Goal: Task Accomplishment & Management: Manage account settings

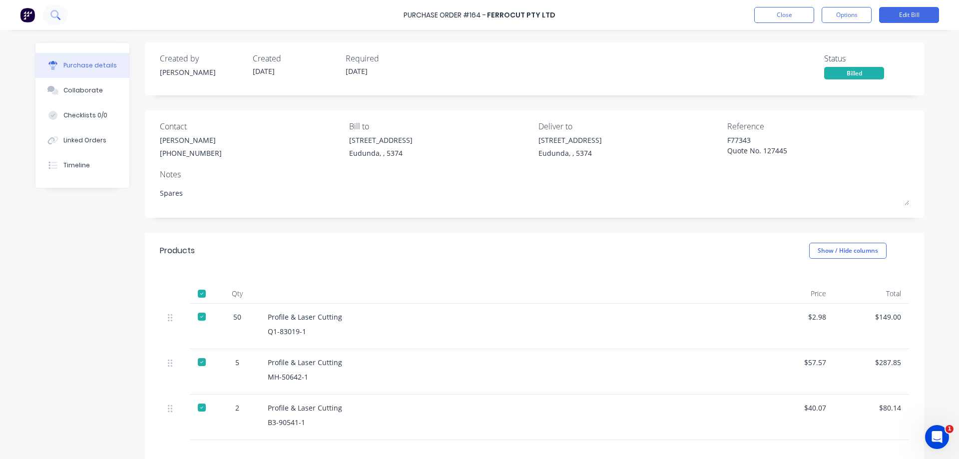
click at [55, 15] on icon at bounding box center [54, 14] width 9 height 9
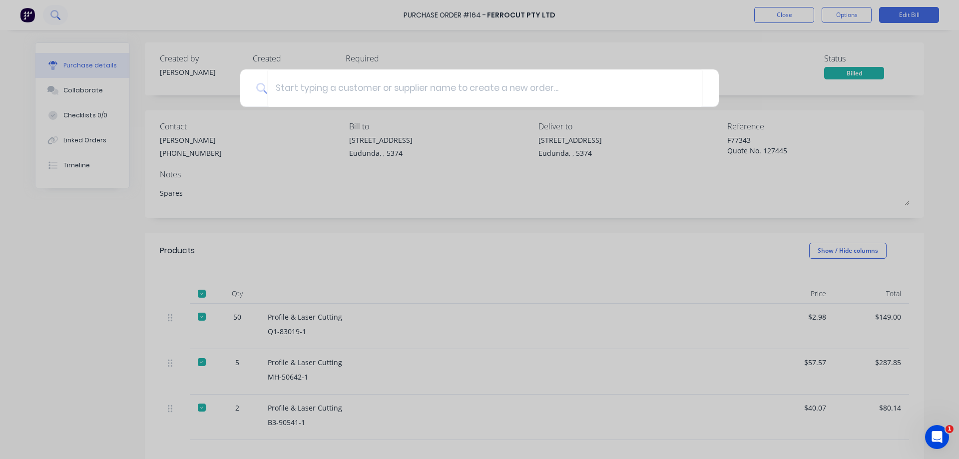
type textarea "x"
type input "u"
type textarea "x"
type input "un"
type textarea "x"
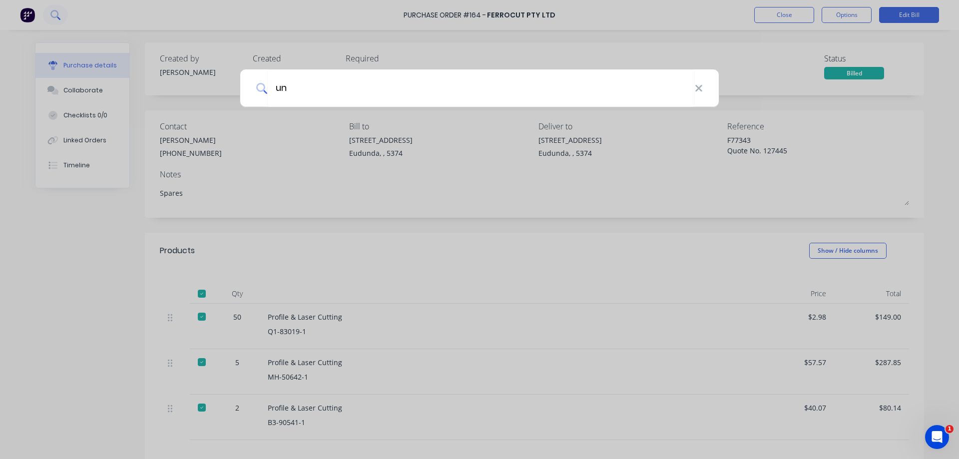
type input "uni"
type textarea "x"
type input "unit"
type textarea "x"
type input "united"
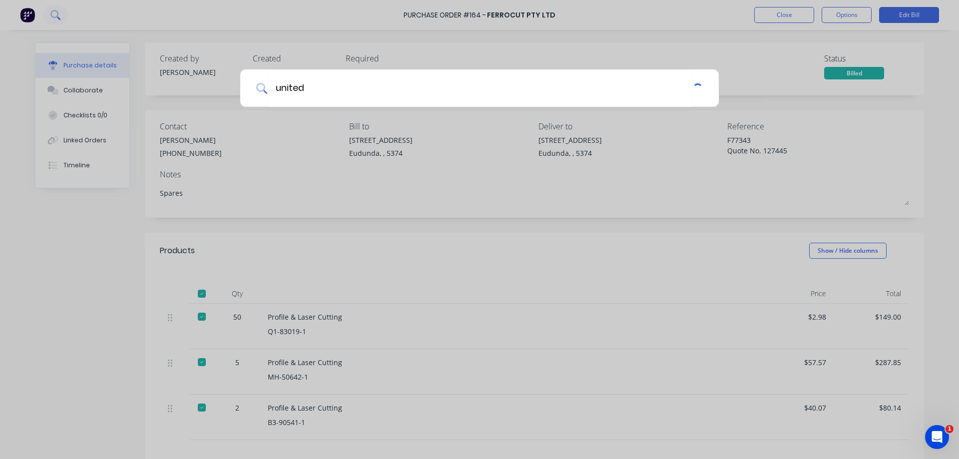
type textarea "x"
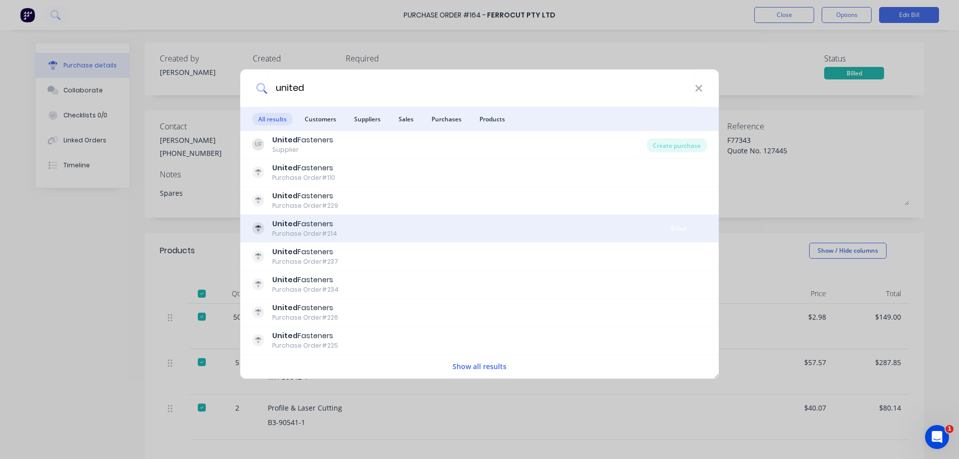
type input "united"
click at [416, 226] on div "United Fasteners Purchase Order #214" at bounding box center [451, 228] width 398 height 19
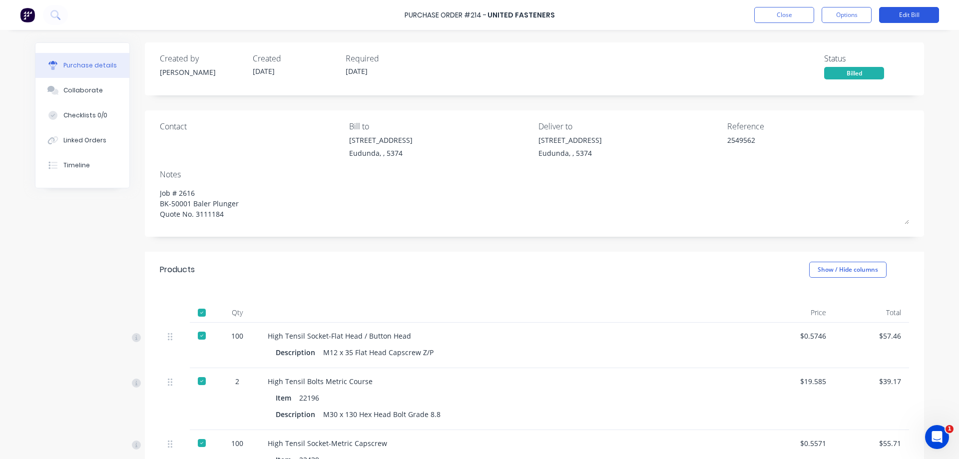
click at [917, 18] on button "Edit Bill" at bounding box center [909, 15] width 60 height 16
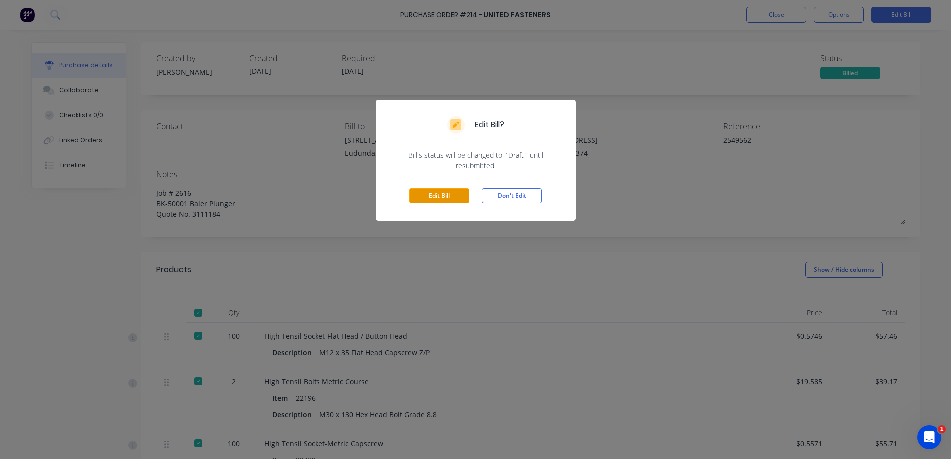
click at [437, 199] on button "Edit Bill" at bounding box center [439, 195] width 60 height 15
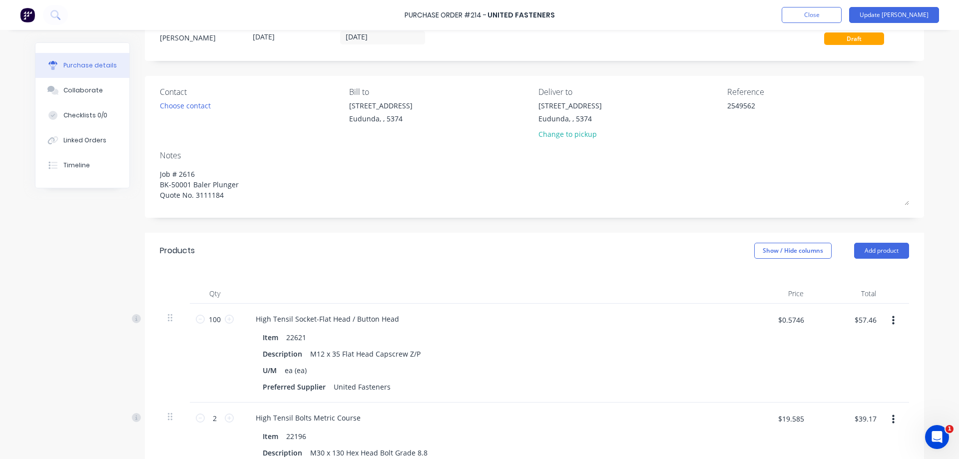
scroll to position [50, 0]
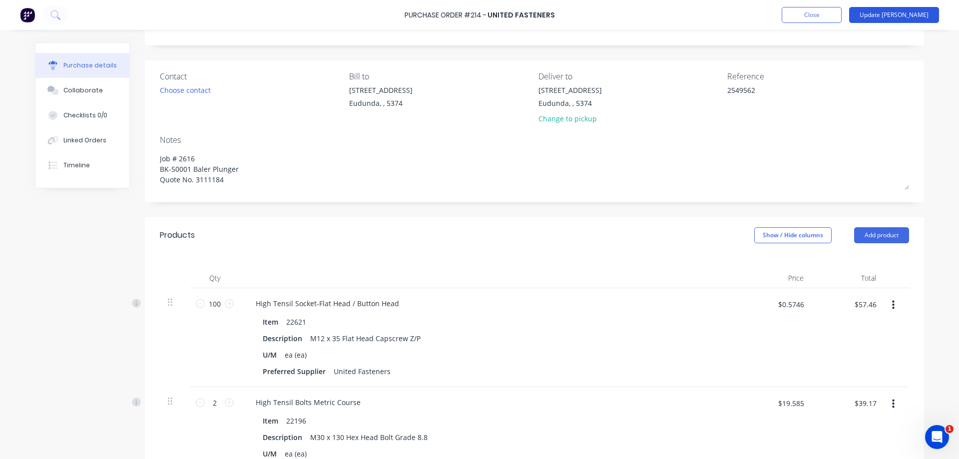
click at [917, 15] on button "Update [PERSON_NAME]" at bounding box center [894, 15] width 90 height 16
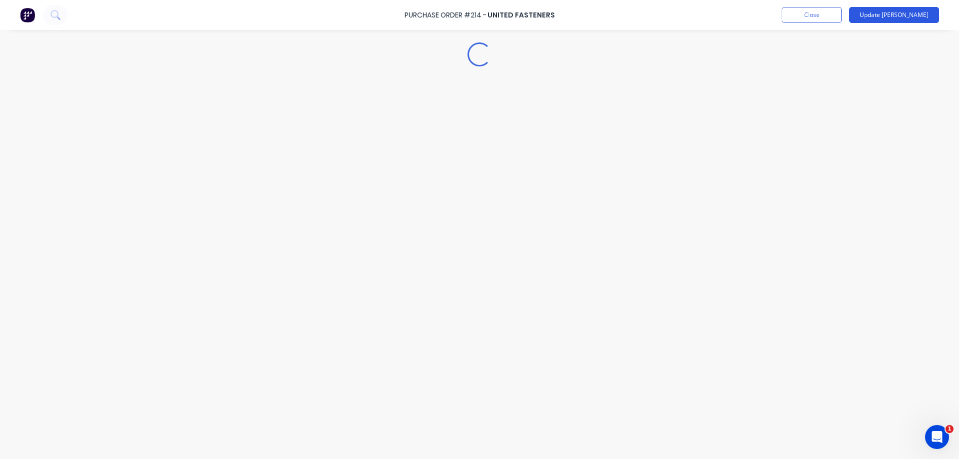
scroll to position [0, 0]
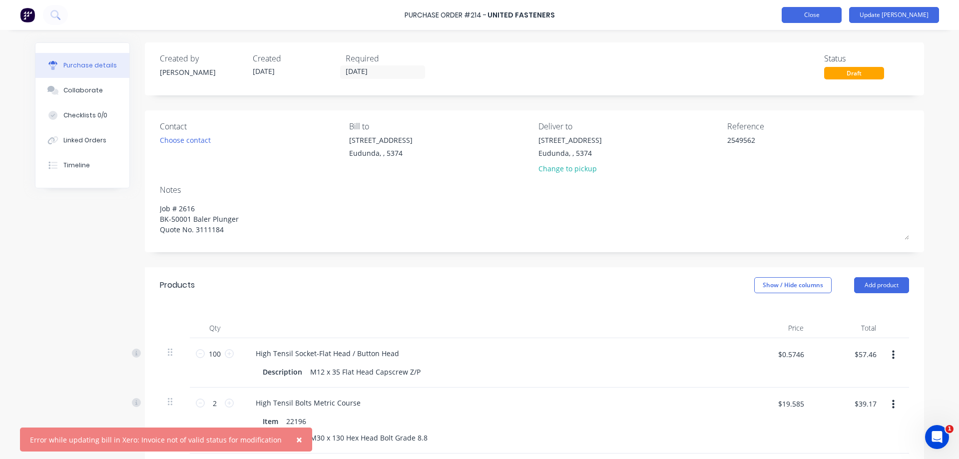
type textarea "x"
click at [841, 13] on button "Close" at bounding box center [811, 15] width 60 height 16
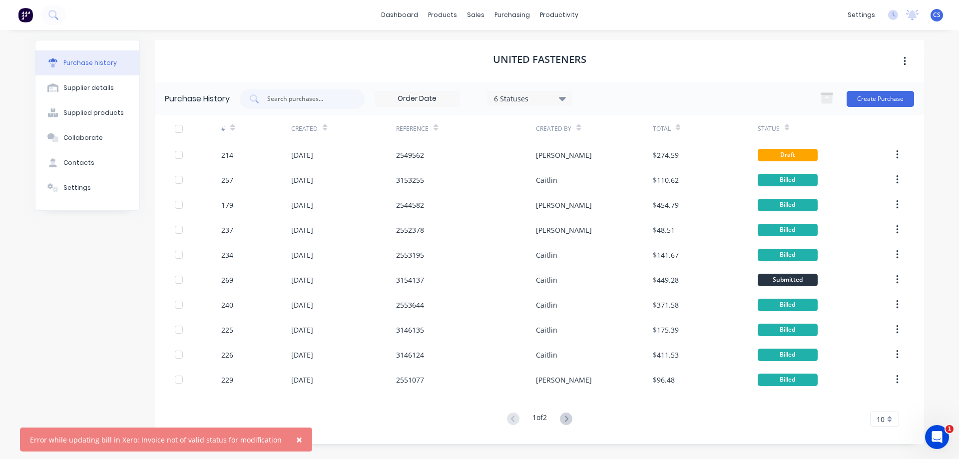
click at [945, 433] on div "Open Intercom Messenger" at bounding box center [936, 436] width 33 height 33
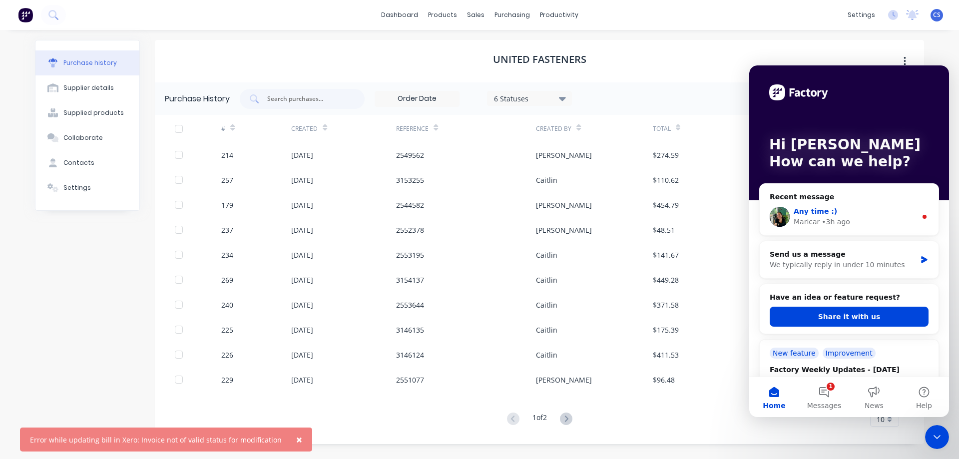
click at [860, 211] on div "Any time :)" at bounding box center [854, 211] width 123 height 10
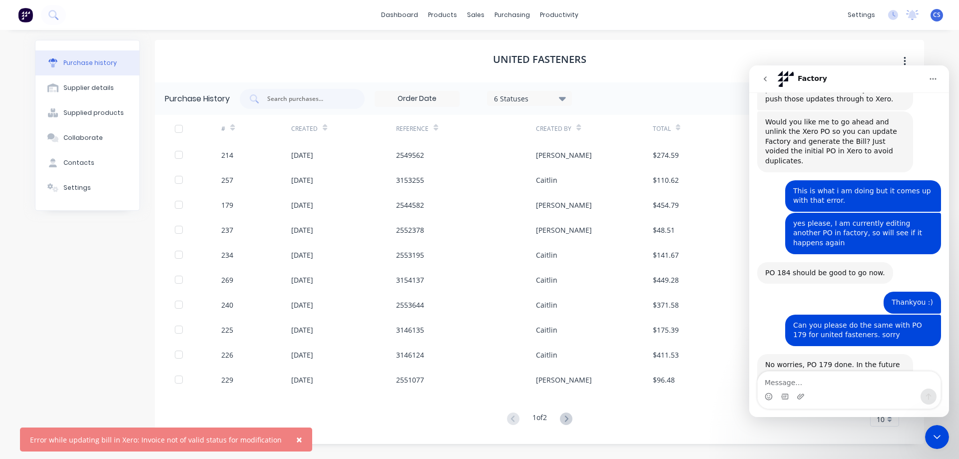
scroll to position [1045, 0]
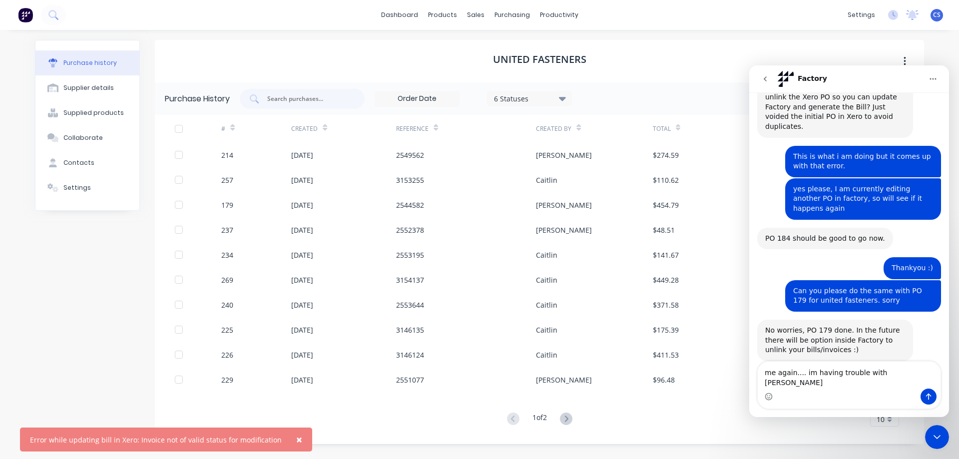
type textarea "me again.... im having trouble with [PERSON_NAME]"
click at [944, 437] on div "Close Intercom Messenger" at bounding box center [937, 437] width 24 height 24
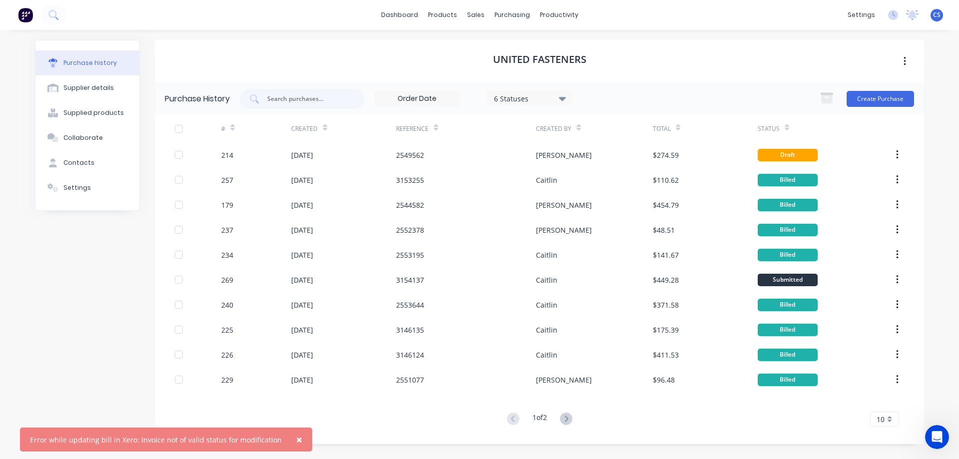
click at [944, 437] on div "Open Intercom Messenger" at bounding box center [936, 436] width 33 height 33
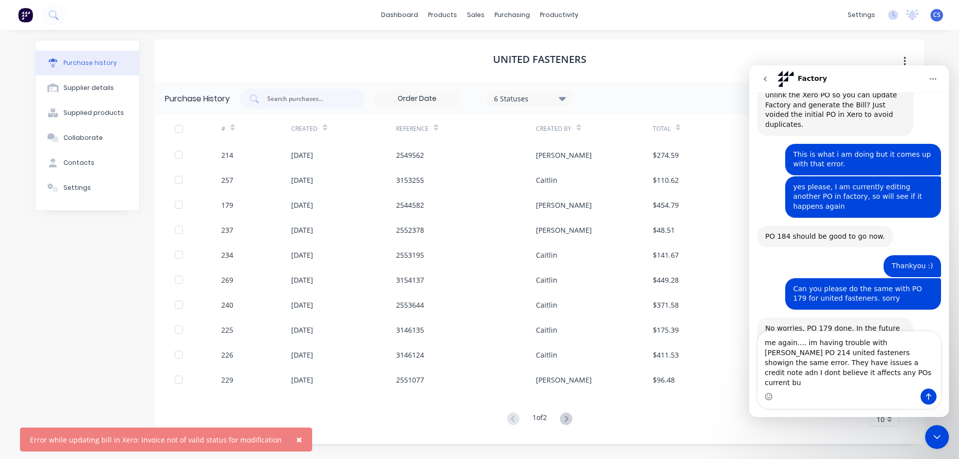
scroll to position [1058, 0]
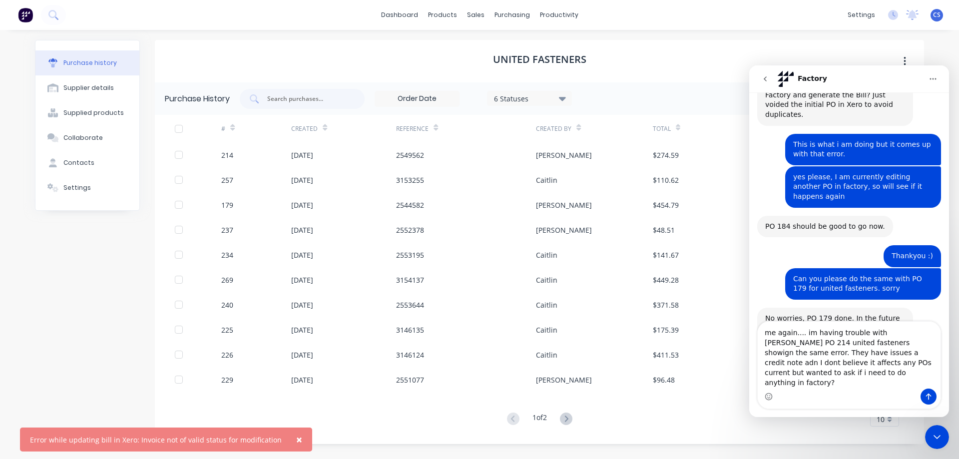
click at [878, 351] on textarea "me again.... im having trouble with [PERSON_NAME] PO 214 united fasteners showi…" at bounding box center [848, 355] width 183 height 67
type textarea "me again.... im having trouble with the PO 214 united fasteners showing the sam…"
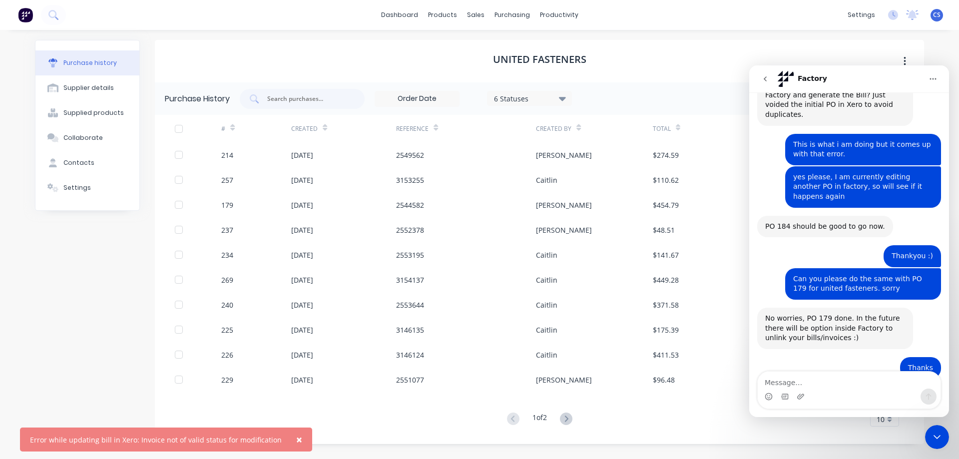
scroll to position [1097, 0]
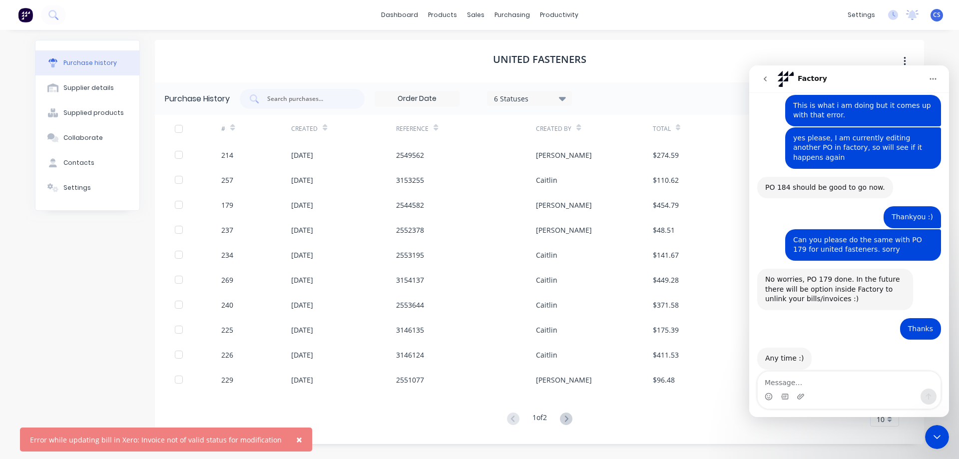
click at [57, 343] on div "Purchase history Supplier details Supplied products Collaborate Contacts Settin…" at bounding box center [87, 242] width 105 height 404
click at [936, 436] on icon "Close Intercom Messenger" at bounding box center [937, 437] width 12 height 12
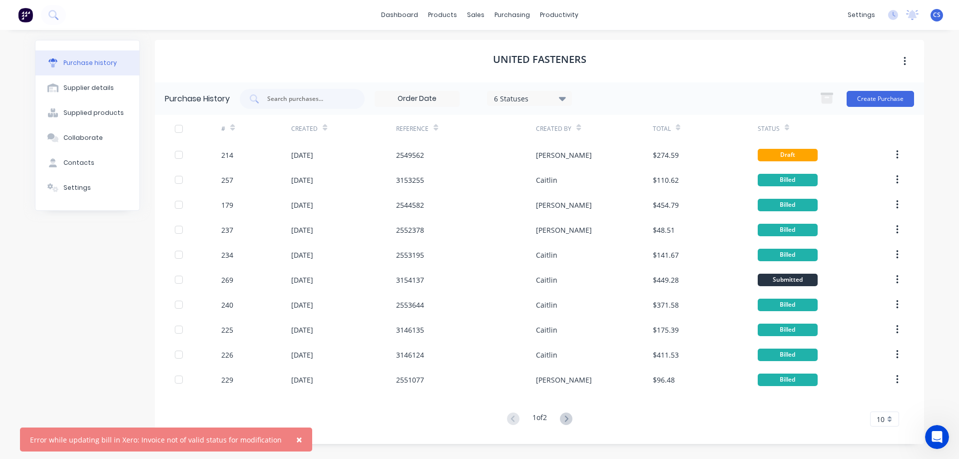
click at [296, 437] on span "×" at bounding box center [299, 439] width 6 height 14
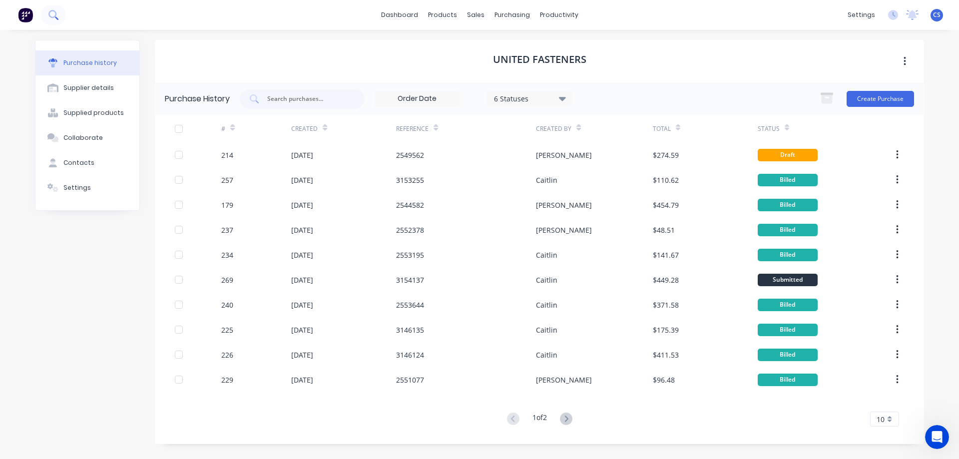
click at [48, 17] on button at bounding box center [53, 15] width 25 height 20
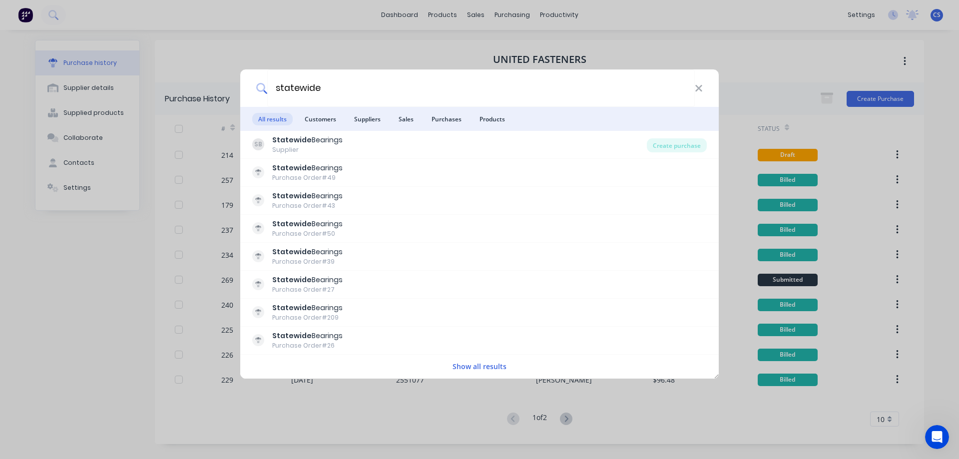
type input "statewide"
click at [490, 366] on button "Show all results" at bounding box center [479, 366] width 60 height 11
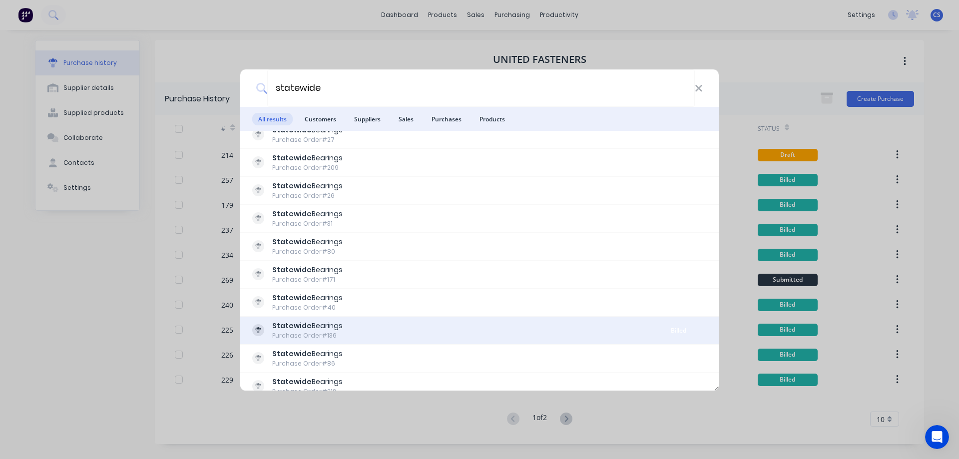
scroll to position [200, 0]
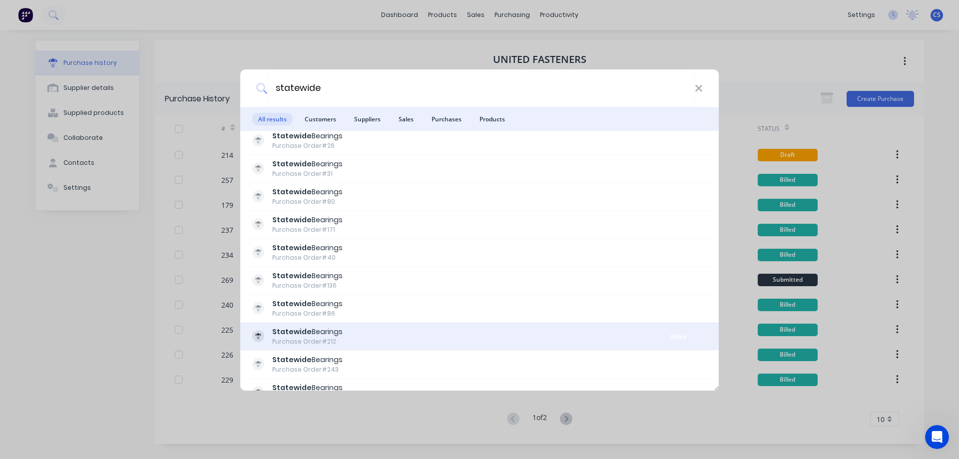
click at [472, 330] on div "Statewide Bearings Purchase Order #212" at bounding box center [451, 336] width 398 height 19
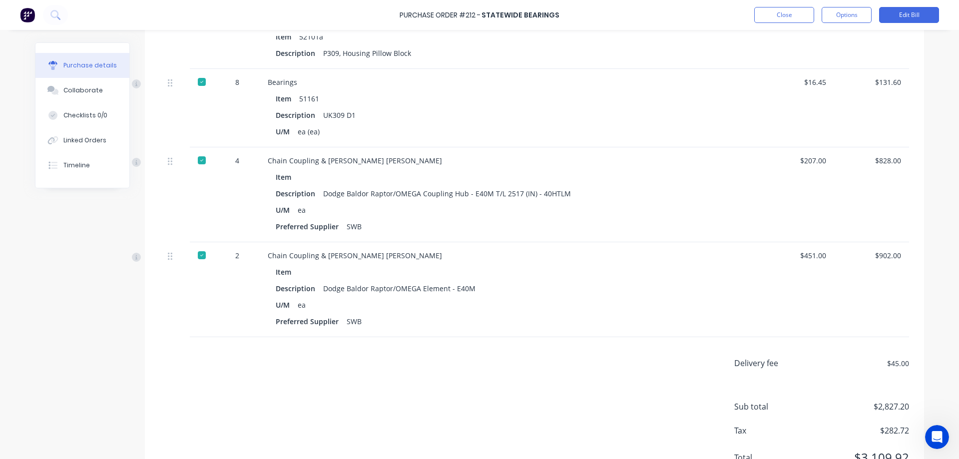
scroll to position [549, 0]
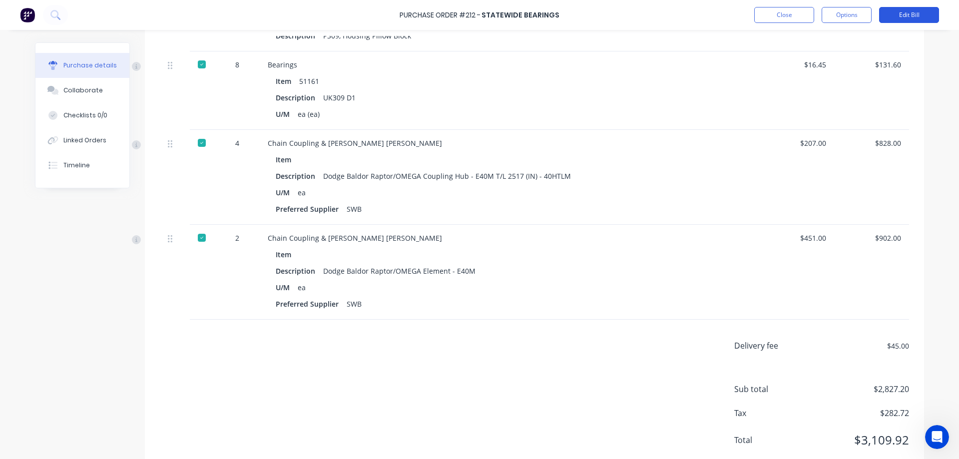
click at [907, 13] on button "Edit Bill" at bounding box center [909, 15] width 60 height 16
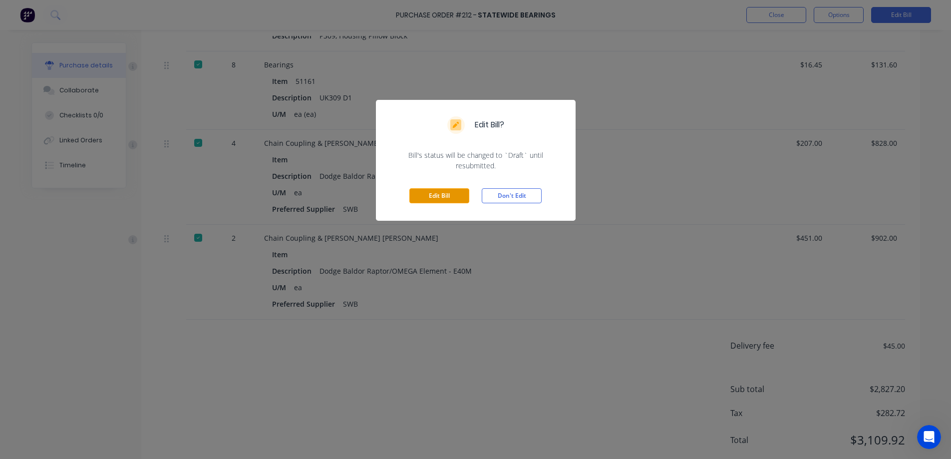
click at [452, 197] on button "Edit Bill" at bounding box center [439, 195] width 60 height 15
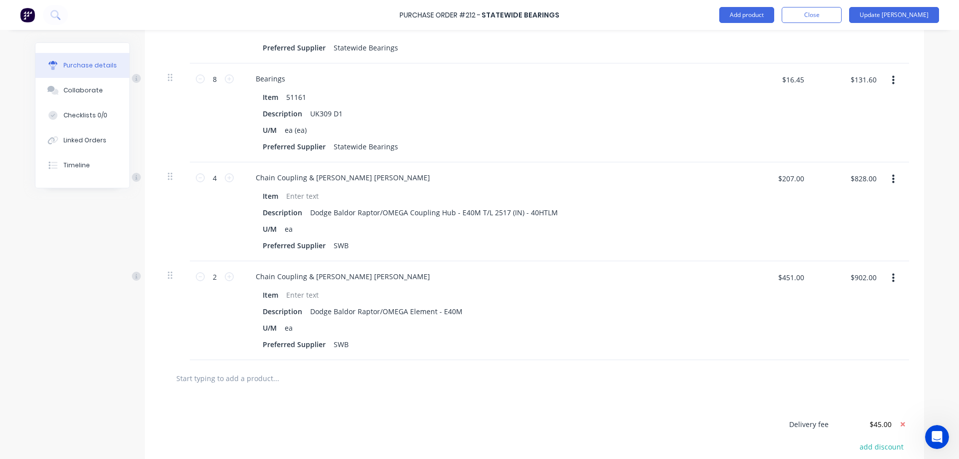
scroll to position [765, 0]
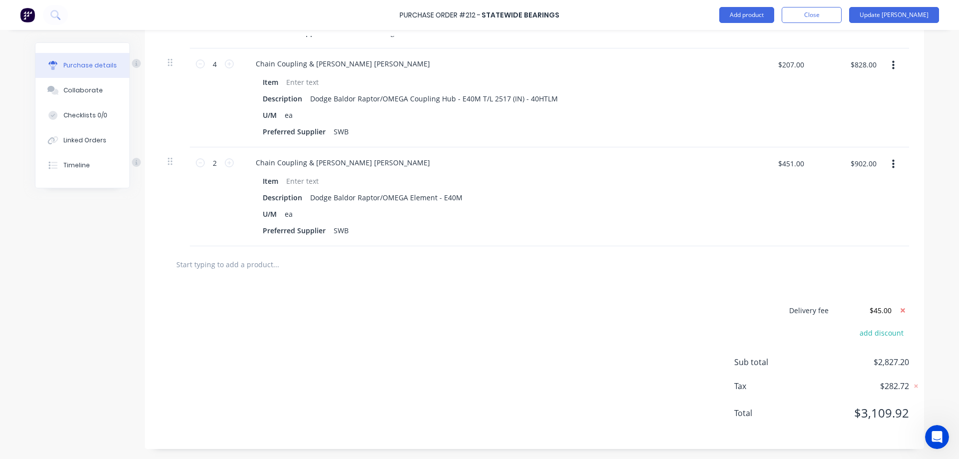
click at [270, 261] on input "text" at bounding box center [276, 264] width 200 height 20
type textarea "x"
type input "u"
type textarea "x"
type input "uk"
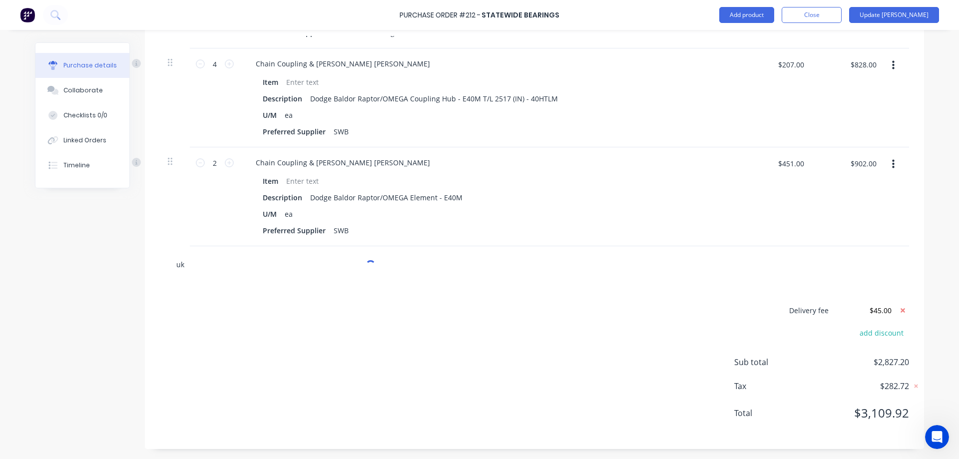
type textarea "x"
type input "uk30"
type textarea "x"
type input "uk309"
type textarea "x"
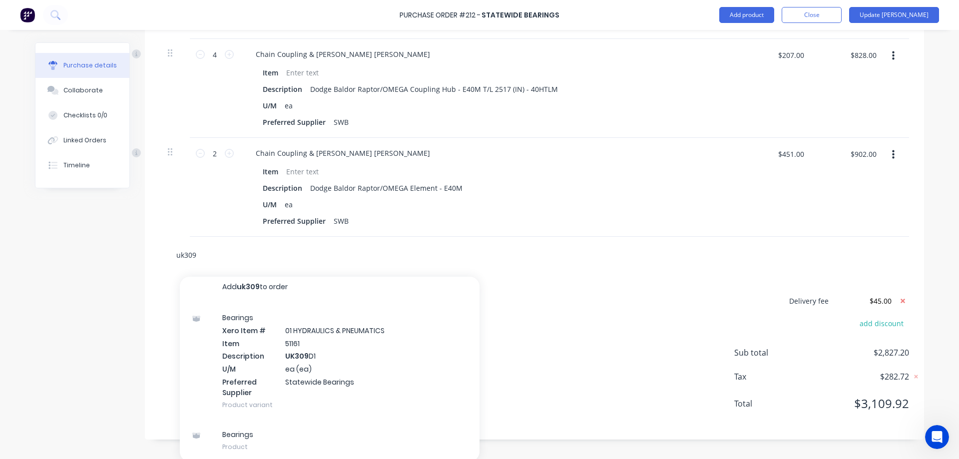
scroll to position [777, 0]
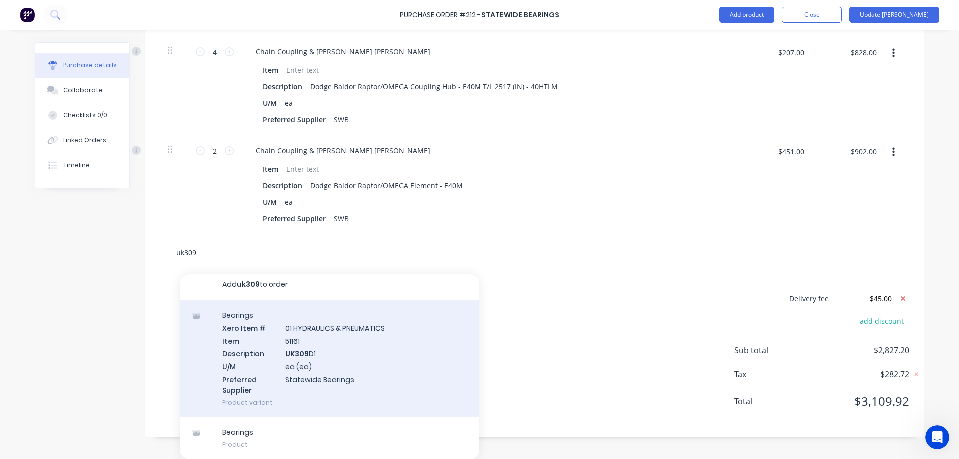
type input "uk309"
click at [410, 345] on div "Bearings Xero Item # 01 HYDRAULICS & PNEUMATICS Item 51161 Description UK309 D1…" at bounding box center [330, 358] width 300 height 117
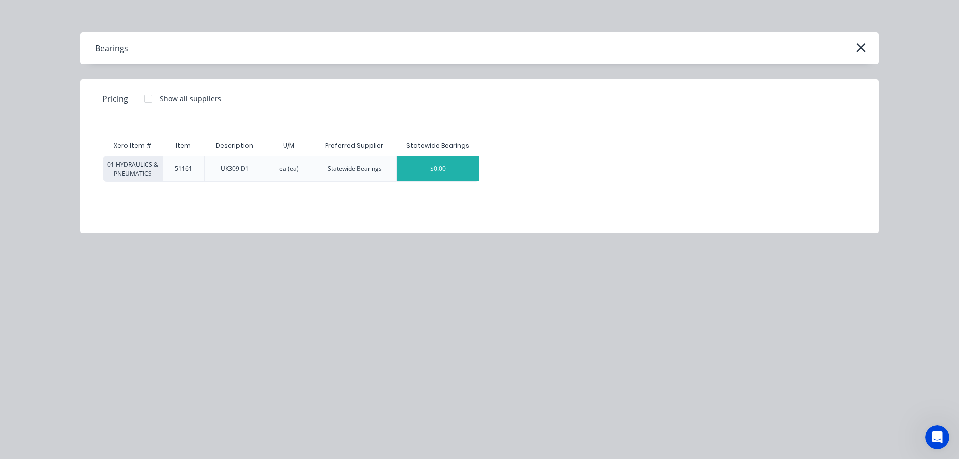
click at [407, 170] on div "$0.00" at bounding box center [437, 168] width 82 height 25
type textarea "x"
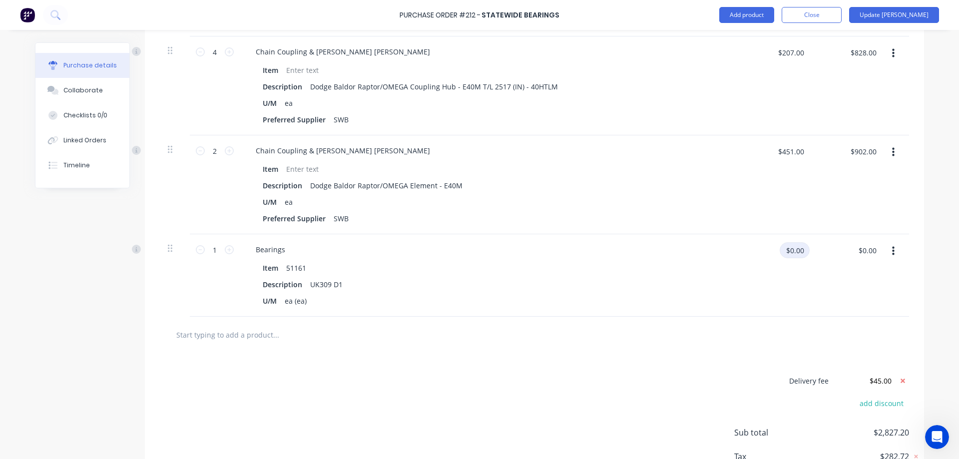
type textarea "x"
click at [794, 254] on input "$0.00" at bounding box center [794, 250] width 30 height 16
type input "32.90"
type textarea "x"
type input "$32.90"
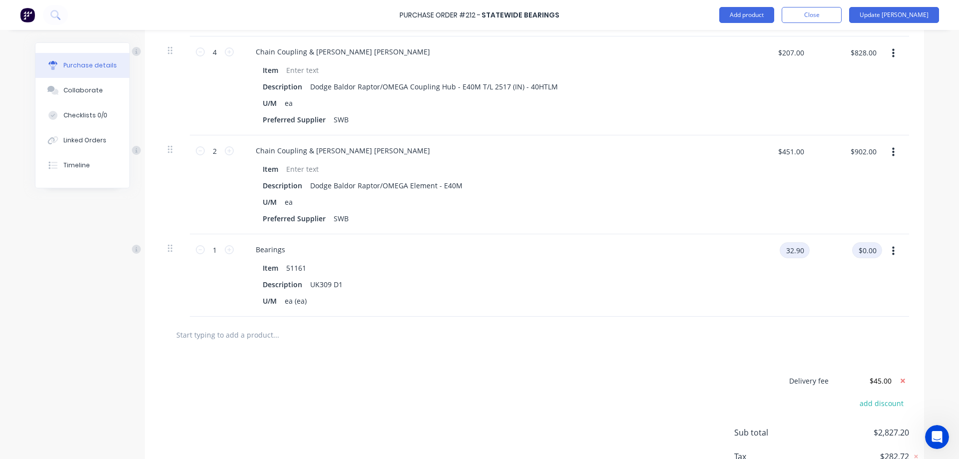
type input "$32.90"
type textarea "x"
click at [207, 248] on input "1" at bounding box center [215, 249] width 20 height 15
type input "4"
type textarea "x"
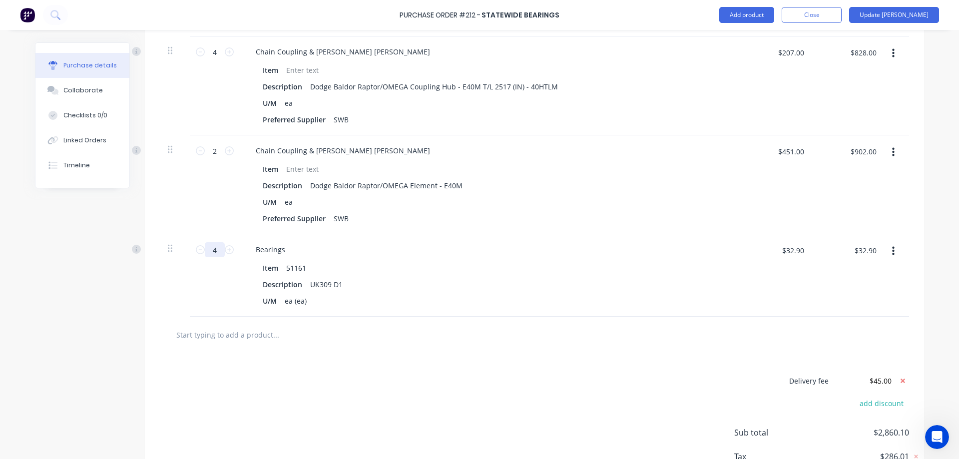
type input "$131.60"
type input "4"
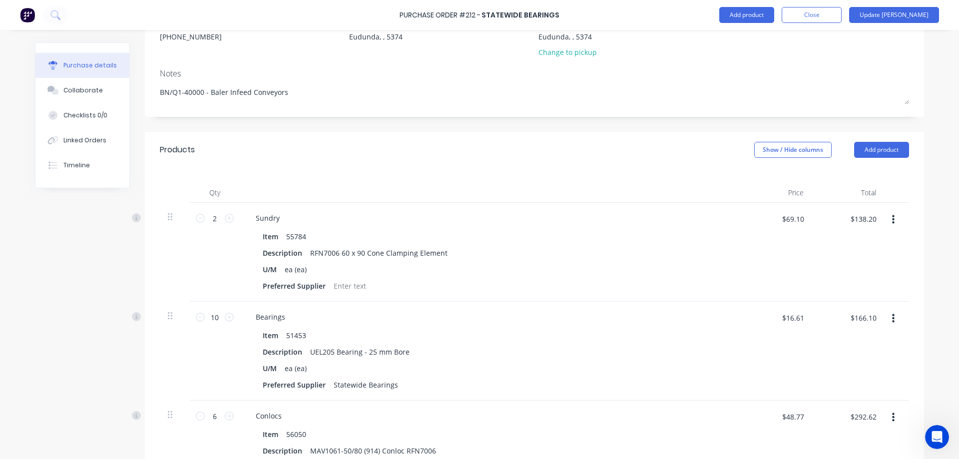
scroll to position [0, 0]
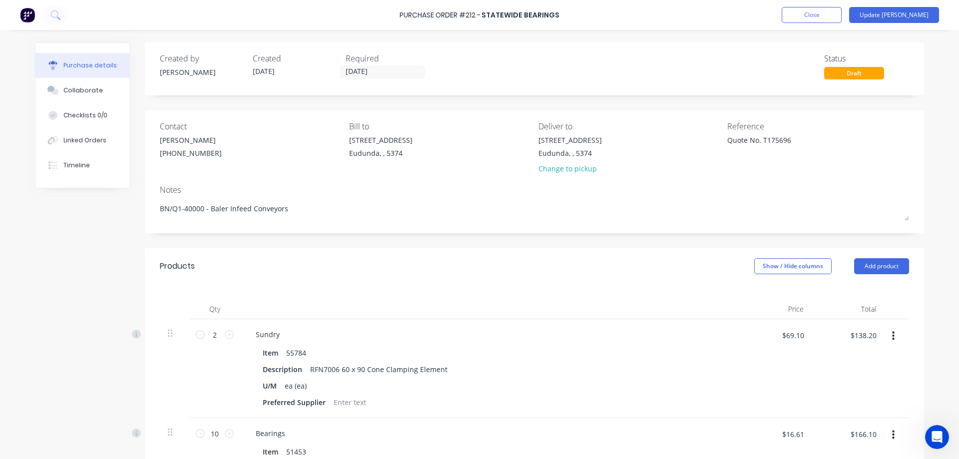
drag, startPoint x: 805, startPoint y: 138, endPoint x: 711, endPoint y: 137, distance: 94.9
click at [711, 137] on div "Contact [PERSON_NAME] [PHONE_NUMBER] Bill to [STREET_ADDRESS] Deliver to [STREE…" at bounding box center [534, 149] width 749 height 58
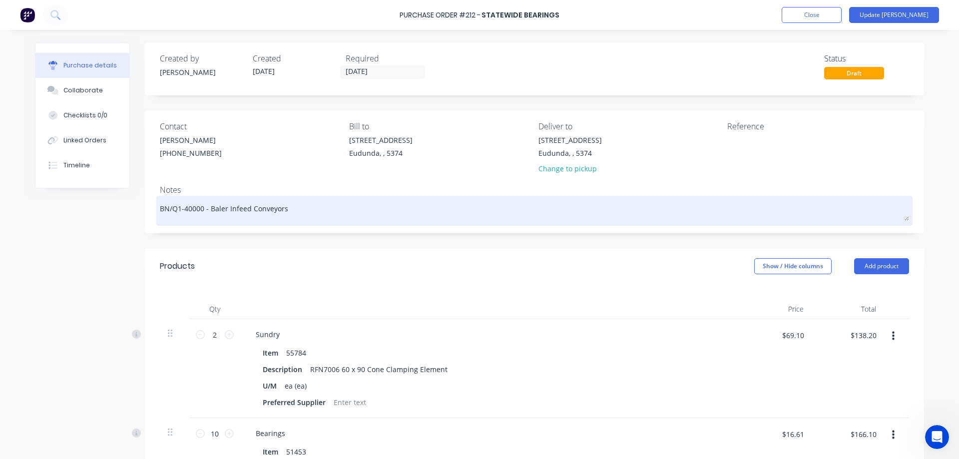
type textarea "x"
click at [305, 204] on textarea "BN/Q1-40000 - Baler Infeed Conveyors" at bounding box center [534, 209] width 749 height 22
type textarea "x"
type textarea "BN/Q1-40000 - Baler Infeed Conveyors"
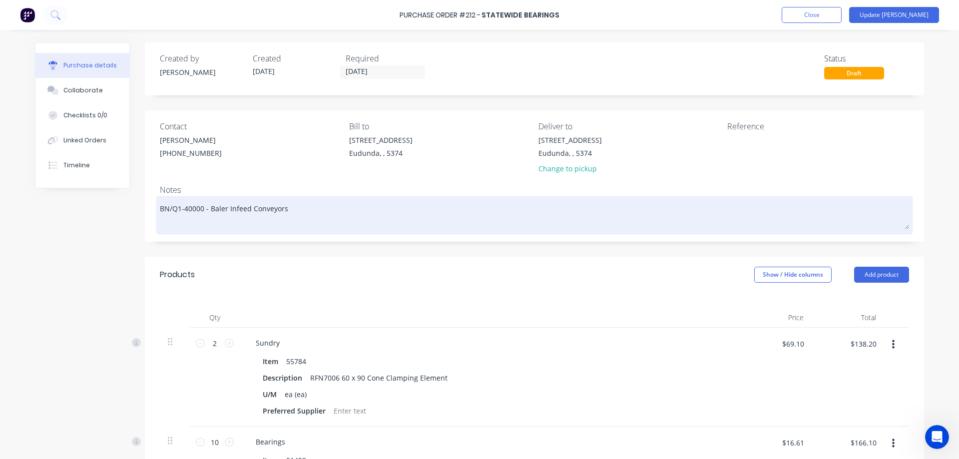
paste textarea "Quote No. T175696"
type textarea "x"
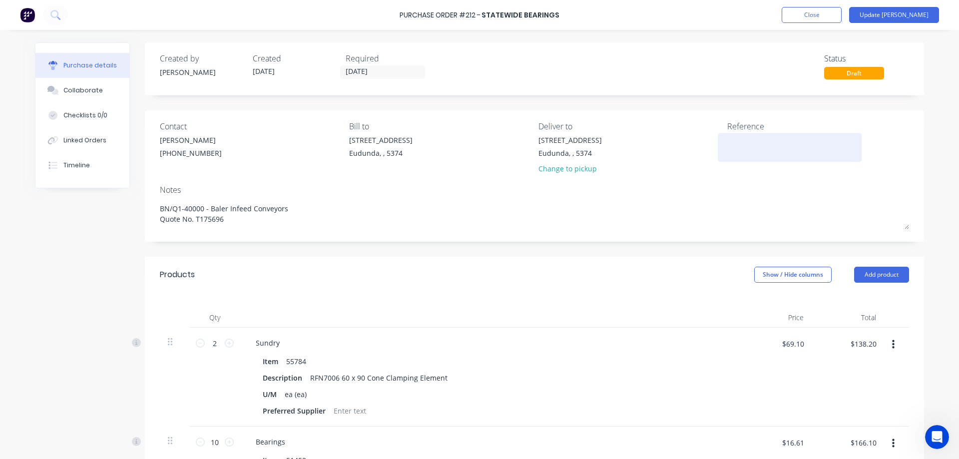
type textarea "BN/Q1-40000 - Baler Infeed Conveyors Quote No. T175696"
type textarea "x"
type textarea "BN/Q1-40000 - Baler Infeed Conveyors Quote No. T175696"
click at [743, 142] on textarea at bounding box center [789, 146] width 125 height 22
type textarea "T497102/T497352"
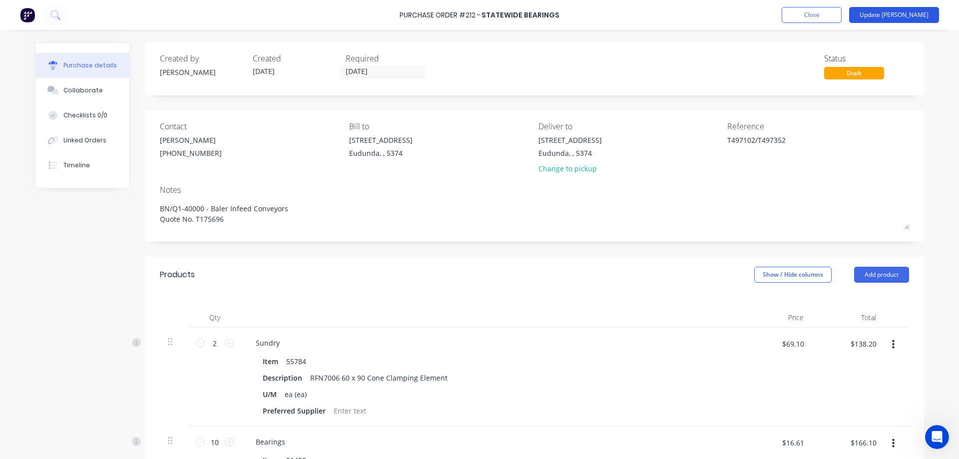
click at [919, 9] on button "Update [PERSON_NAME]" at bounding box center [894, 15] width 90 height 16
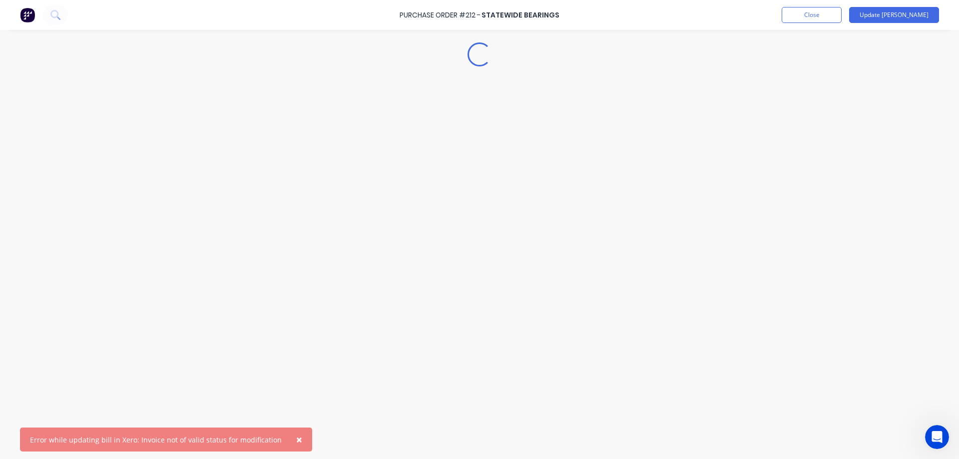
type textarea "x"
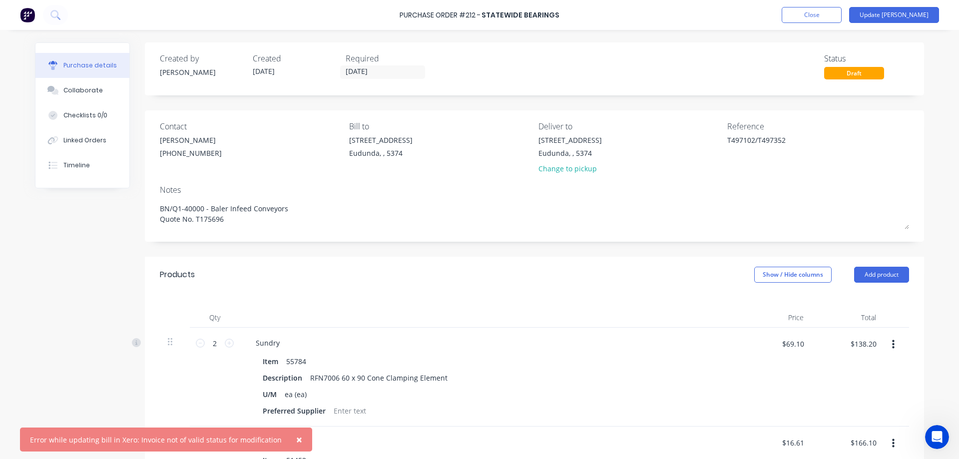
click at [939, 437] on icon "Open Intercom Messenger" at bounding box center [937, 437] width 16 height 16
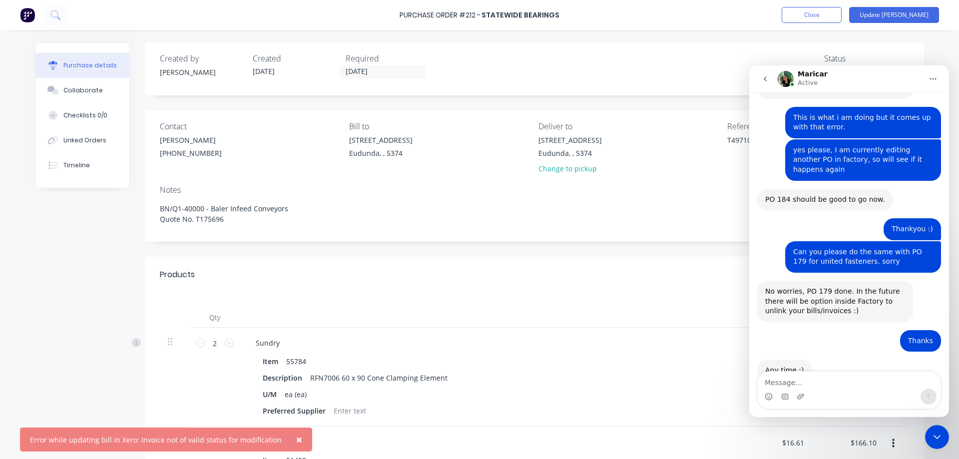
scroll to position [1097, 0]
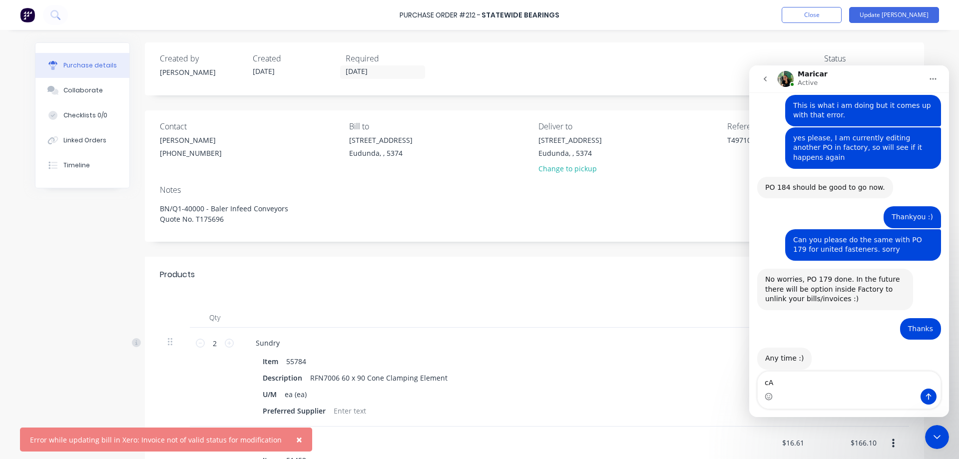
type textarea "c"
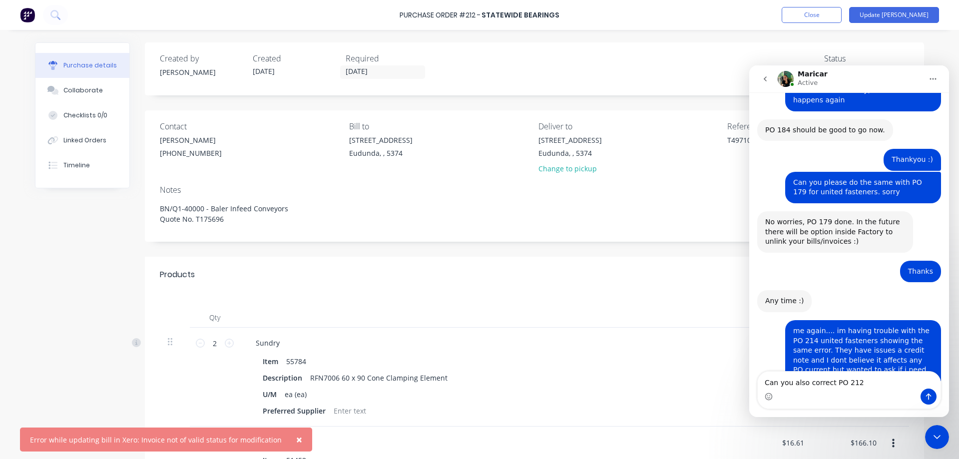
scroll to position [1156, 0]
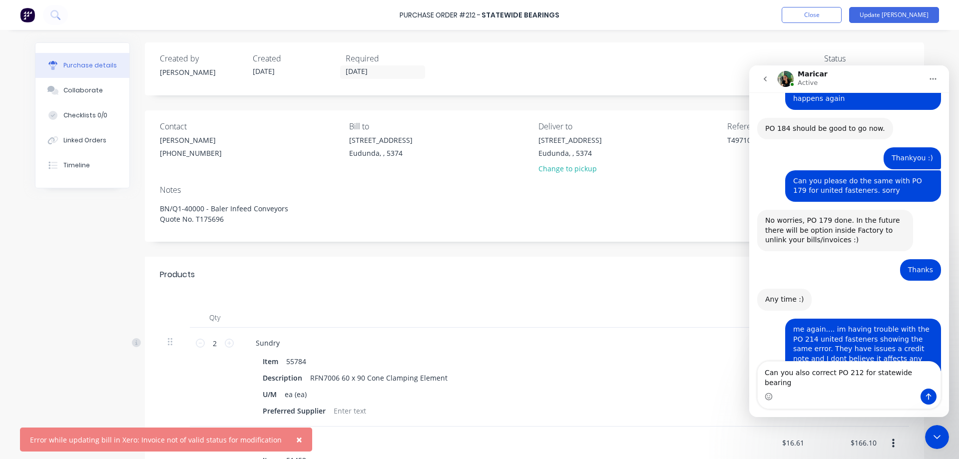
type textarea "Can you also correct PO 212 for statewide bearings"
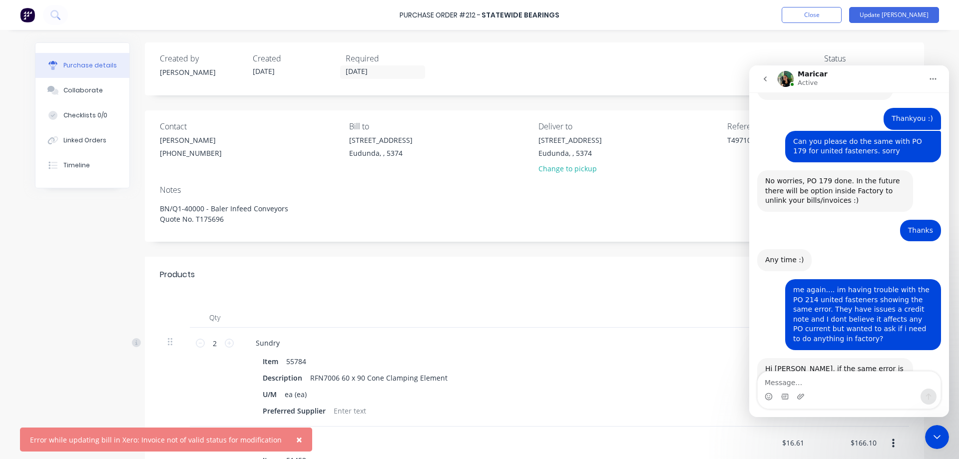
click at [296, 440] on span "×" at bounding box center [299, 439] width 6 height 14
type textarea "x"
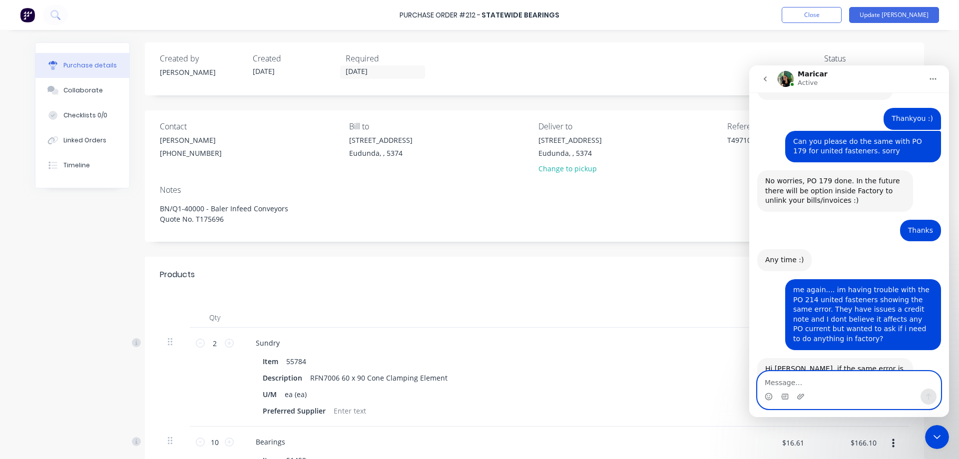
click at [779, 382] on textarea "Message…" at bounding box center [848, 379] width 183 height 17
type textarea "yes please"
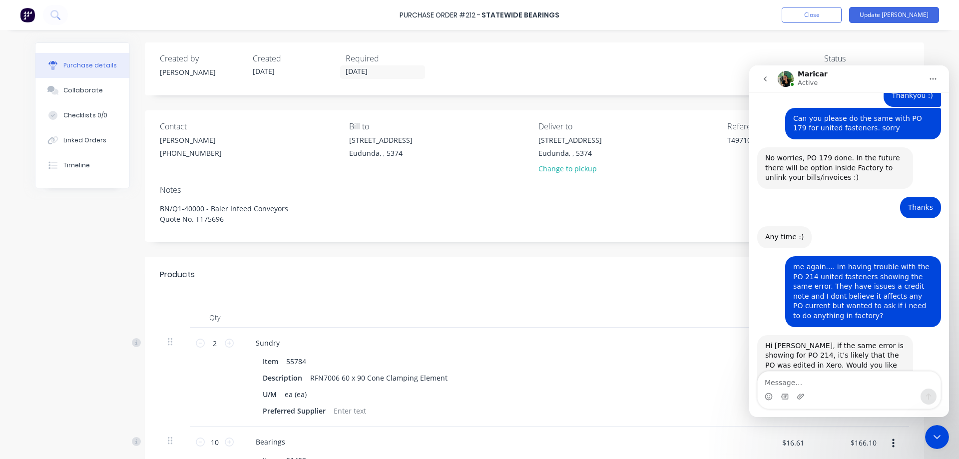
click at [936, 441] on icon "Close Intercom Messenger" at bounding box center [937, 437] width 12 height 12
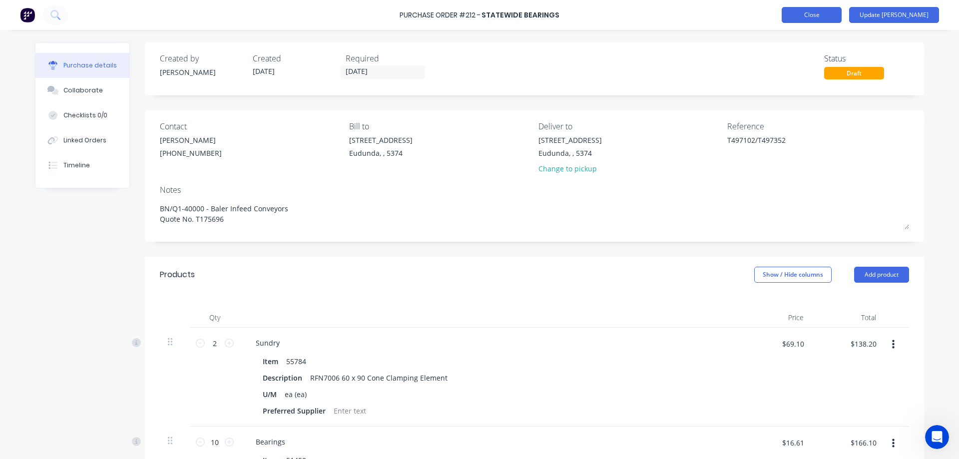
click at [824, 19] on button "Close" at bounding box center [811, 15] width 60 height 16
type textarea "x"
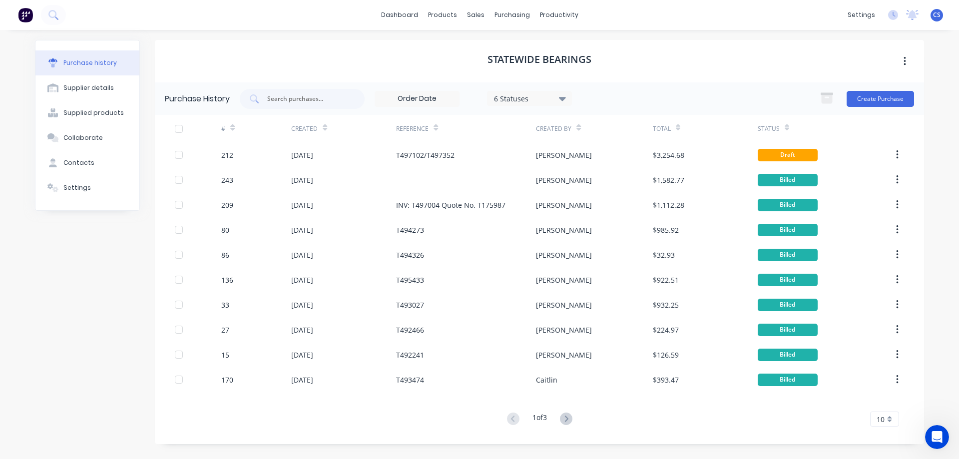
click at [937, 432] on icon "Open Intercom Messenger" at bounding box center [937, 437] width 16 height 16
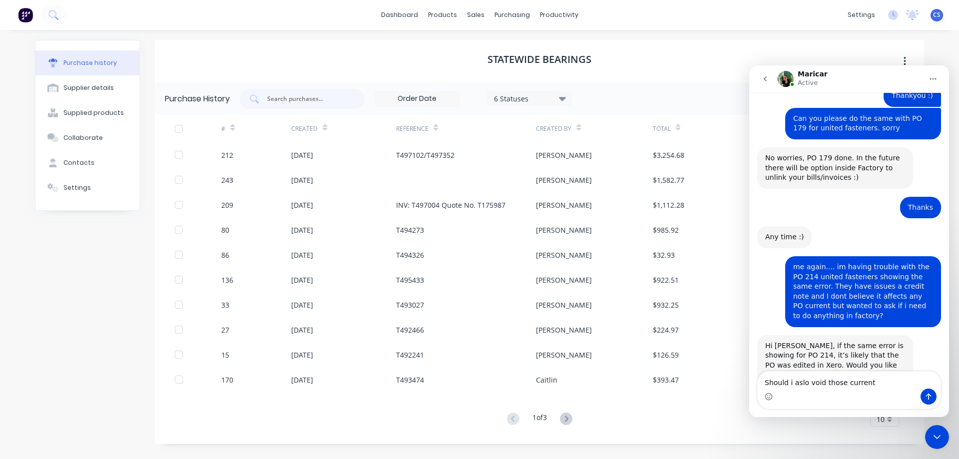
scroll to position [1248, 0]
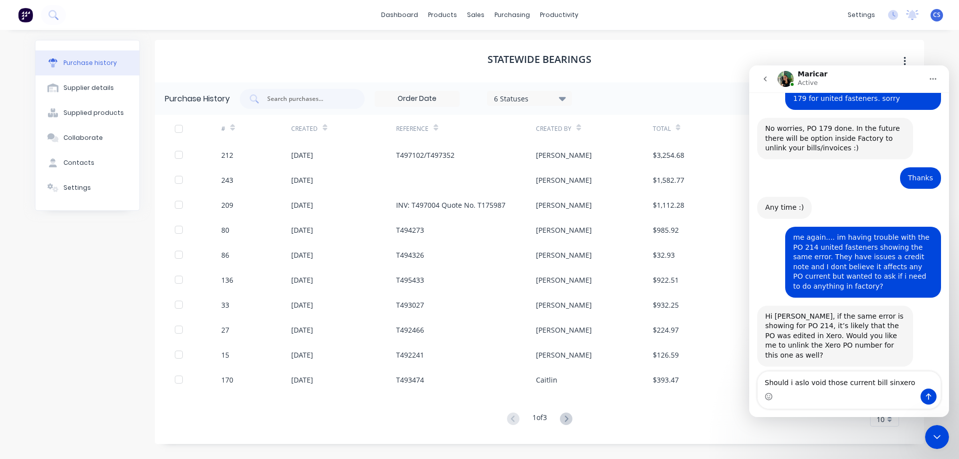
type textarea "Should i aslo void those current bill sinxero?"
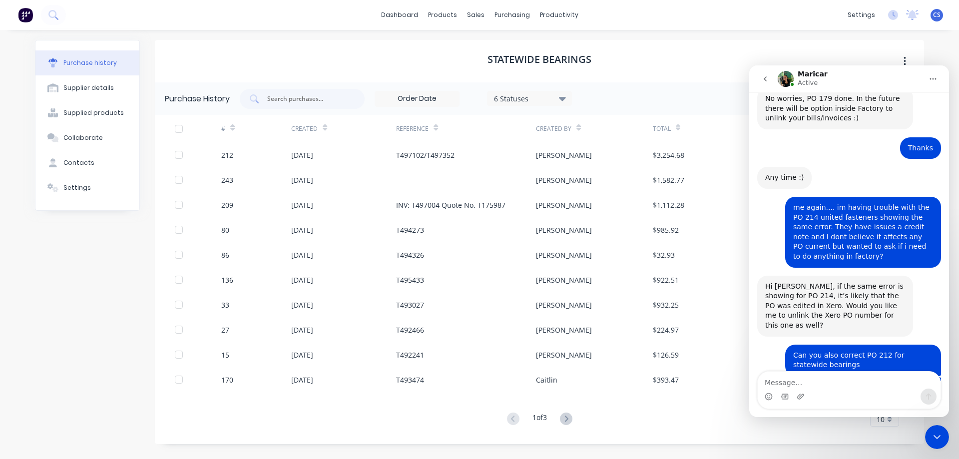
click at [938, 439] on icon "Close Intercom Messenger" at bounding box center [937, 437] width 12 height 12
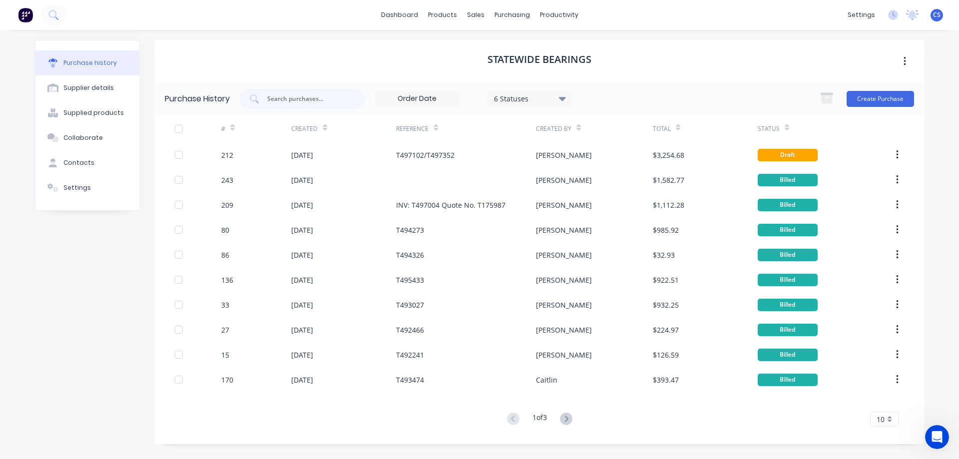
click at [927, 439] on div "Open Intercom Messenger" at bounding box center [936, 436] width 33 height 33
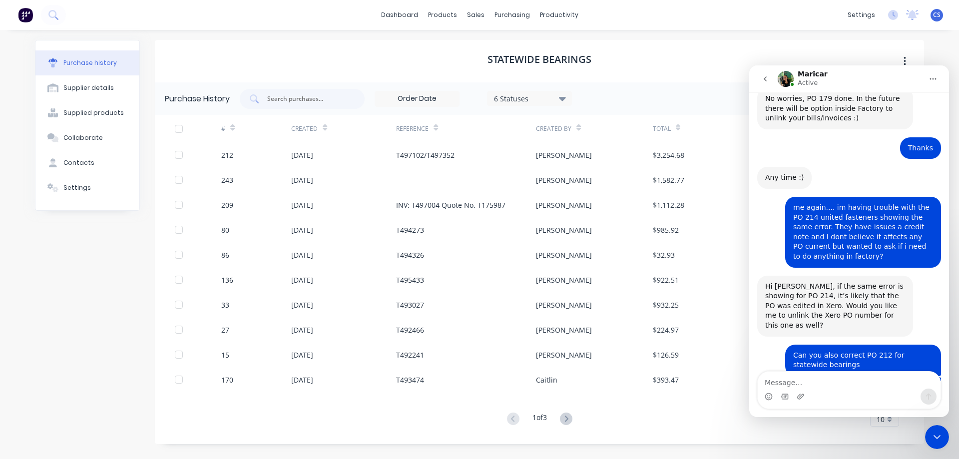
scroll to position [1327, 0]
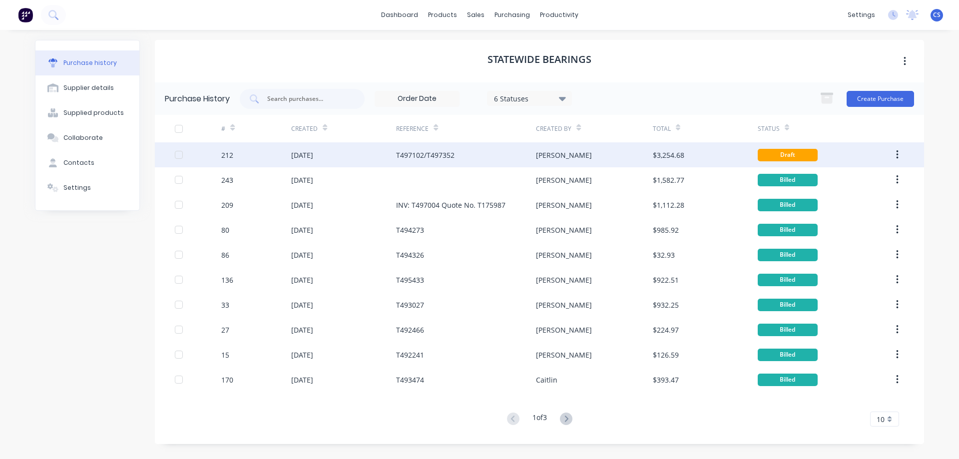
click at [587, 152] on div "[PERSON_NAME]" at bounding box center [594, 154] width 116 height 25
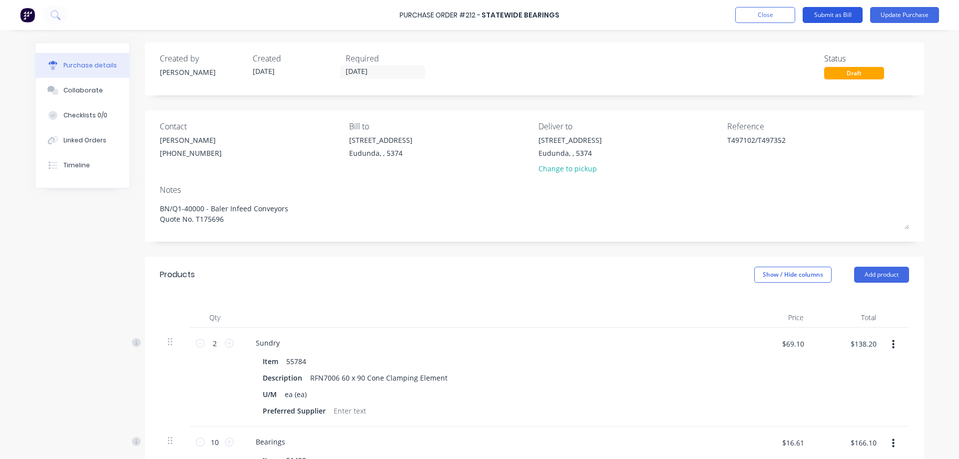
click at [831, 18] on button "Submit as Bill" at bounding box center [832, 15] width 60 height 16
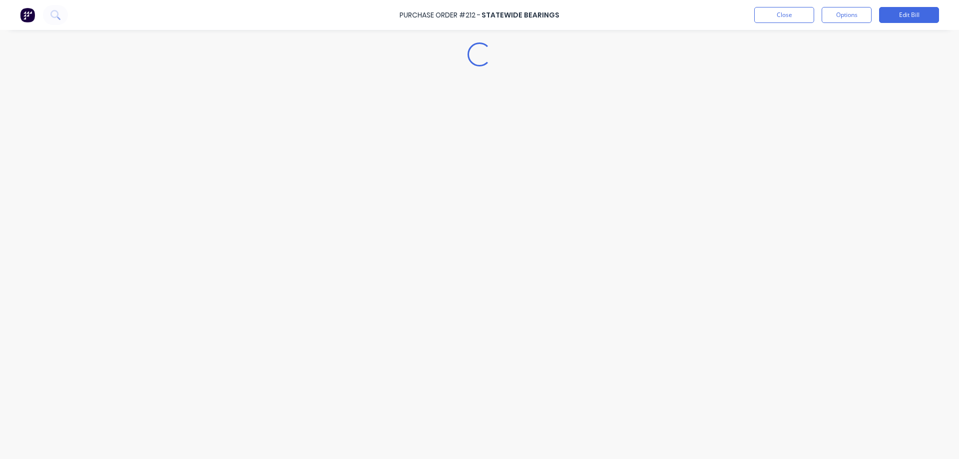
type textarea "x"
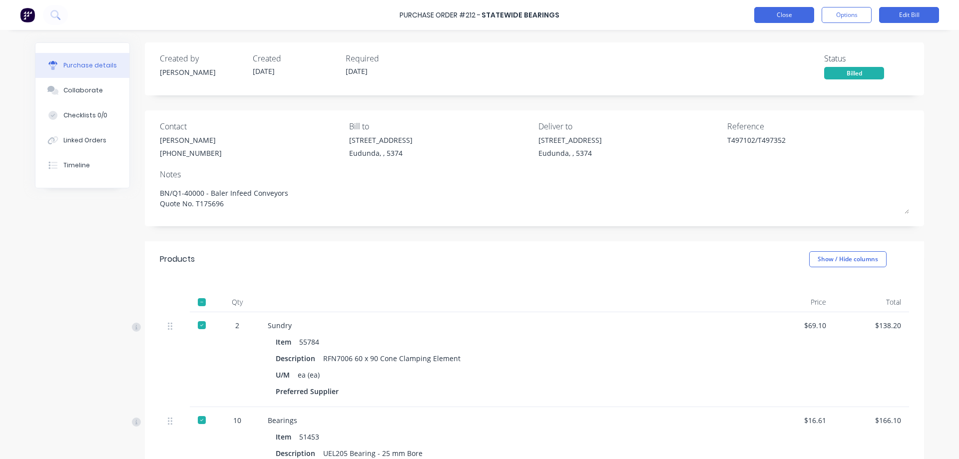
click at [773, 16] on button "Close" at bounding box center [784, 15] width 60 height 16
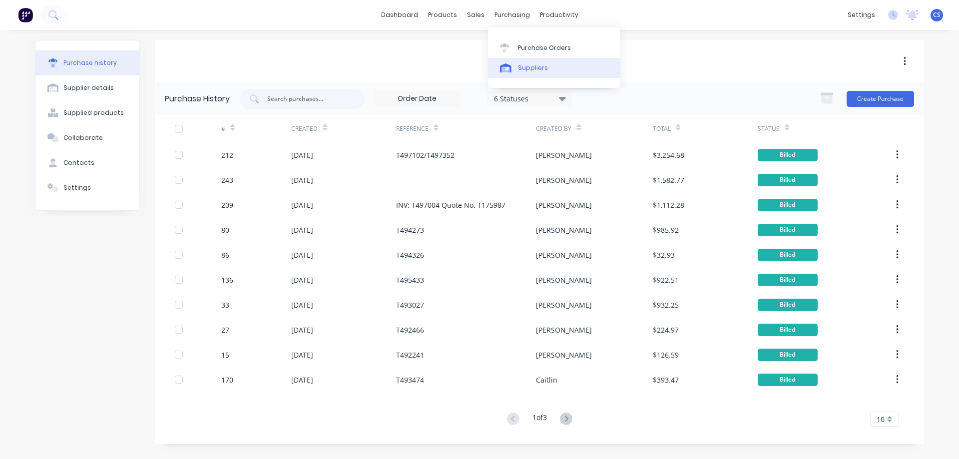
click at [530, 68] on div "Suppliers" at bounding box center [533, 67] width 30 height 9
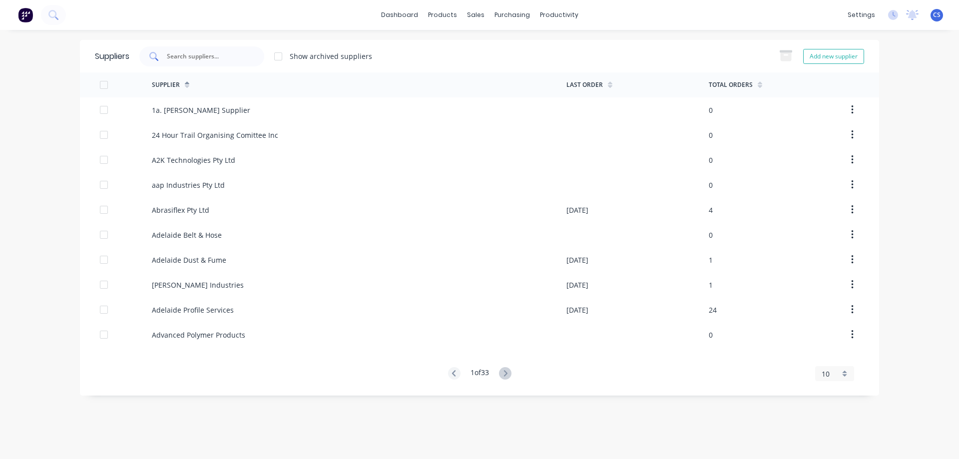
click at [186, 51] on div at bounding box center [201, 56] width 125 height 20
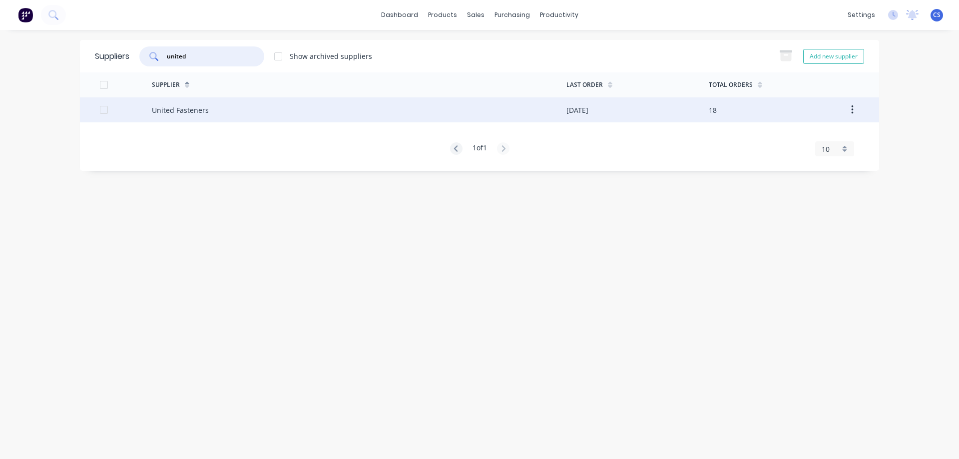
type input "united"
click at [207, 105] on div "United Fasteners" at bounding box center [359, 109] width 414 height 25
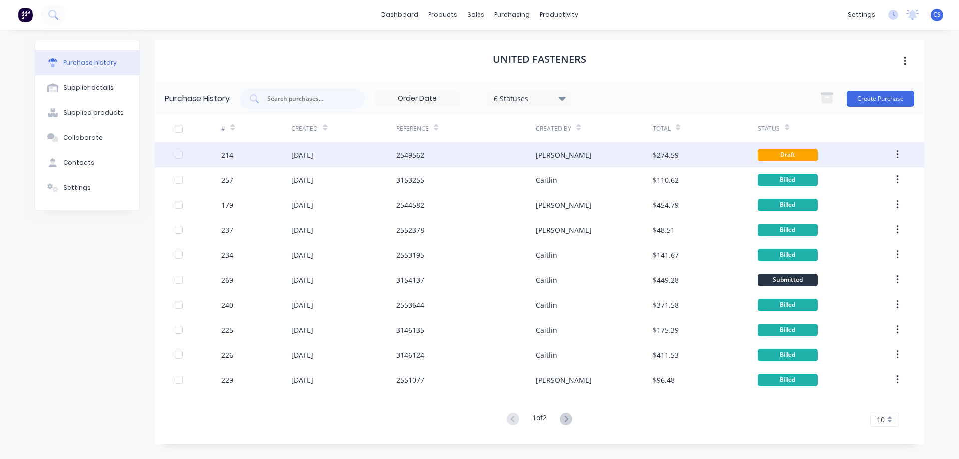
click at [478, 153] on div "2549562" at bounding box center [466, 154] width 140 height 25
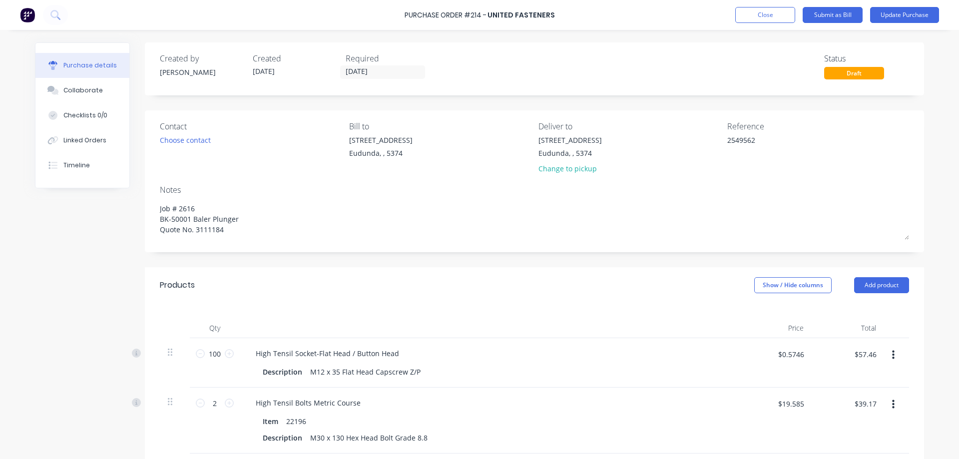
type textarea "x"
click at [765, 143] on textarea "2549562" at bounding box center [789, 146] width 125 height 22
type textarea "2549562/"
type textarea "x"
type textarea "2549562/2"
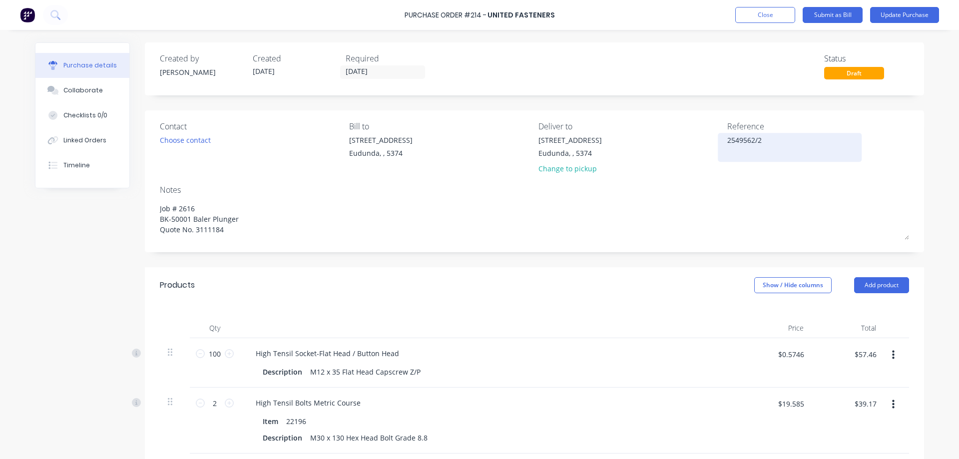
type textarea "x"
type textarea "2549562/25"
type textarea "x"
type textarea "2549562/255"
type textarea "x"
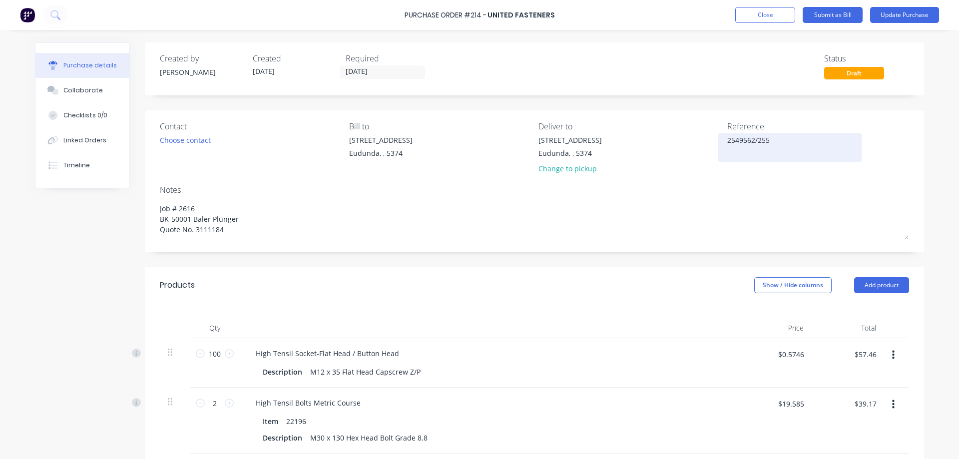
type textarea "2549562/2550"
type textarea "x"
type textarea "2549562/25501"
type textarea "x"
type textarea "2549562/255019"
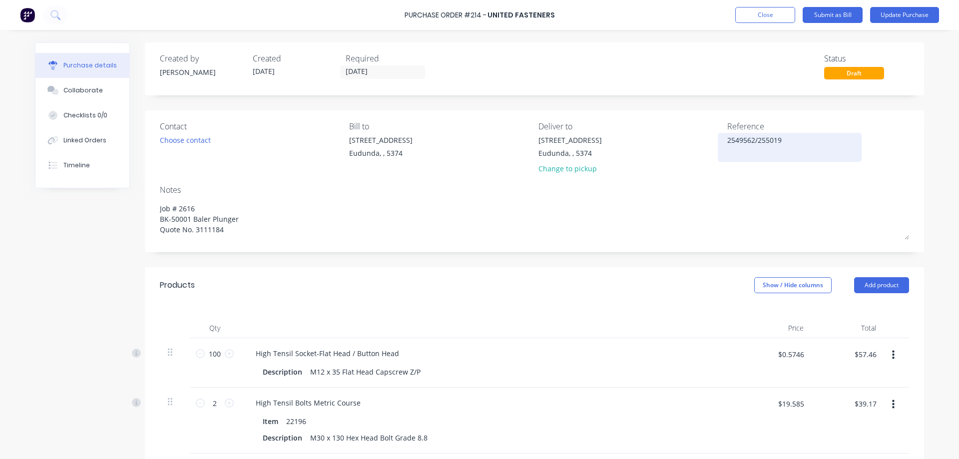
type textarea "x"
type textarea "2549562/2550198"
click at [834, 17] on button "Submit as Bill" at bounding box center [832, 15] width 60 height 16
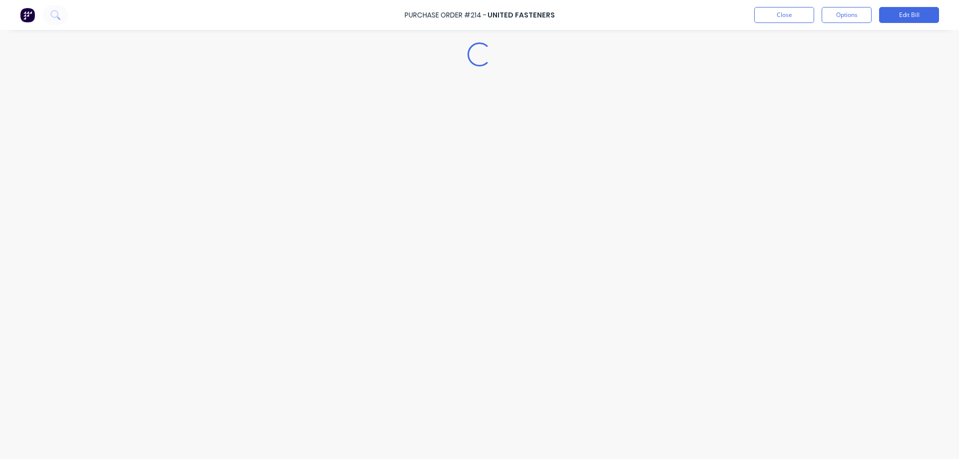
type textarea "x"
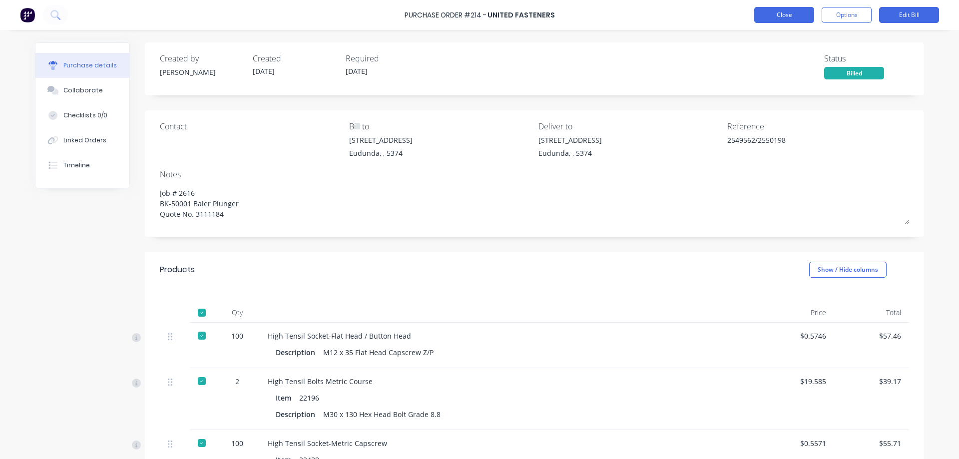
click at [797, 16] on button "Close" at bounding box center [784, 15] width 60 height 16
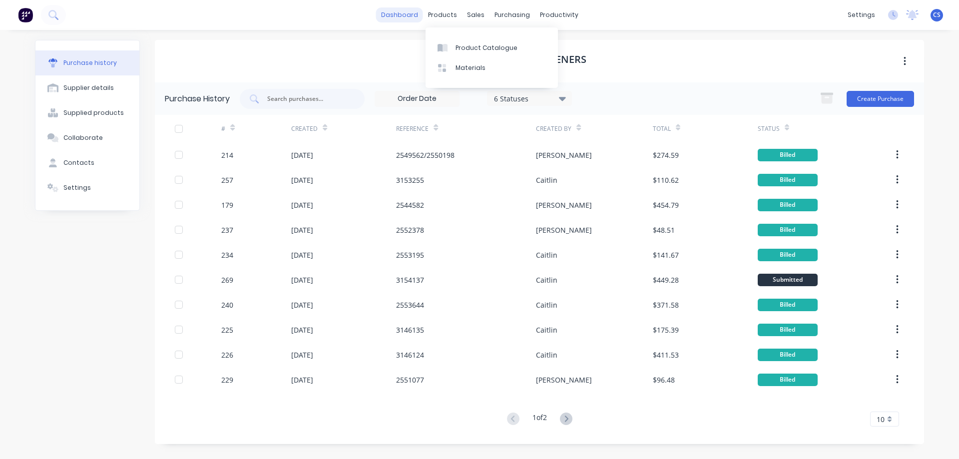
click at [410, 10] on link "dashboard" at bounding box center [399, 14] width 47 height 15
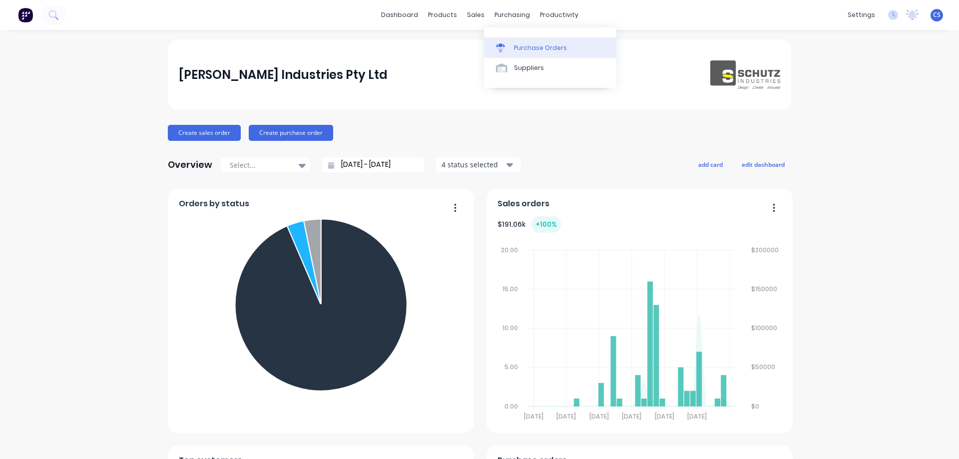
click at [528, 47] on div "Purchase Orders" at bounding box center [540, 47] width 53 height 9
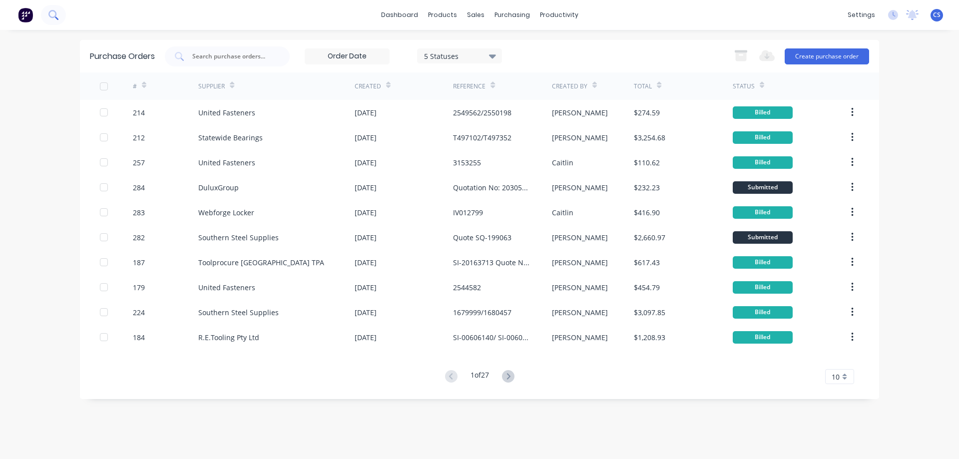
click at [50, 12] on icon at bounding box center [52, 14] width 8 height 8
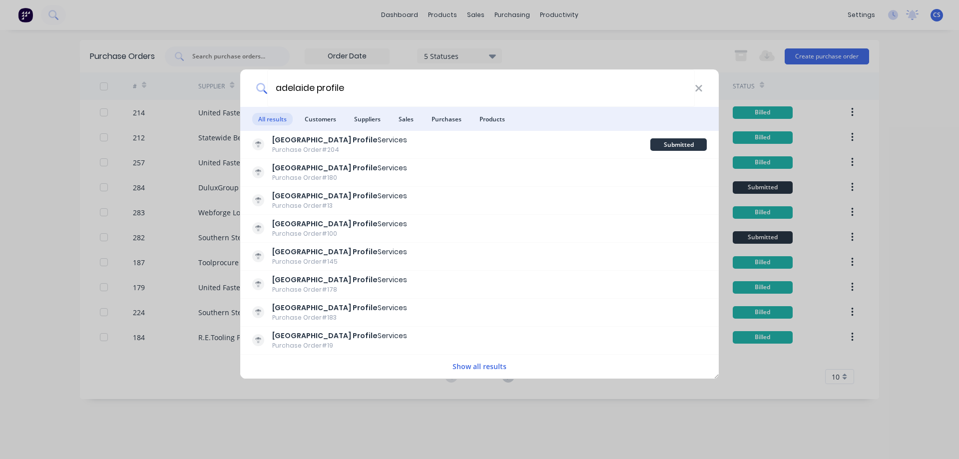
type input "adelaide profile"
click at [468, 367] on button "Show all results" at bounding box center [479, 366] width 60 height 11
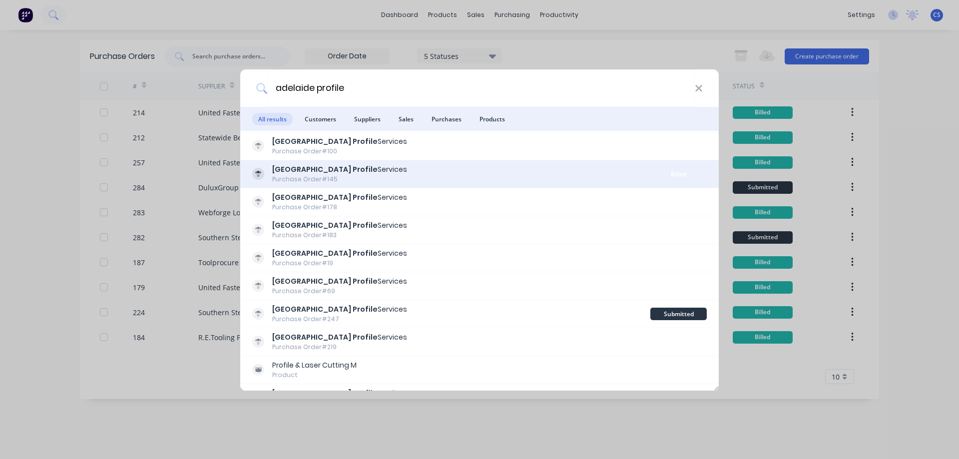
scroll to position [100, 0]
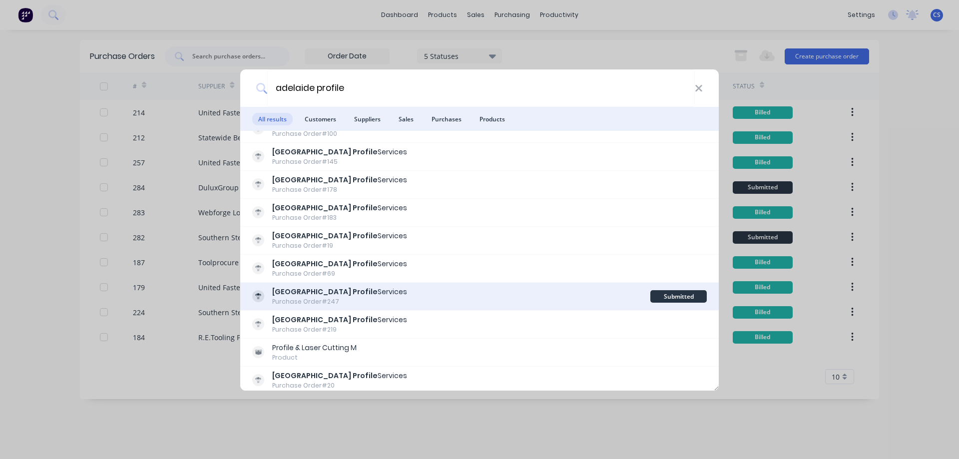
click at [450, 287] on div "Adelaide Profile Services Purchase Order #247" at bounding box center [451, 296] width 398 height 19
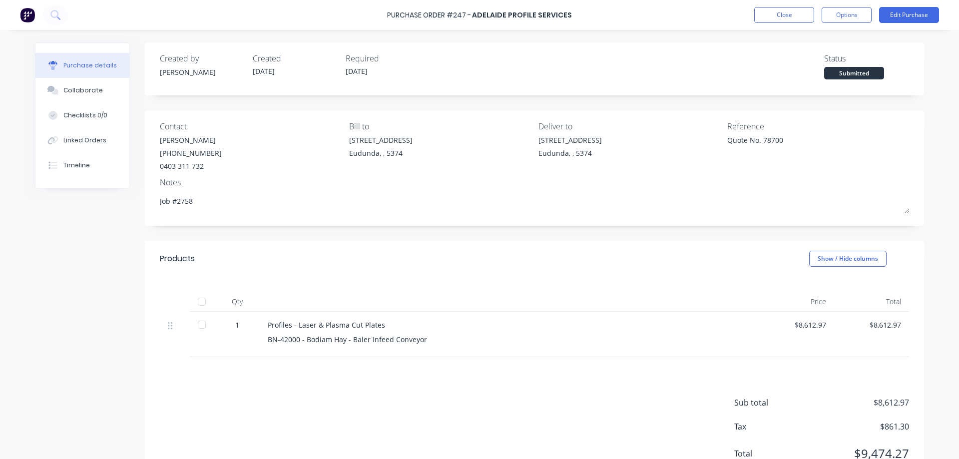
scroll to position [40, 0]
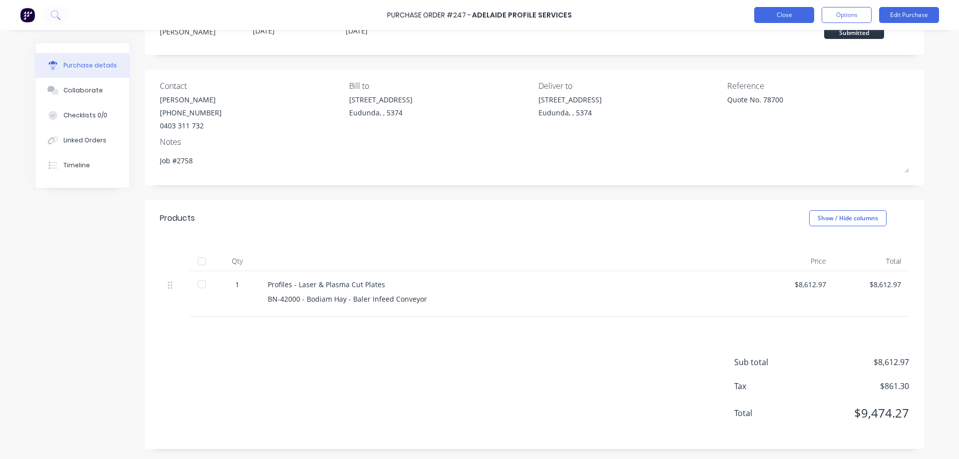
click at [772, 12] on button "Close" at bounding box center [784, 15] width 60 height 16
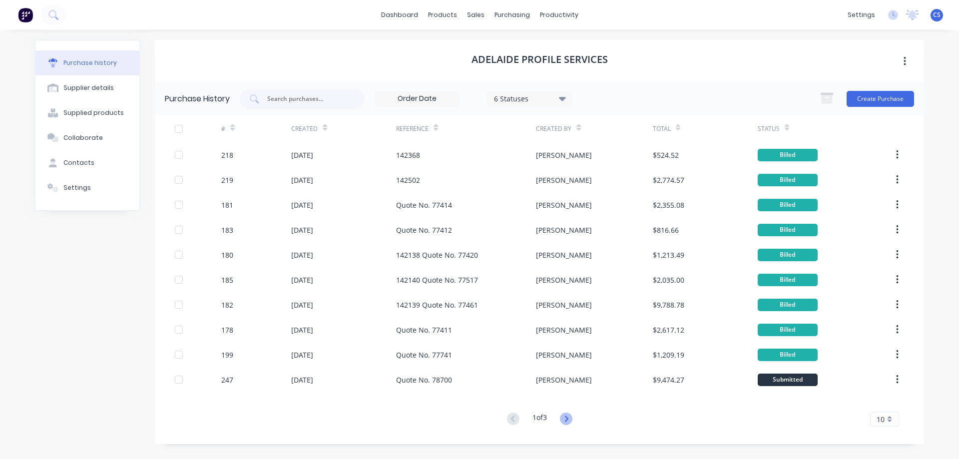
click at [566, 419] on icon at bounding box center [566, 418] width 12 height 12
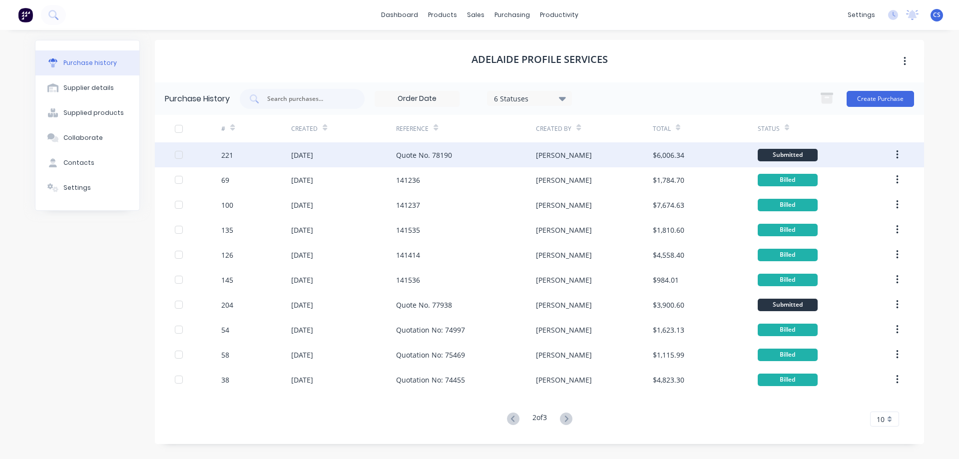
click at [499, 156] on div "Quote No. 78190" at bounding box center [466, 154] width 140 height 25
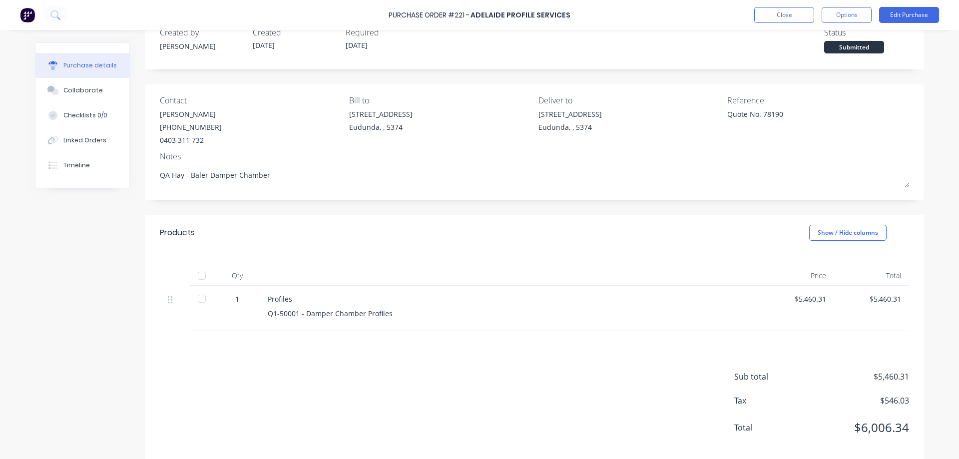
scroll to position [40, 0]
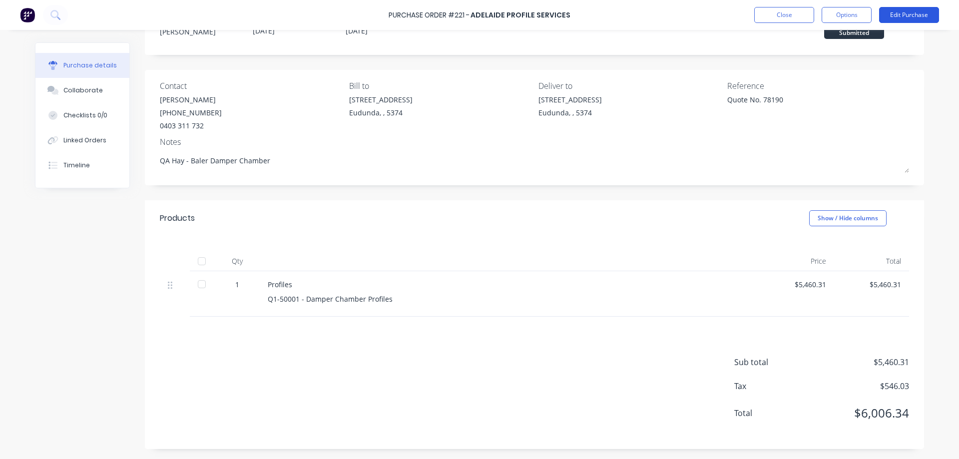
click at [922, 13] on button "Edit Purchase" at bounding box center [909, 15] width 60 height 16
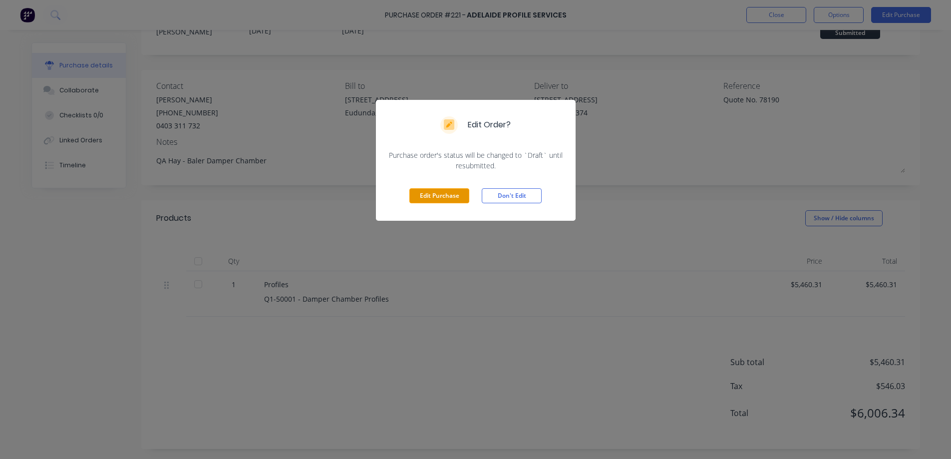
click at [442, 193] on button "Edit Purchase" at bounding box center [439, 195] width 60 height 15
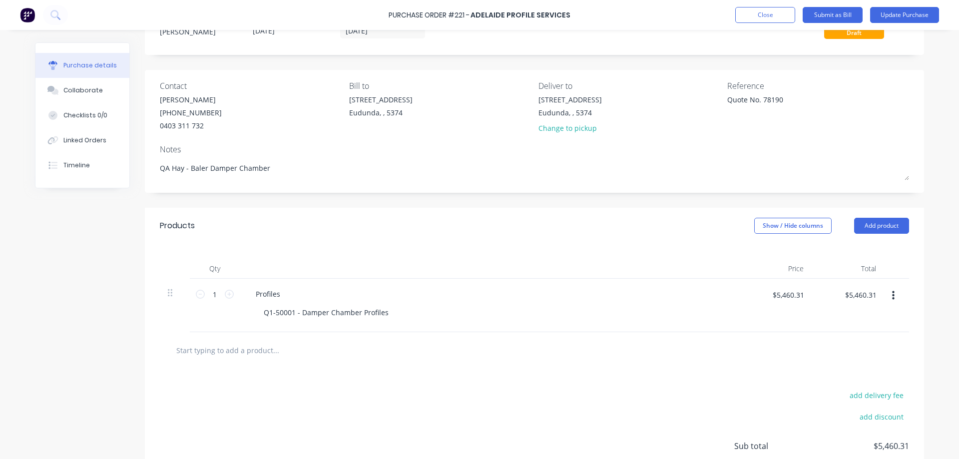
drag, startPoint x: 791, startPoint y: 98, endPoint x: 672, endPoint y: 106, distance: 119.6
click at [672, 106] on div "Contact Adam Ozolins (08) 8384 6449 0403 311 732 Bill to 41 South Terrace Eudun…" at bounding box center [534, 109] width 749 height 58
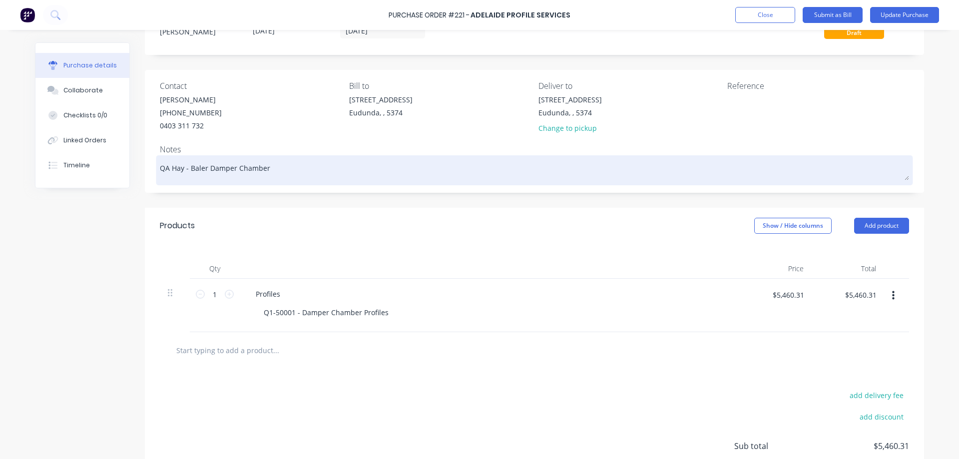
click at [283, 168] on textarea "QA Hay - Baler Damper Chamber" at bounding box center [534, 169] width 749 height 22
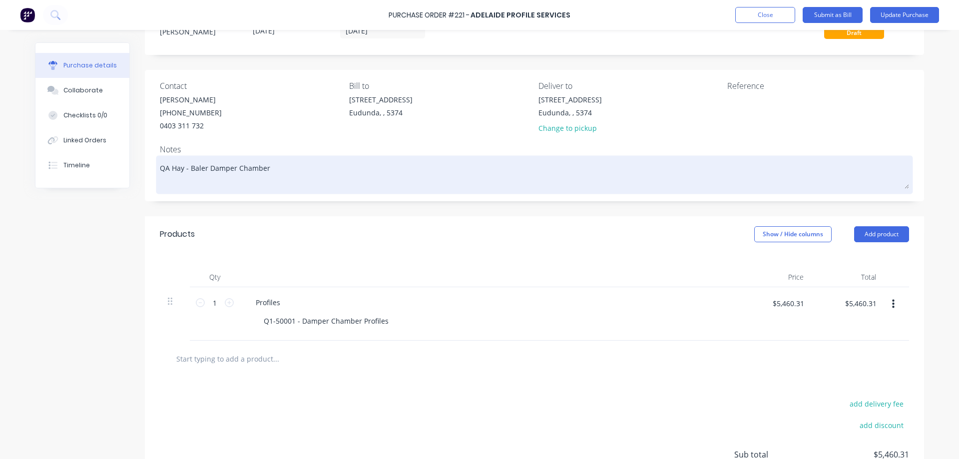
paste textarea "Quote No. 78190"
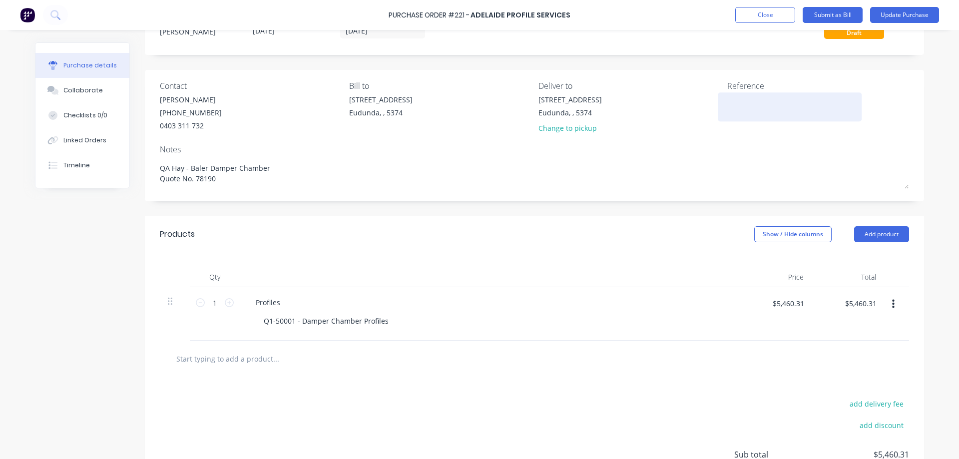
type textarea "QA Hay - Baler Damper Chamber Quote No. 78190"
click at [756, 100] on textarea at bounding box center [789, 105] width 125 height 22
type textarea "142596"
click at [879, 403] on button "add delivery fee" at bounding box center [875, 403] width 65 height 13
type input "100"
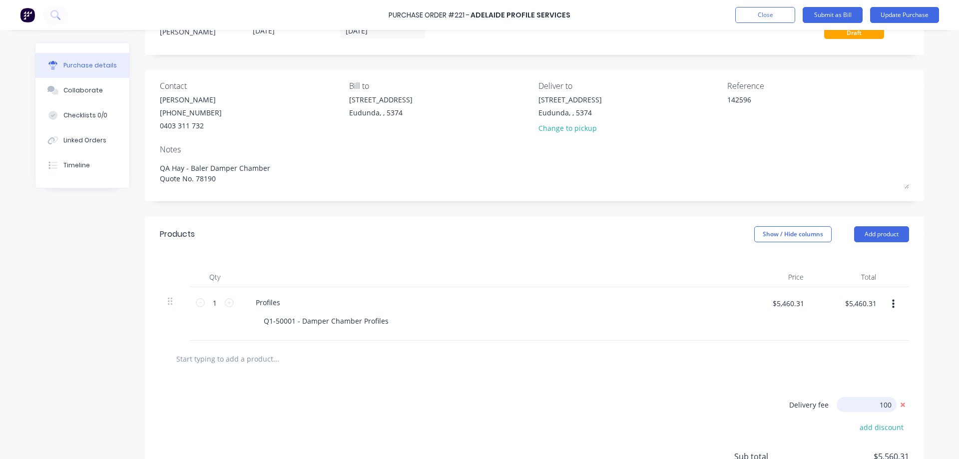
type input "$100.00"
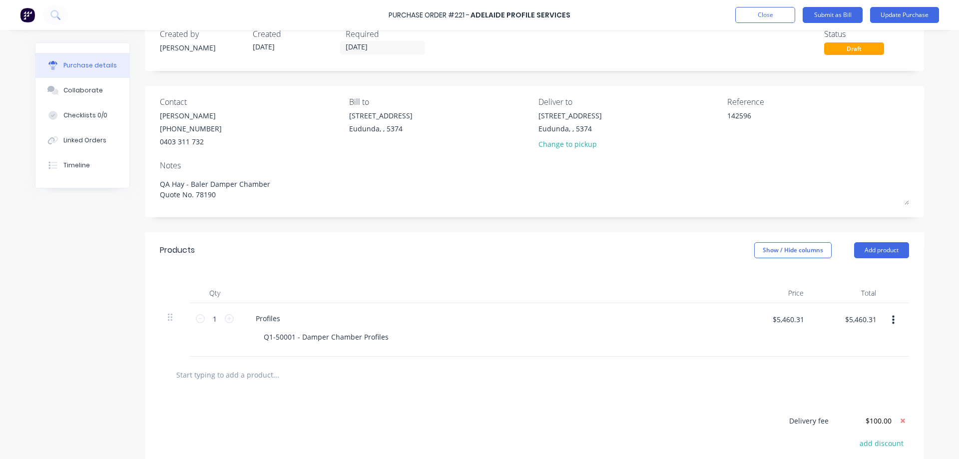
scroll to position [0, 0]
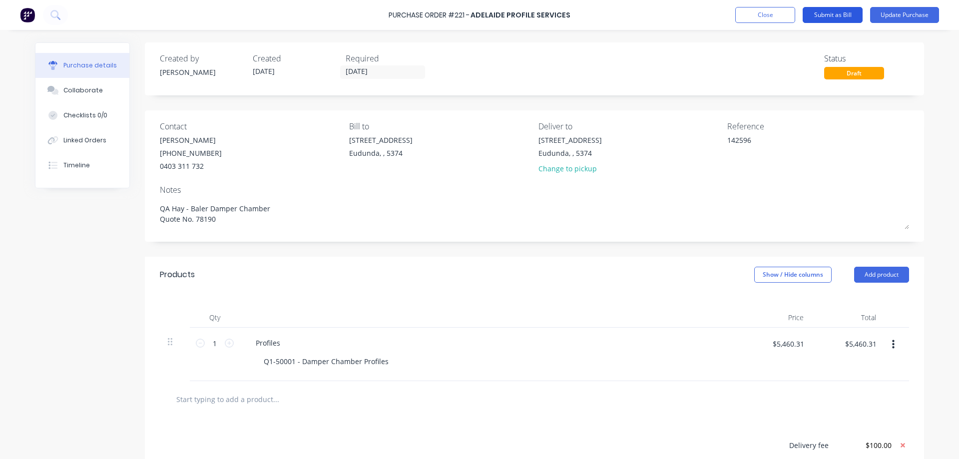
click at [838, 12] on button "Submit as Bill" at bounding box center [832, 15] width 60 height 16
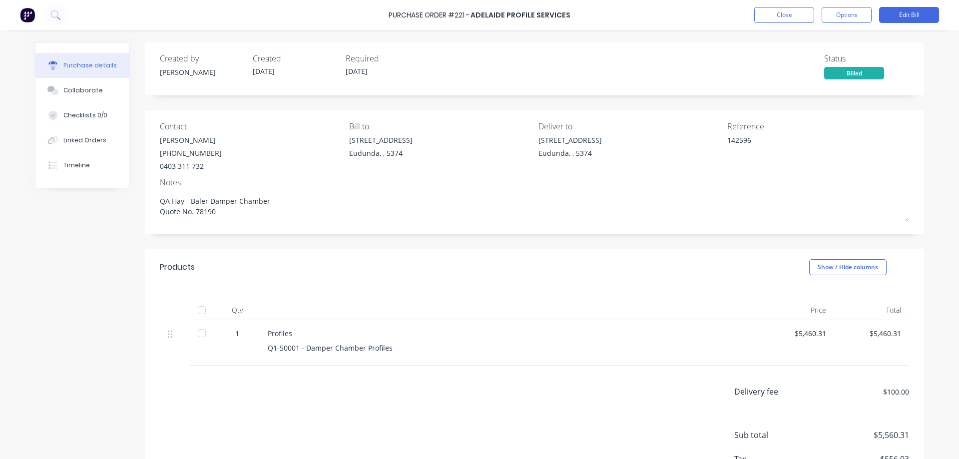
click at [197, 310] on div at bounding box center [202, 310] width 20 height 20
click at [785, 21] on button "Close" at bounding box center [784, 15] width 60 height 16
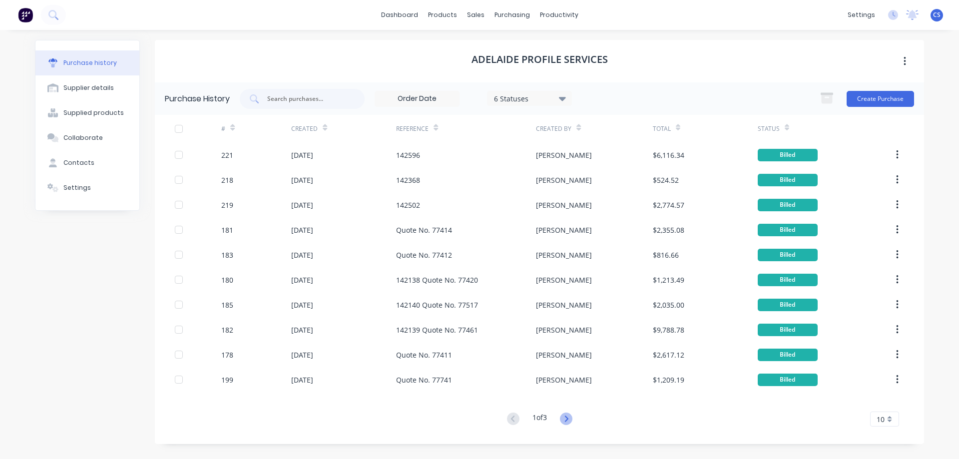
click at [568, 418] on icon at bounding box center [566, 418] width 12 height 12
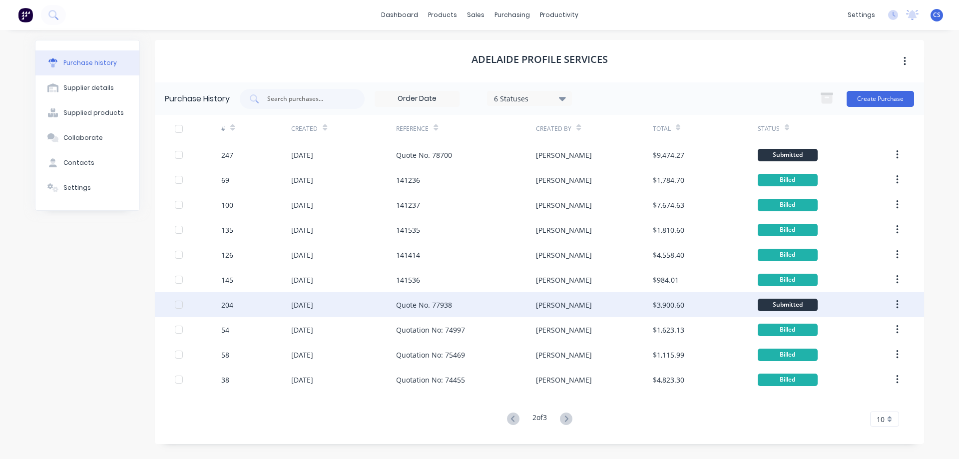
click at [495, 309] on div "Quote No. 77938" at bounding box center [466, 304] width 140 height 25
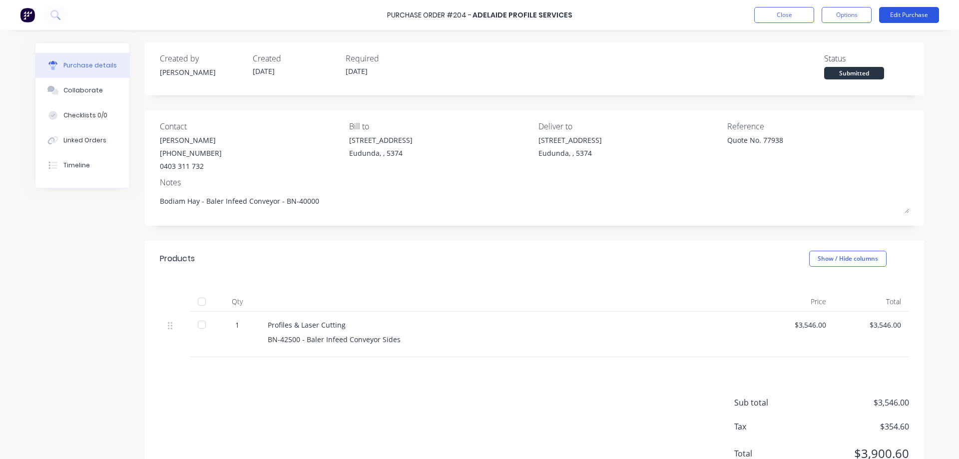
click at [908, 11] on button "Edit Purchase" at bounding box center [909, 15] width 60 height 16
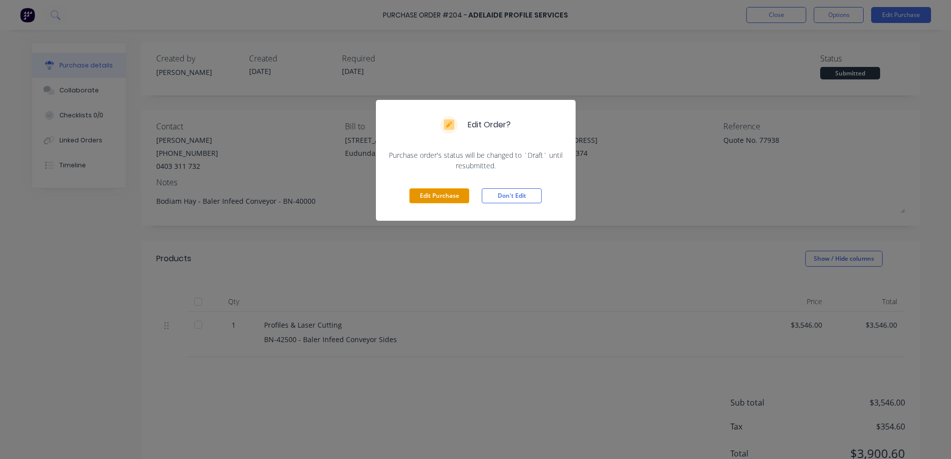
click at [444, 193] on button "Edit Purchase" at bounding box center [439, 195] width 60 height 15
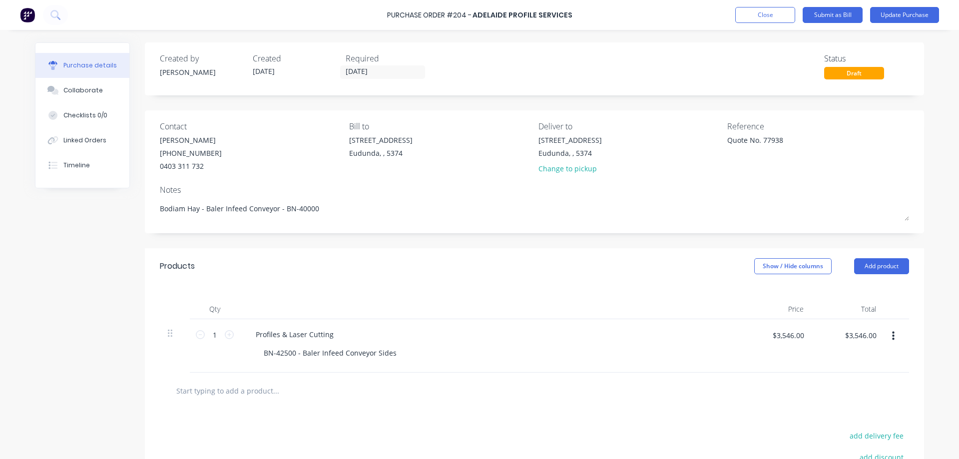
drag, startPoint x: 739, startPoint y: 138, endPoint x: 637, endPoint y: 138, distance: 102.9
click at [637, 138] on div "Contact Adam Ozolins (08) 8384 6449 0403 311 732 Bill to 41 South Terrace Eudun…" at bounding box center [534, 149] width 749 height 58
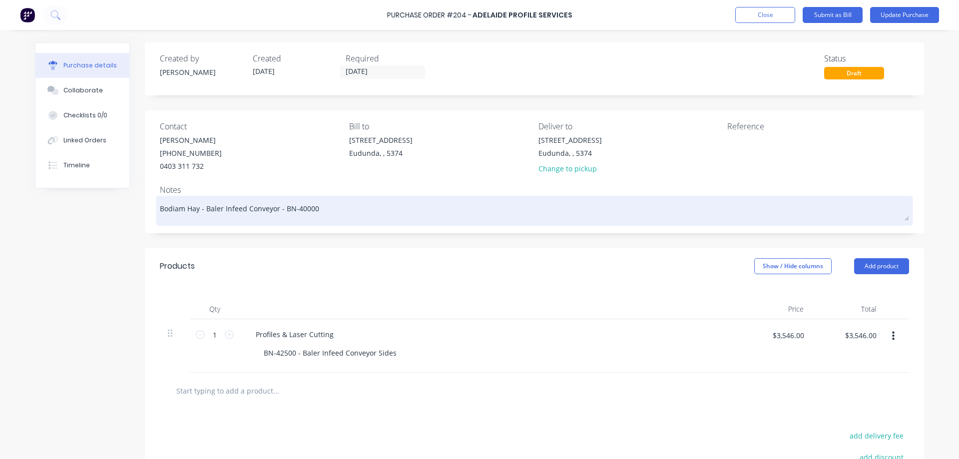
click at [337, 210] on textarea "Bodiam Hay - Baler Infeed Conveyor - BN-40000" at bounding box center [534, 209] width 749 height 22
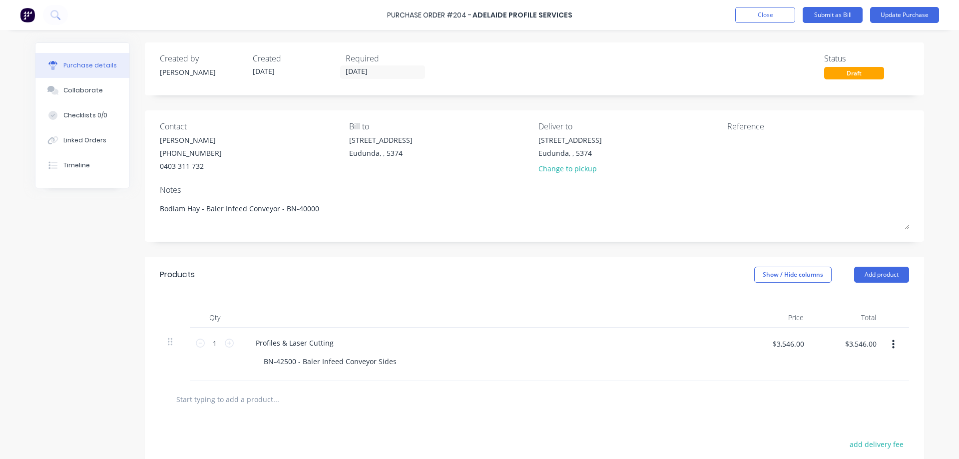
paste textarea "Quote No. 77938"
type textarea "Bodiam Hay - Baler Infeed Conveyor - BN-40000 Quote No. 77938"
click at [764, 147] on textarea at bounding box center [789, 146] width 125 height 22
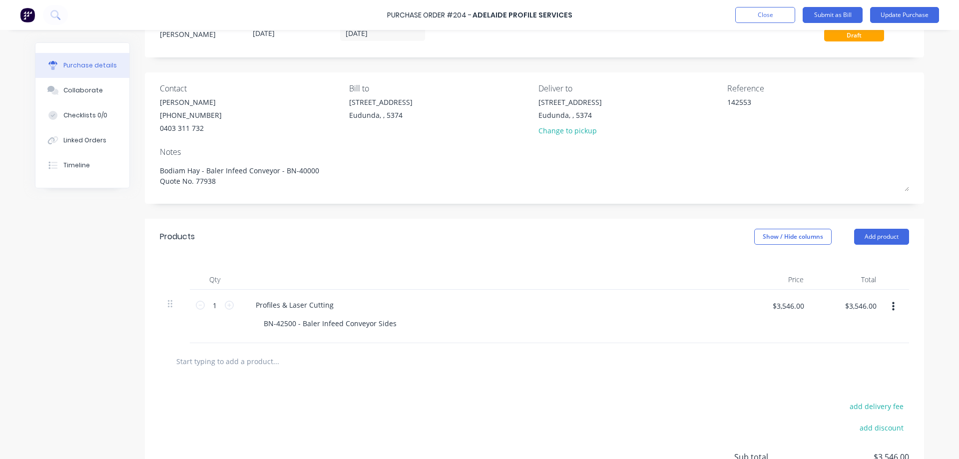
scroll to position [133, 0]
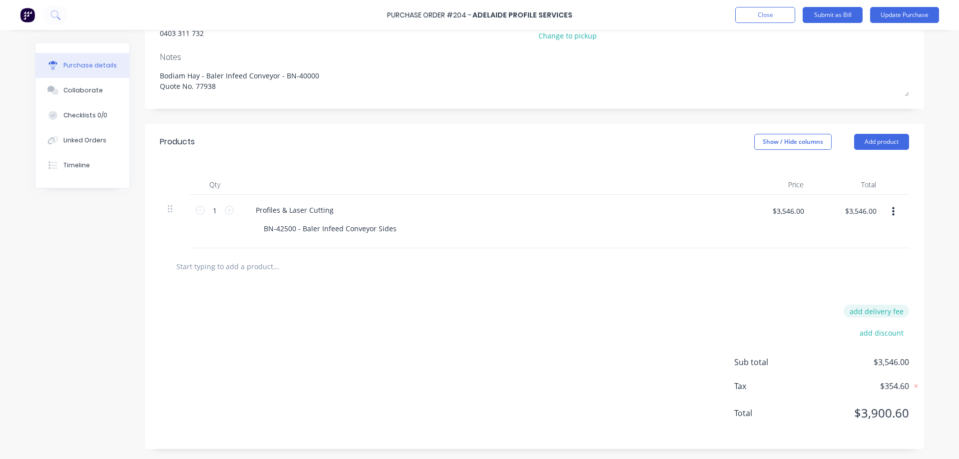
type textarea "142553"
click at [869, 312] on button "add delivery fee" at bounding box center [875, 311] width 65 height 13
type input "$100.00"
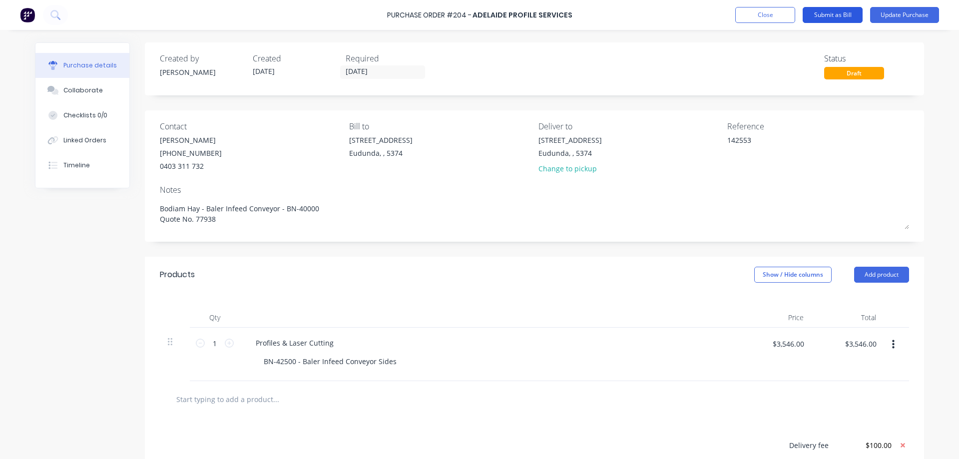
click at [842, 15] on button "Submit as Bill" at bounding box center [832, 15] width 60 height 16
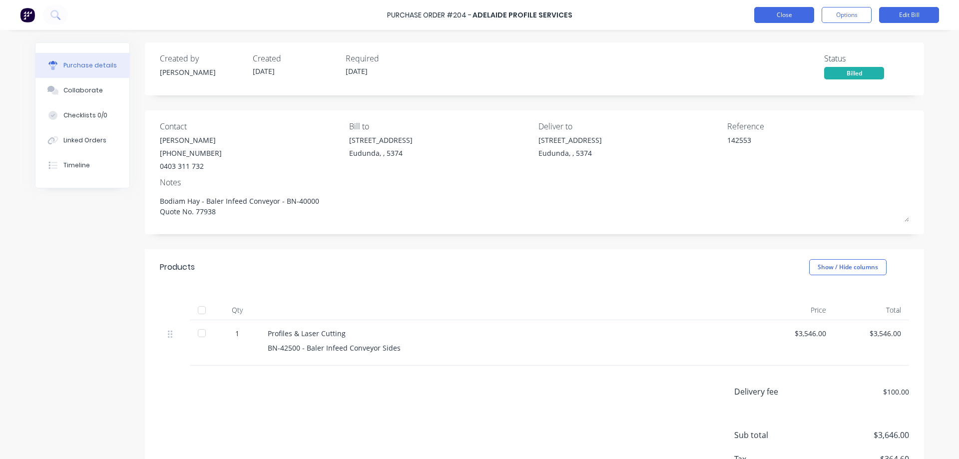
click at [797, 19] on button "Close" at bounding box center [784, 15] width 60 height 16
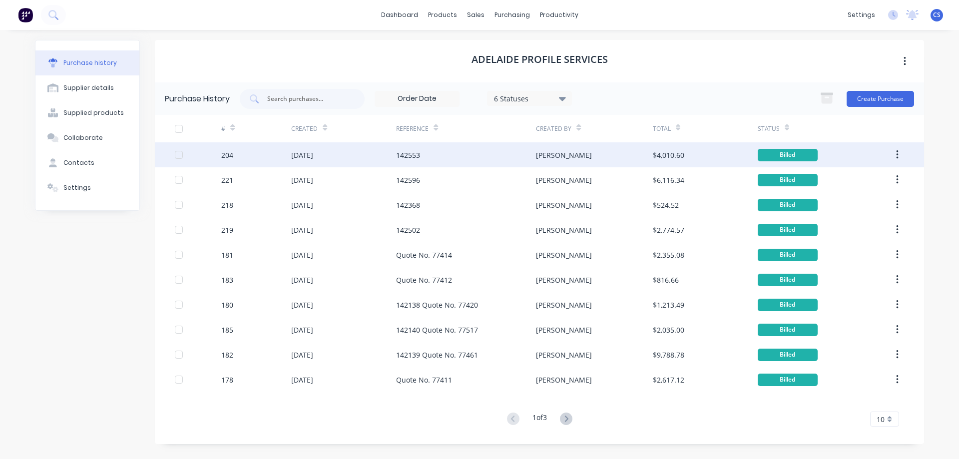
click at [499, 150] on div "142553" at bounding box center [466, 154] width 140 height 25
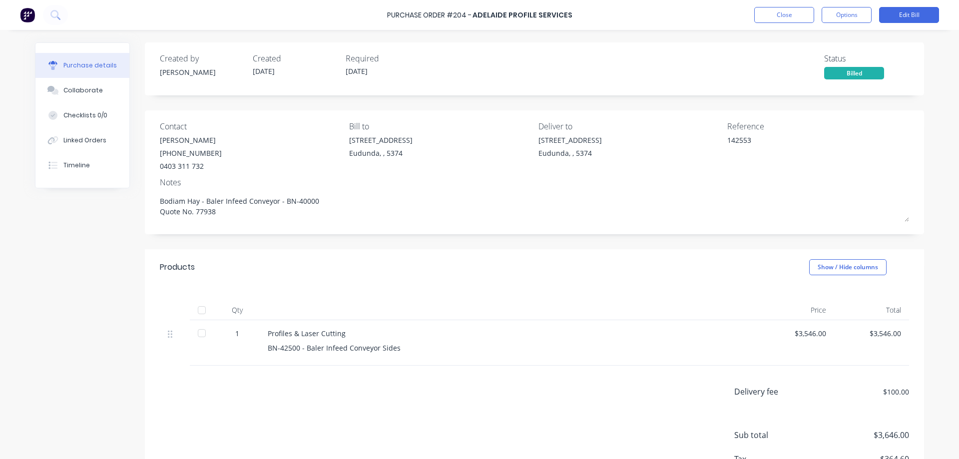
click at [198, 311] on div at bounding box center [202, 310] width 20 height 20
click at [780, 19] on button "Close" at bounding box center [784, 15] width 60 height 16
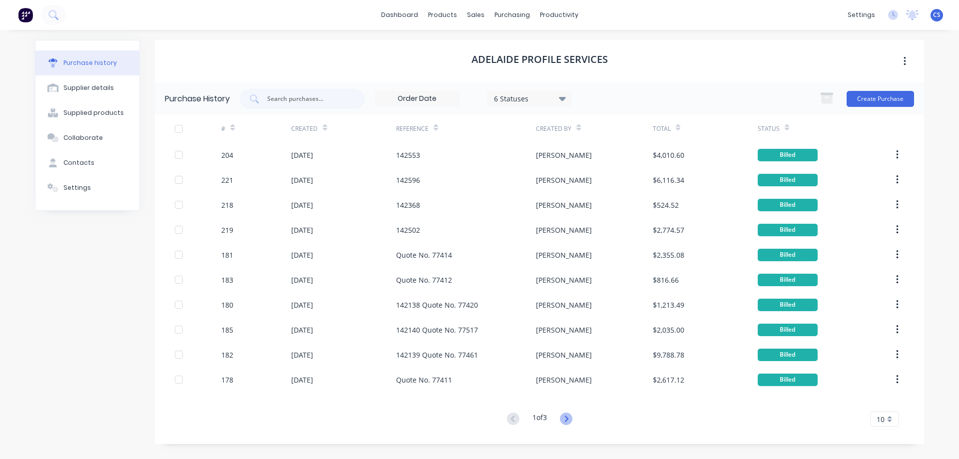
click at [564, 418] on icon at bounding box center [566, 418] width 12 height 12
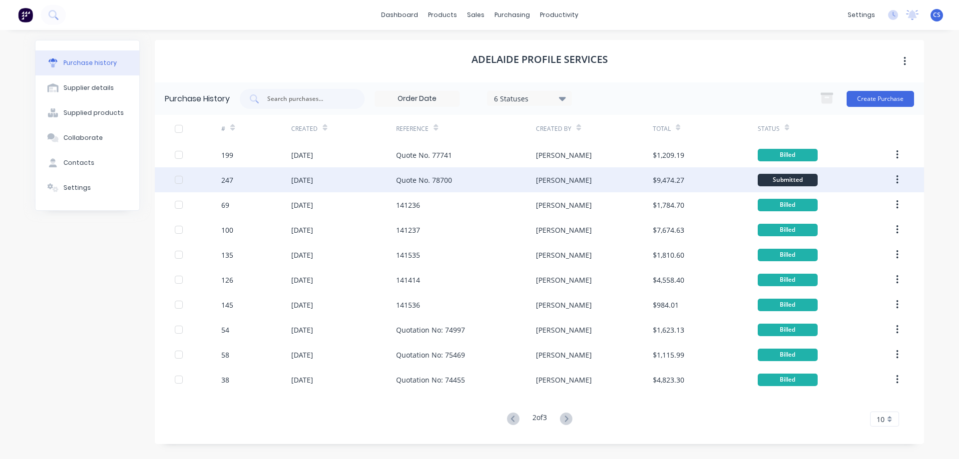
click at [489, 177] on div "Quote No. 78700" at bounding box center [466, 179] width 140 height 25
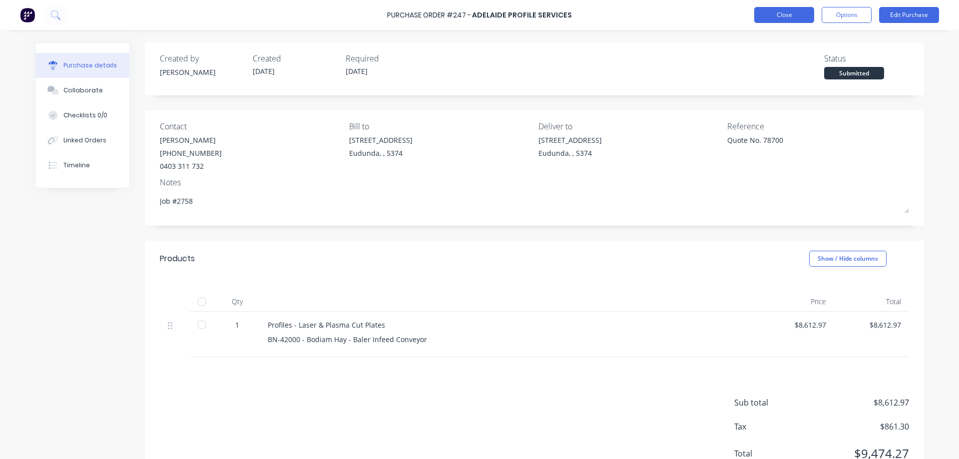
click at [778, 11] on button "Close" at bounding box center [784, 15] width 60 height 16
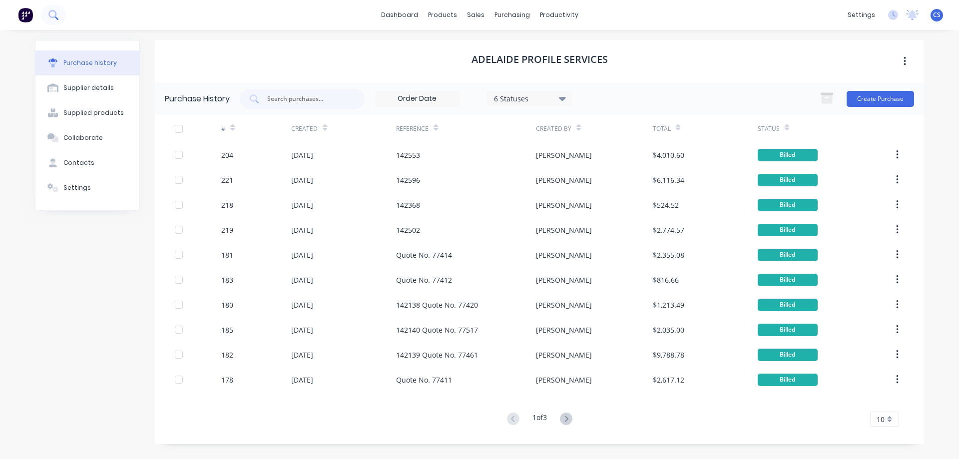
click at [60, 14] on button at bounding box center [53, 15] width 25 height 20
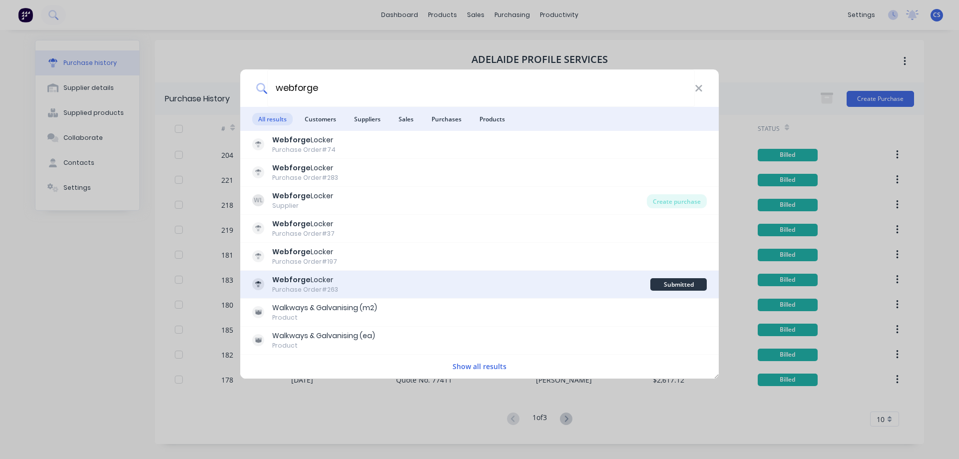
type input "webforge"
click at [408, 289] on div "Webforge Locker Purchase Order #263" at bounding box center [451, 284] width 398 height 19
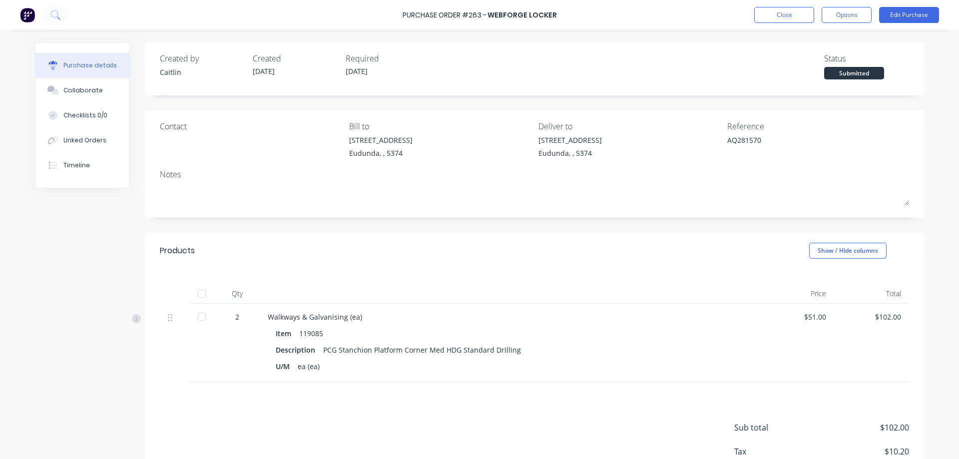
click at [200, 294] on div at bounding box center [202, 294] width 20 height 20
click at [905, 13] on button "Edit Purchase" at bounding box center [909, 15] width 60 height 16
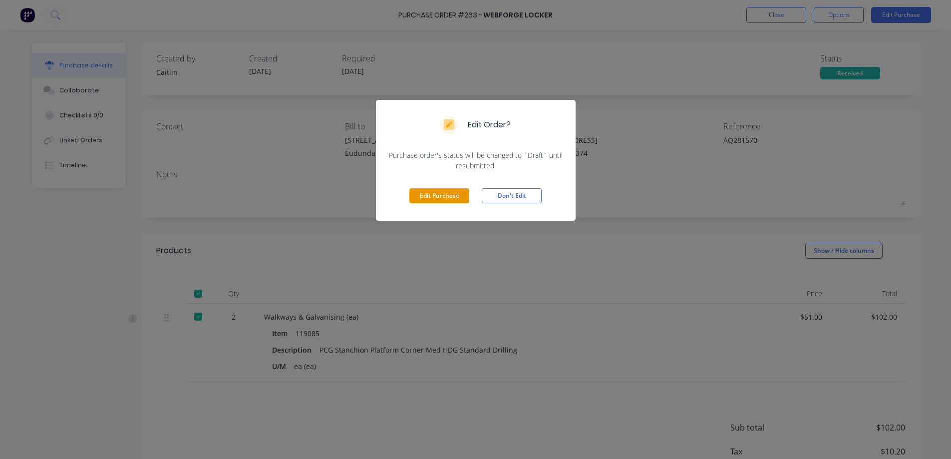
click at [450, 193] on button "Edit Purchase" at bounding box center [439, 195] width 60 height 15
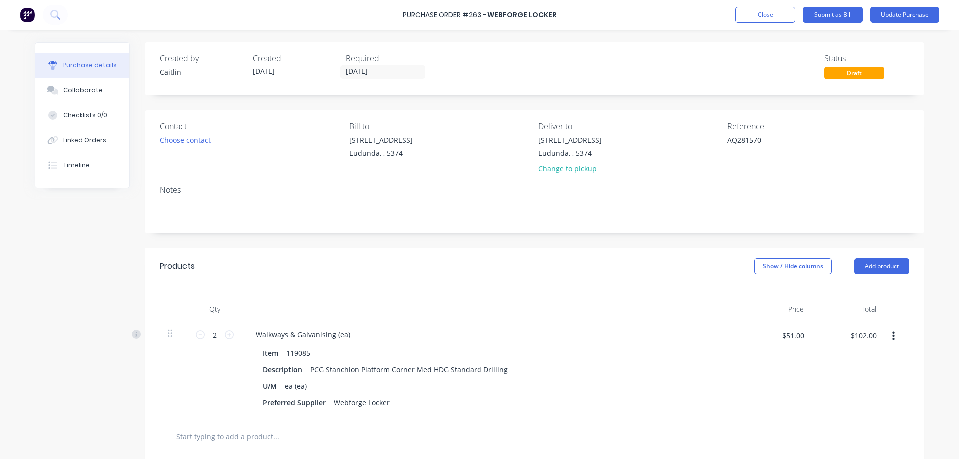
drag, startPoint x: 765, startPoint y: 140, endPoint x: 697, endPoint y: 144, distance: 68.0
click at [697, 144] on div "Contact Choose contact Bill to 41 South Terrace Eudunda, , 5374 Deliver to 41 S…" at bounding box center [534, 149] width 749 height 58
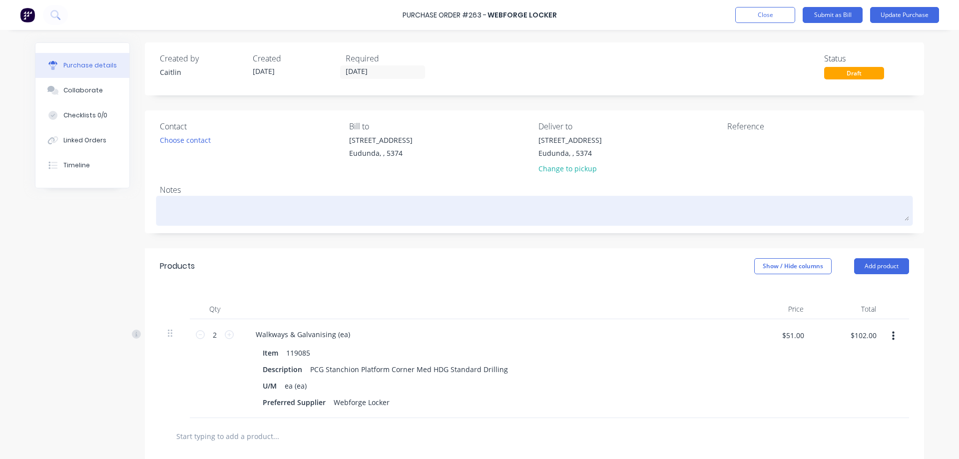
click at [225, 210] on textarea at bounding box center [534, 209] width 749 height 22
paste textarea "AQ281570"
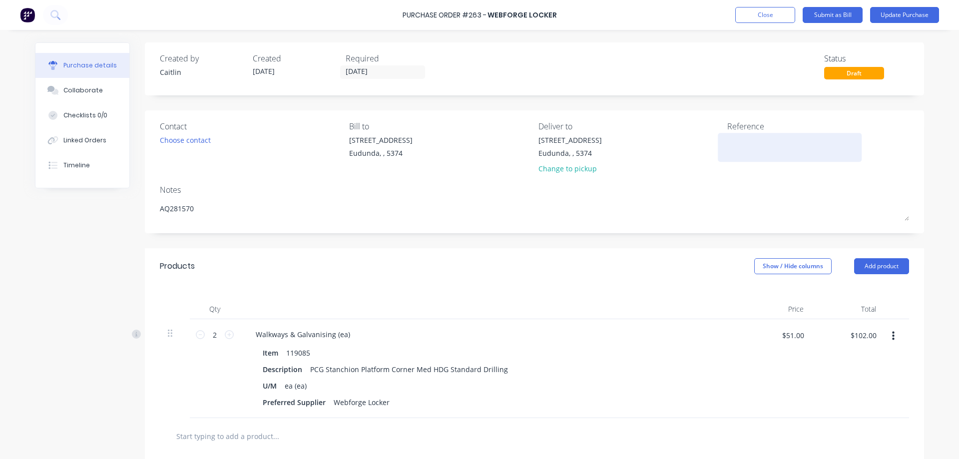
type textarea "AQ281570"
click at [744, 144] on textarea at bounding box center [789, 146] width 125 height 22
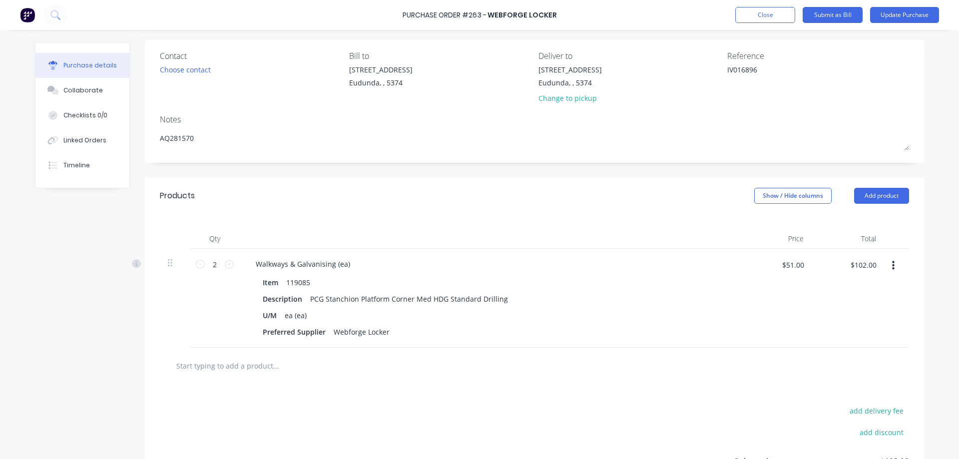
scroll to position [70, 0]
type textarea "IV016896"
click at [820, 17] on button "Submit as Bill" at bounding box center [832, 15] width 60 height 16
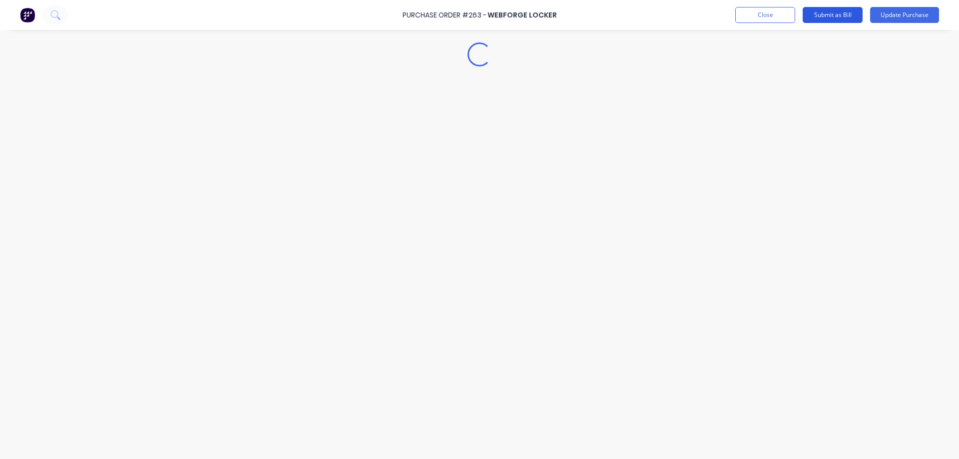
scroll to position [0, 0]
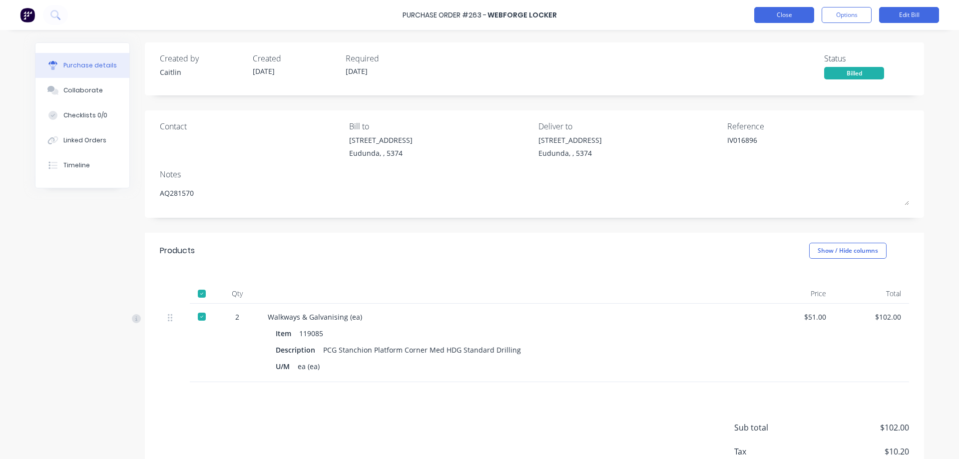
click at [778, 10] on button "Close" at bounding box center [784, 15] width 60 height 16
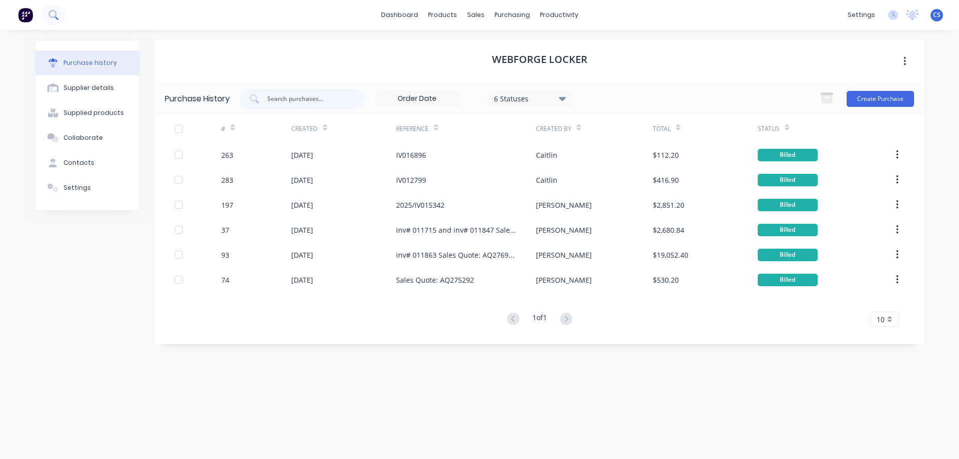
click at [49, 17] on icon at bounding box center [52, 14] width 9 height 9
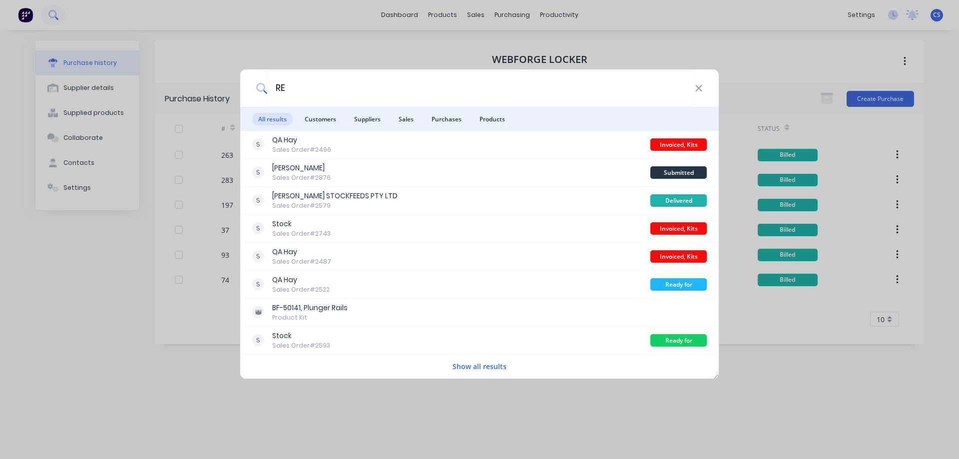
type input "R"
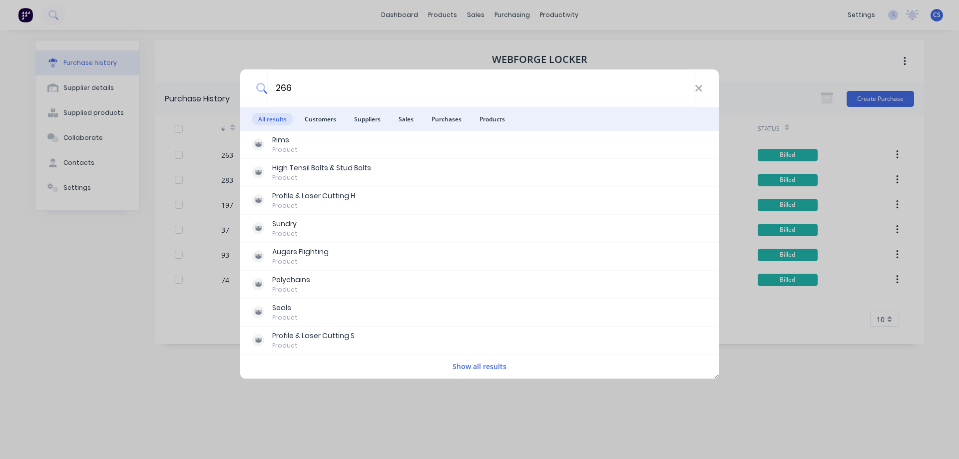
type input "266"
click at [535, 15] on div "266 All results Customers Suppliers Sales Purchases Products Rims Product High …" at bounding box center [479, 229] width 959 height 459
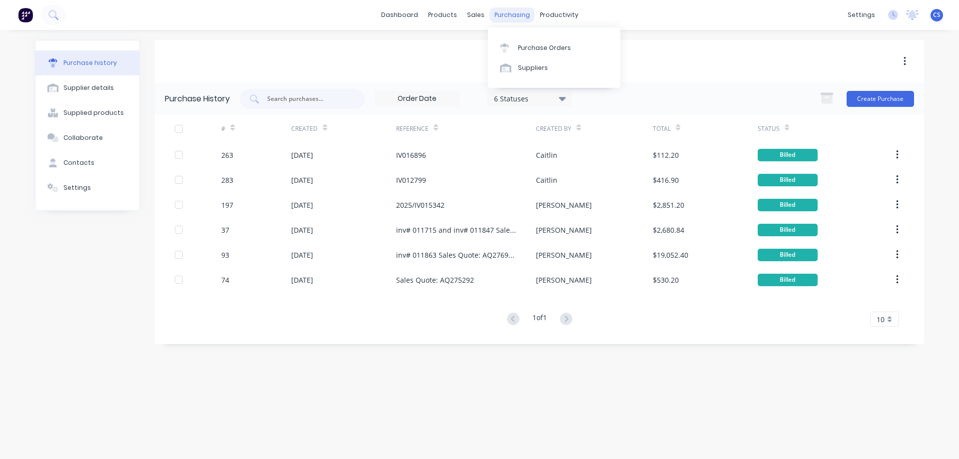
click at [507, 12] on div "purchasing" at bounding box center [511, 14] width 45 height 15
click at [537, 64] on div "Suppliers" at bounding box center [533, 67] width 30 height 9
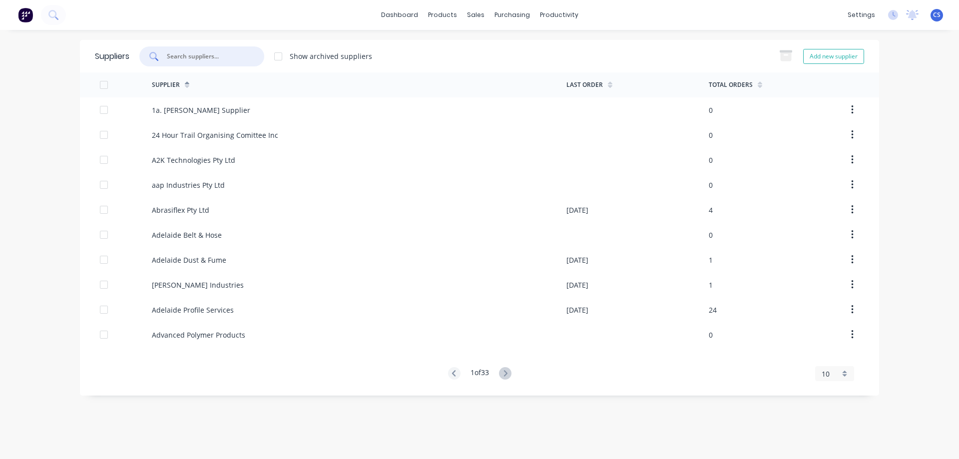
click at [201, 61] on input "text" at bounding box center [207, 56] width 83 height 10
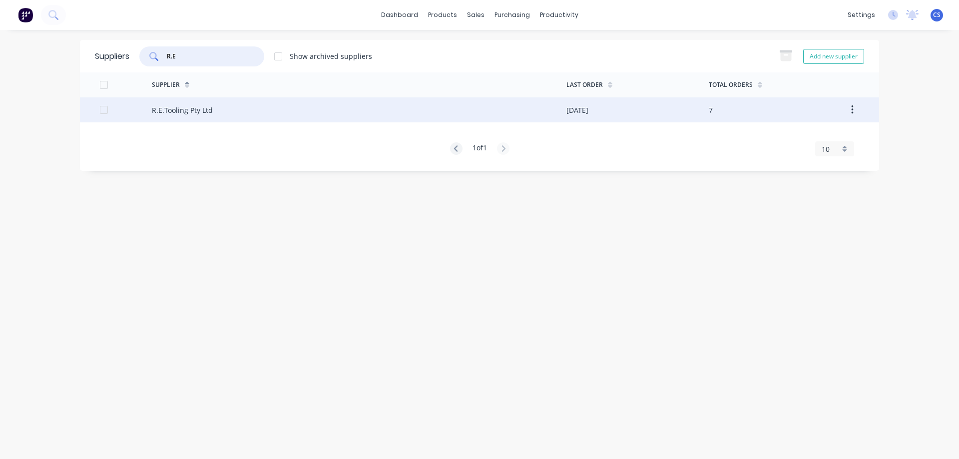
type input "R.E"
click at [230, 109] on div "R.E.Tooling Pty Ltd" at bounding box center [359, 109] width 414 height 25
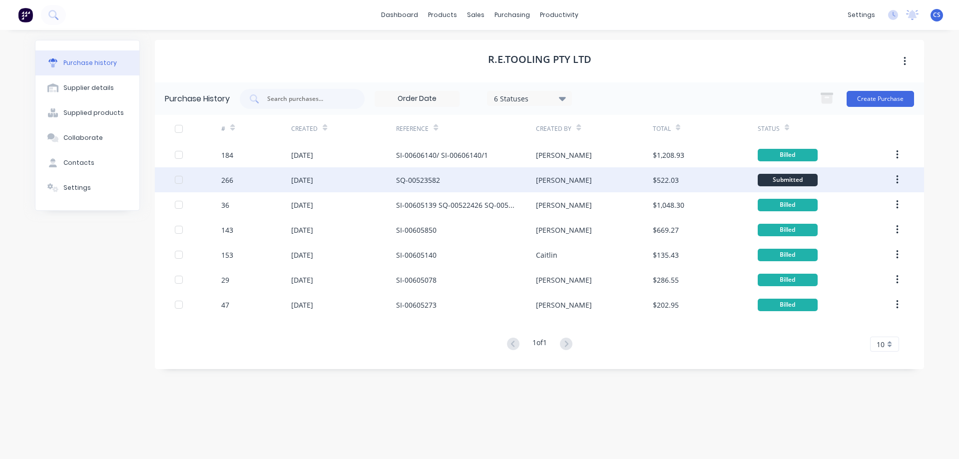
click at [479, 181] on div "SQ-00523582" at bounding box center [466, 179] width 140 height 25
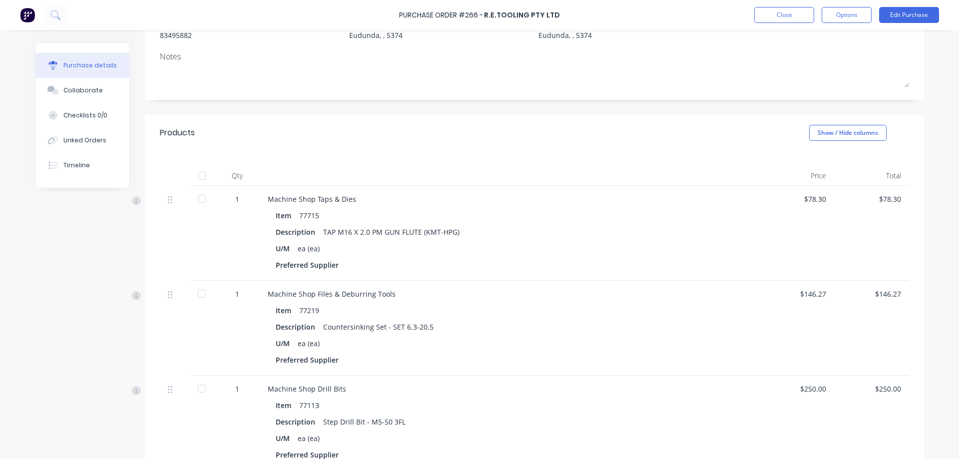
scroll to position [100, 0]
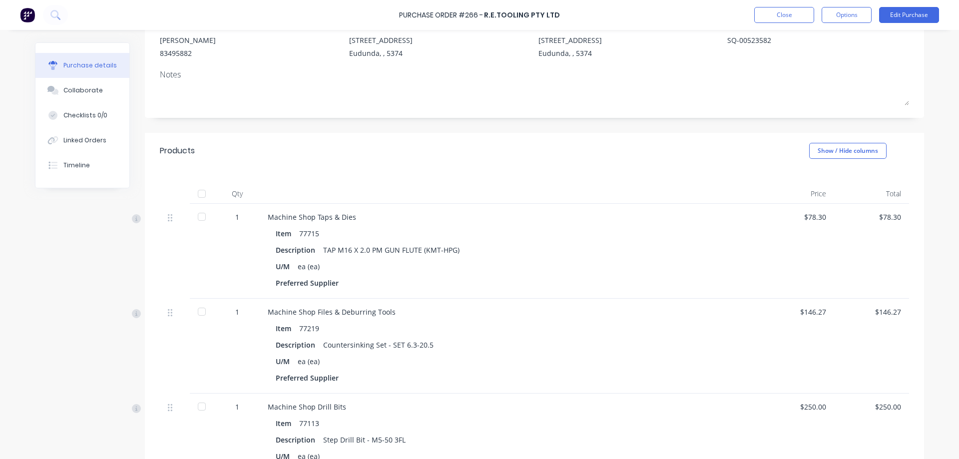
click at [197, 190] on div at bounding box center [202, 194] width 20 height 20
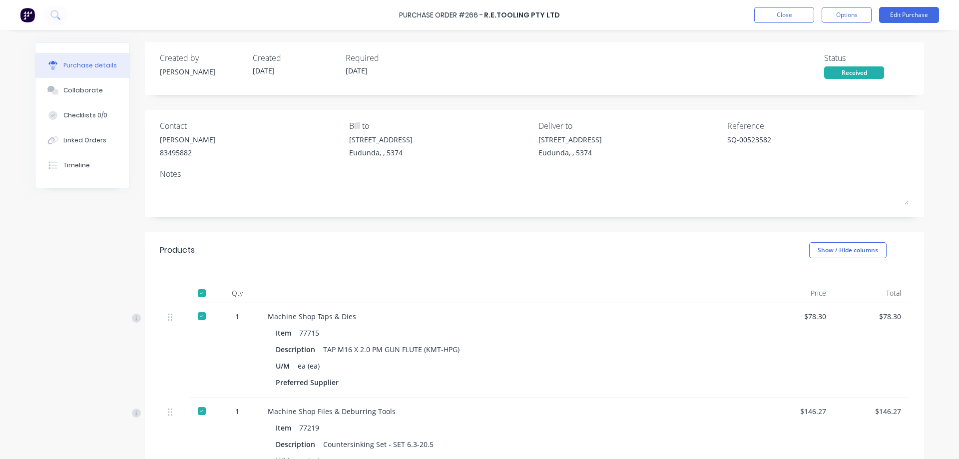
scroll to position [0, 0]
click at [910, 15] on button "Edit Purchase" at bounding box center [909, 15] width 60 height 16
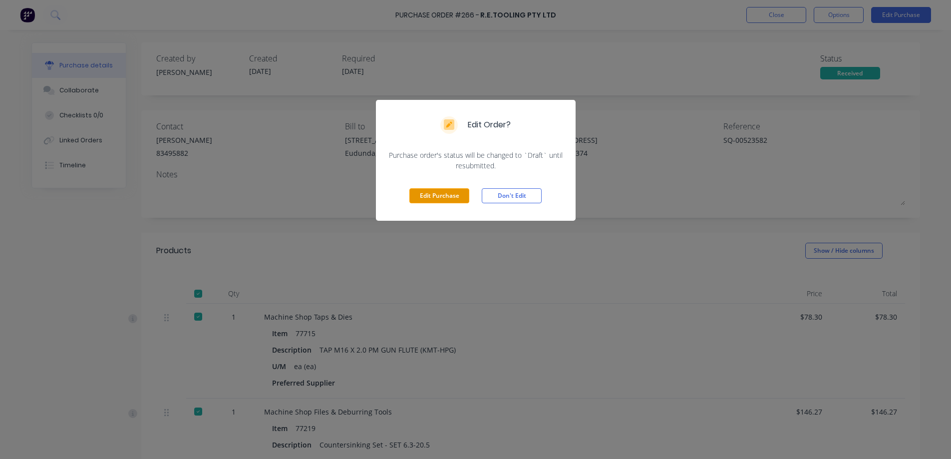
click at [432, 197] on button "Edit Purchase" at bounding box center [439, 195] width 60 height 15
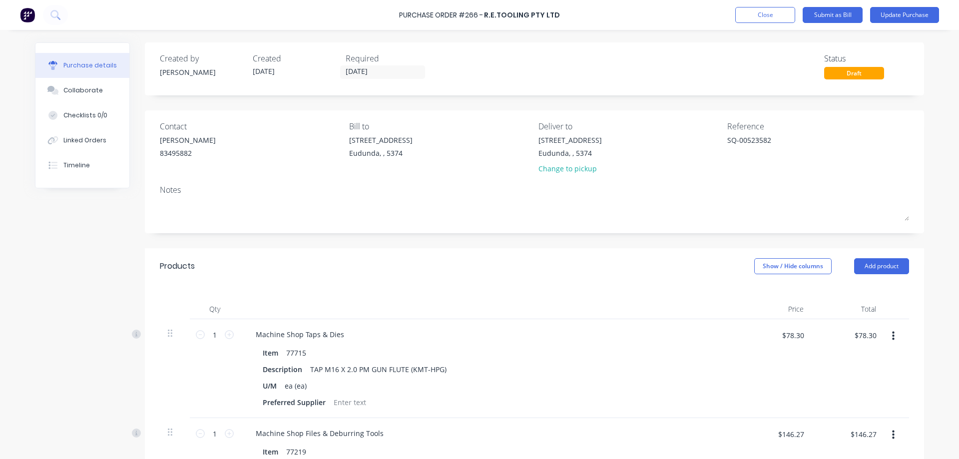
drag, startPoint x: 783, startPoint y: 136, endPoint x: 687, endPoint y: 134, distance: 96.4
click at [687, 134] on div "Contact Marc Warren 83495882 Bill to 41 South Terrace Eudunda, , 5374 Deliver t…" at bounding box center [534, 149] width 749 height 58
click at [202, 194] on div "Notes" at bounding box center [534, 190] width 749 height 12
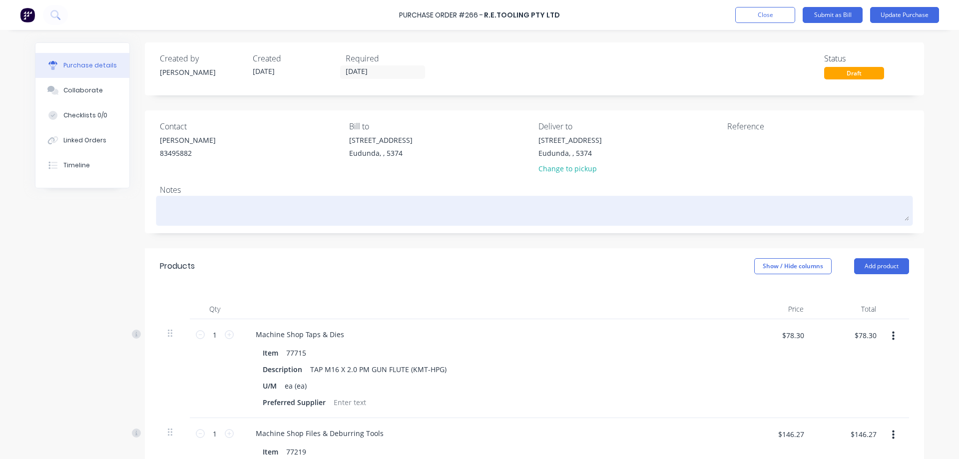
click at [198, 203] on textarea at bounding box center [534, 209] width 749 height 22
paste textarea "SQ-00523582"
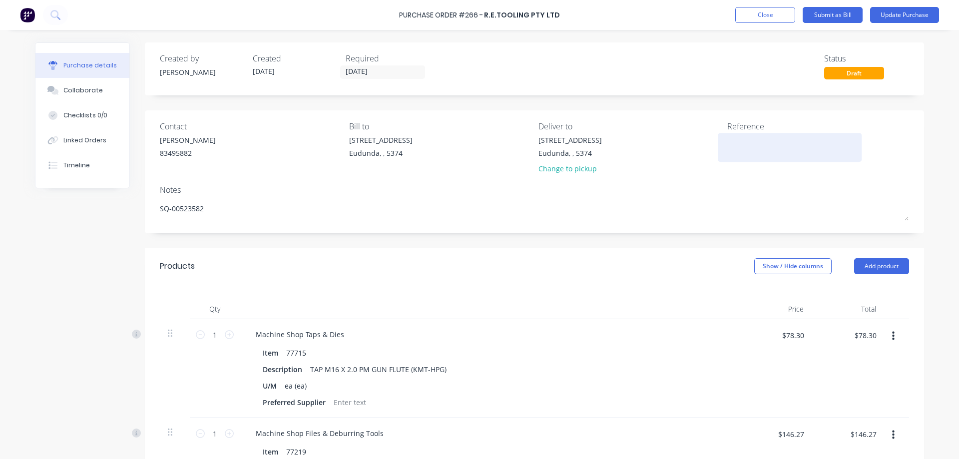
type textarea "SQ-00523582"
click at [743, 144] on textarea at bounding box center [789, 146] width 125 height 22
type textarea "SI-00606778"
click at [839, 15] on button "Submit as Bill" at bounding box center [832, 15] width 60 height 16
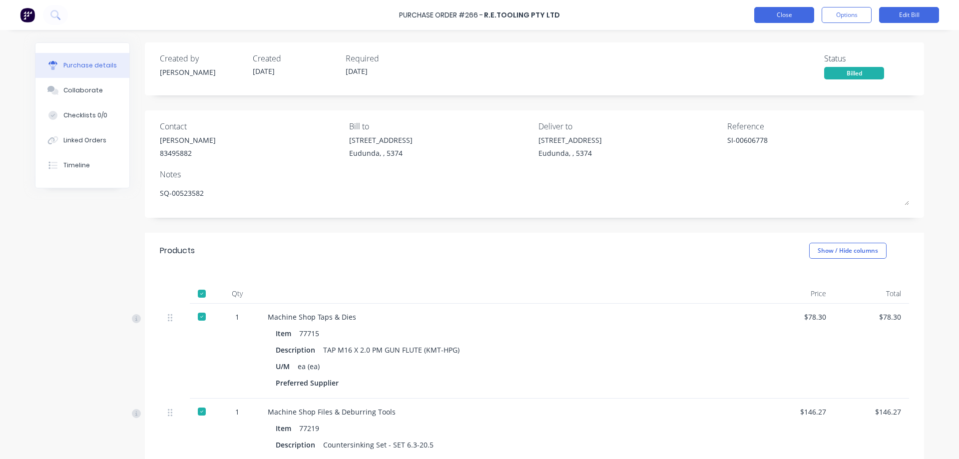
click at [779, 14] on button "Close" at bounding box center [784, 15] width 60 height 16
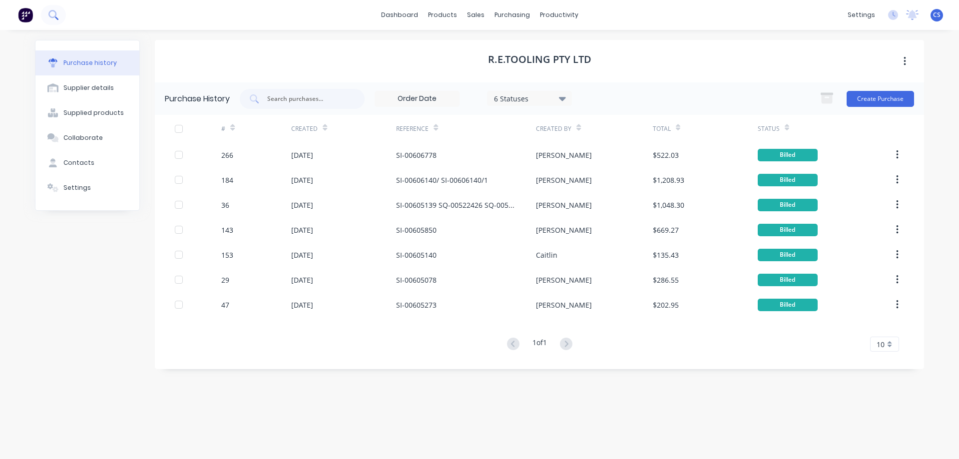
click at [51, 16] on icon at bounding box center [52, 14] width 9 height 9
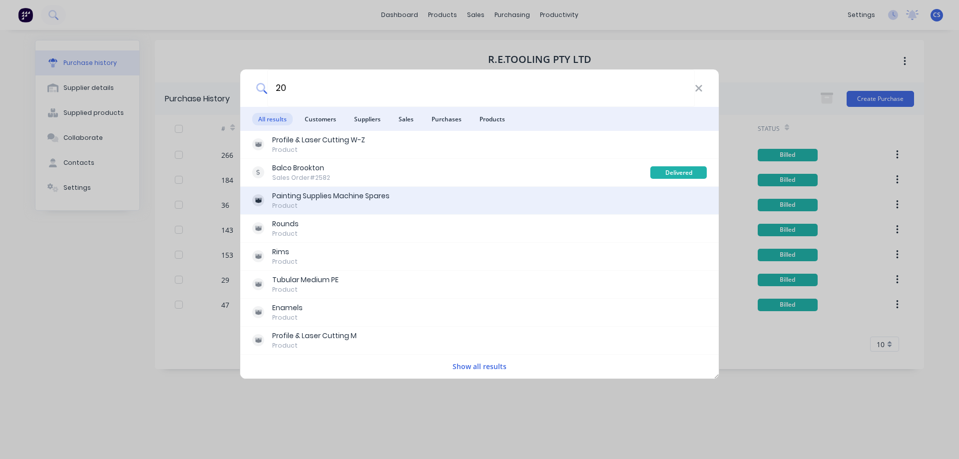
type input "2"
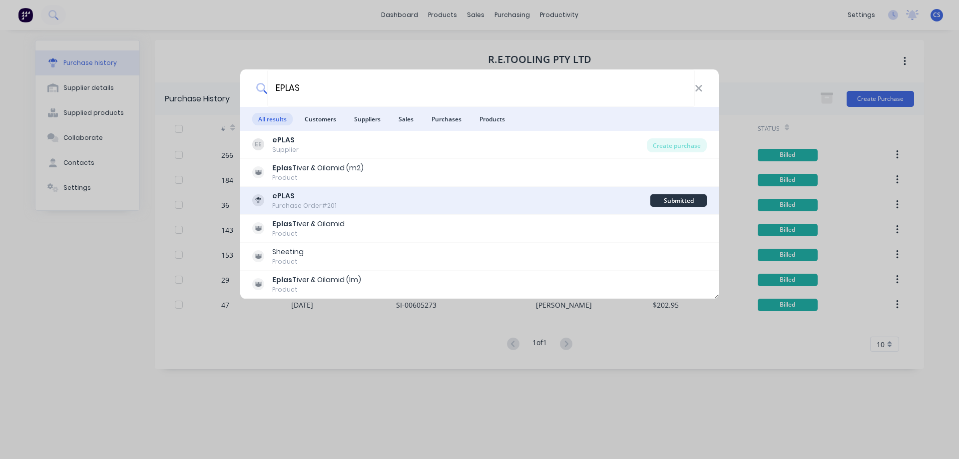
type input "EPLAS"
click at [488, 205] on div "ePLAS Purchase Order #201" at bounding box center [451, 200] width 398 height 19
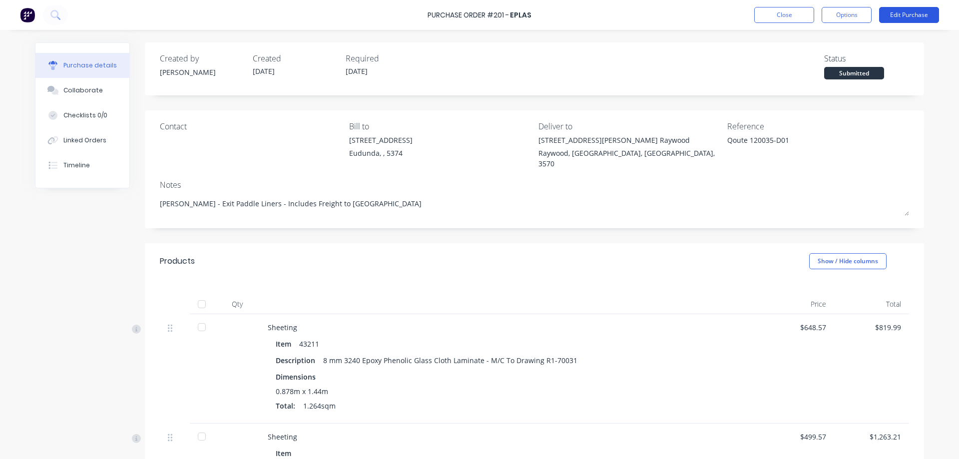
click at [908, 16] on button "Edit Purchase" at bounding box center [909, 15] width 60 height 16
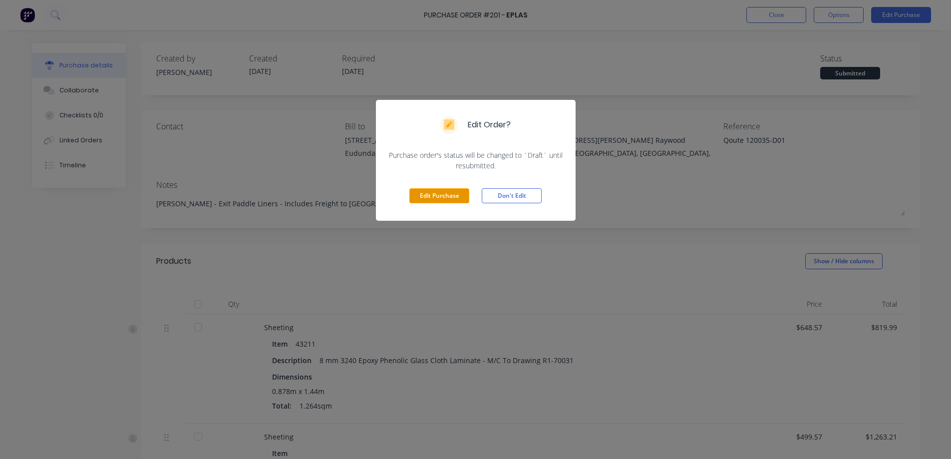
click at [432, 197] on button "Edit Purchase" at bounding box center [439, 195] width 60 height 15
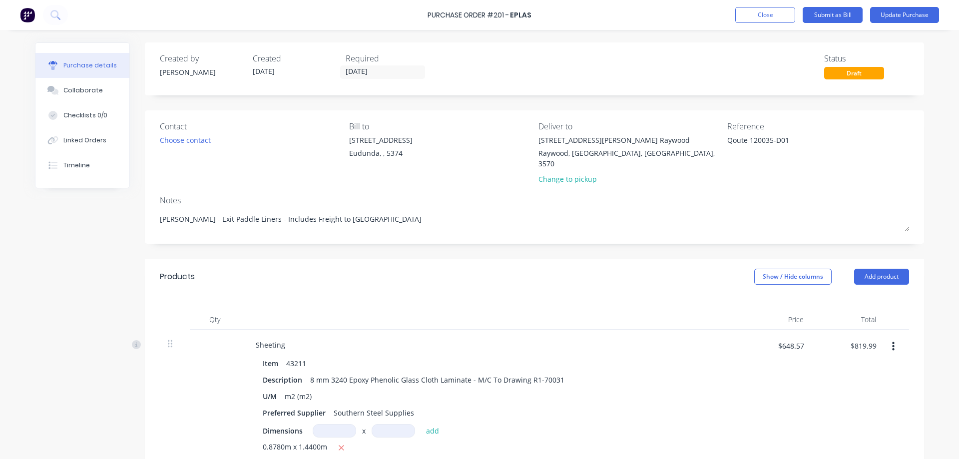
click at [855, 78] on div "Draft" at bounding box center [854, 73] width 60 height 12
click at [855, 71] on div "Draft" at bounding box center [854, 73] width 60 height 12
click at [769, 17] on button "Close" at bounding box center [765, 15] width 60 height 16
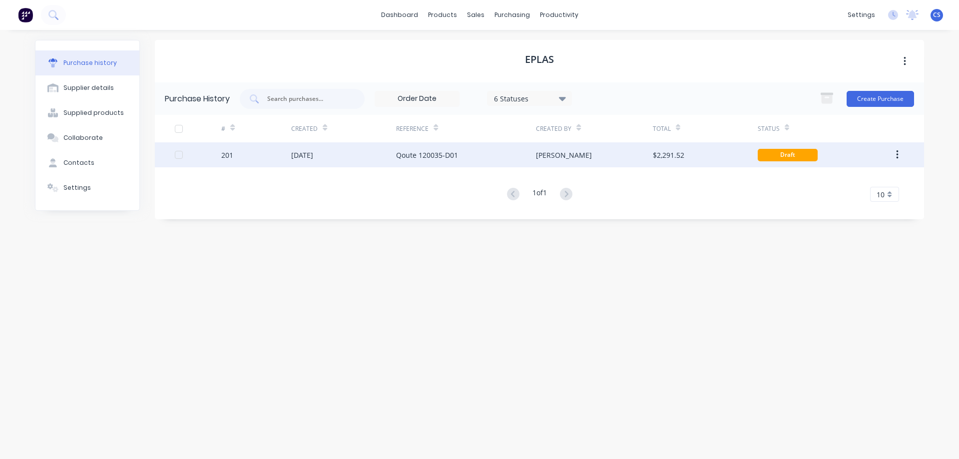
click at [723, 146] on div "$2,291.52" at bounding box center [705, 154] width 105 height 25
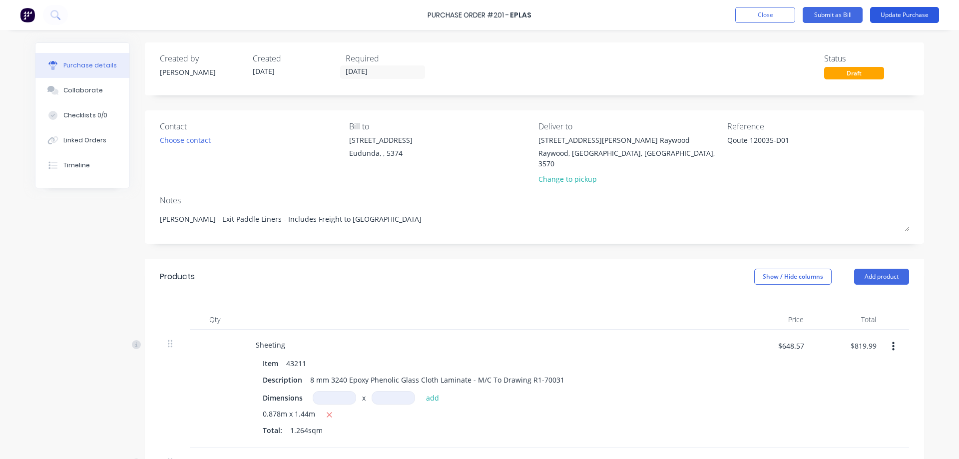
click at [921, 12] on button "Update Purchase" at bounding box center [904, 15] width 69 height 16
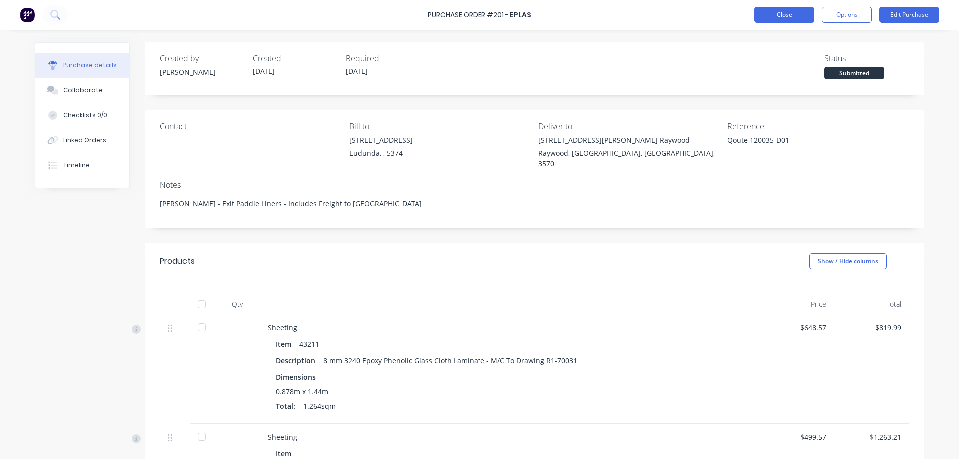
click at [777, 14] on button "Close" at bounding box center [784, 15] width 60 height 16
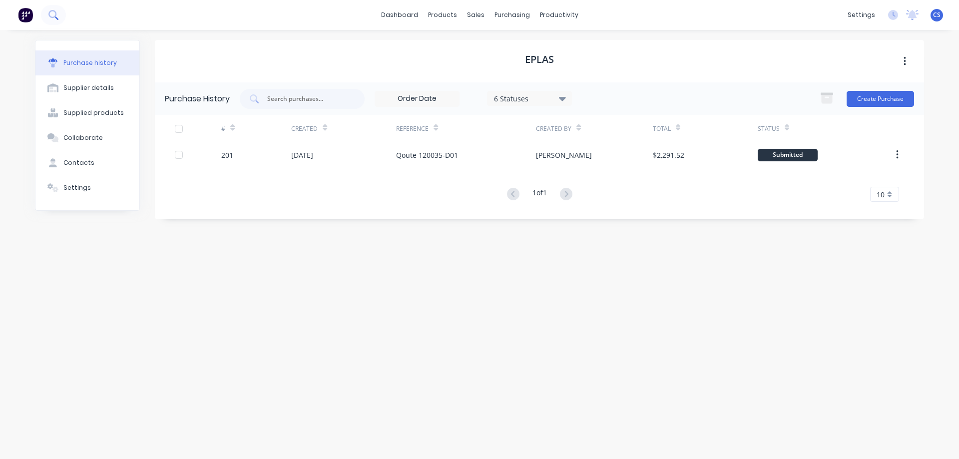
click at [55, 12] on icon at bounding box center [52, 14] width 8 height 8
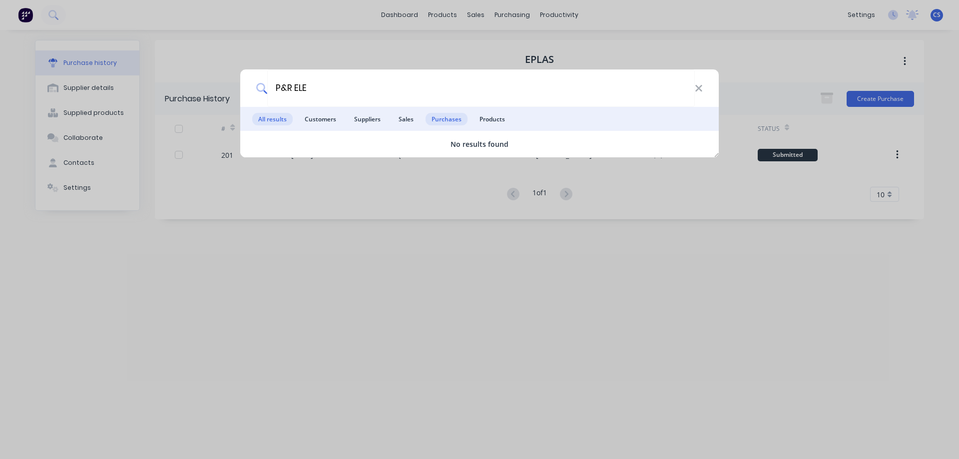
type input "P&R ELE"
click at [454, 124] on span "Purchases" at bounding box center [446, 119] width 42 height 12
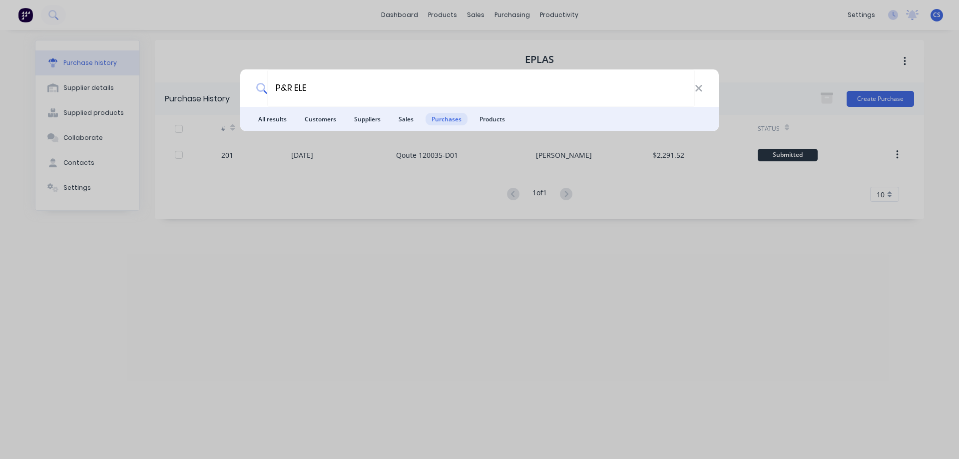
click at [703, 93] on div "P&R ELE" at bounding box center [479, 87] width 478 height 37
click at [524, 21] on div "P&R ELE All results Customers Suppliers Sales Purchases Products" at bounding box center [479, 229] width 959 height 459
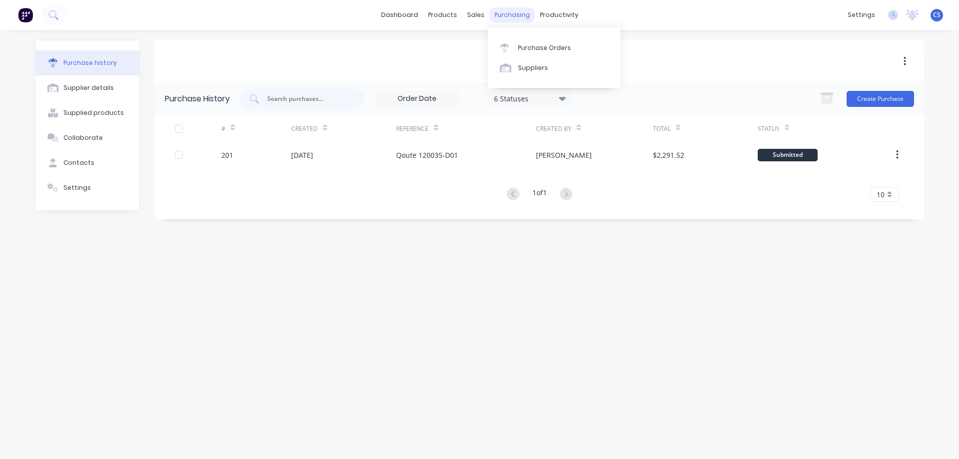
click at [515, 18] on div "purchasing" at bounding box center [511, 14] width 45 height 15
click at [532, 63] on div "Suppliers" at bounding box center [533, 67] width 30 height 9
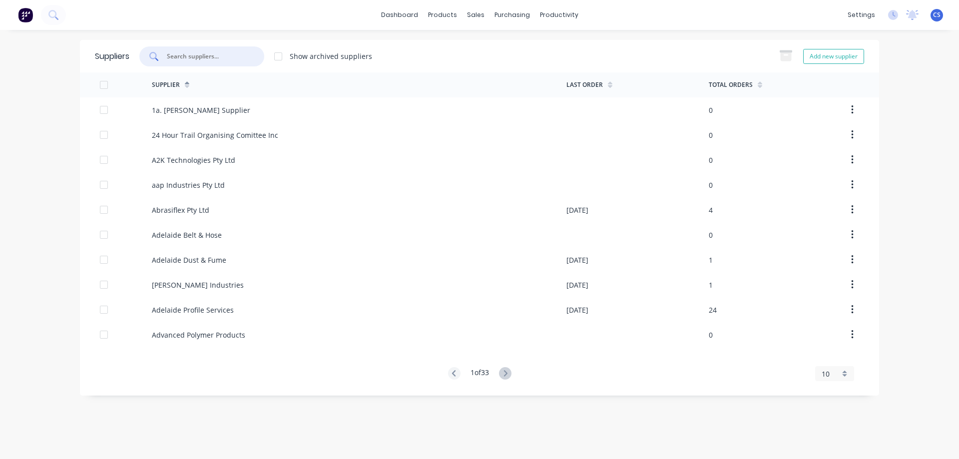
click at [187, 54] on input "text" at bounding box center [207, 56] width 83 height 10
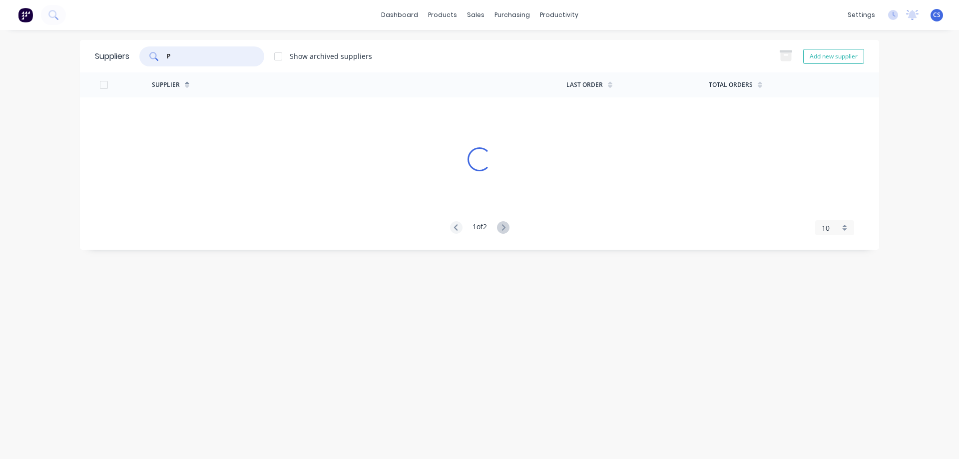
type input "P"
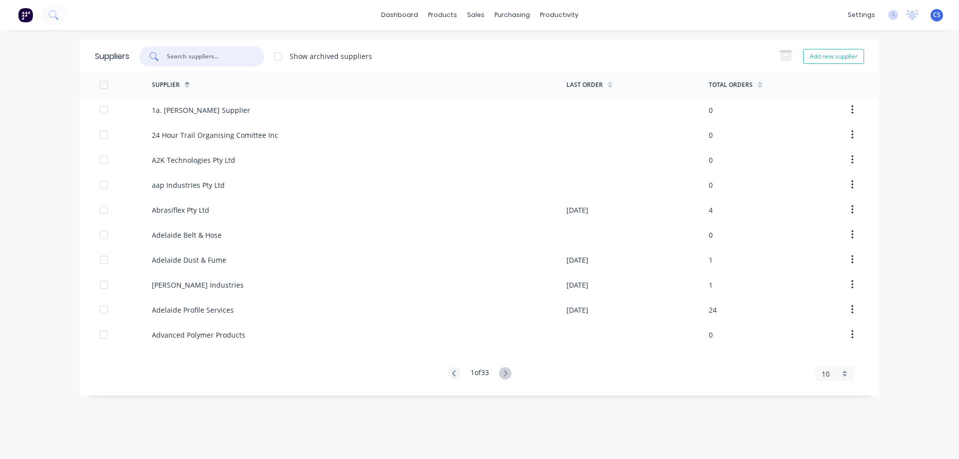
click at [190, 56] on input "text" at bounding box center [207, 56] width 83 height 10
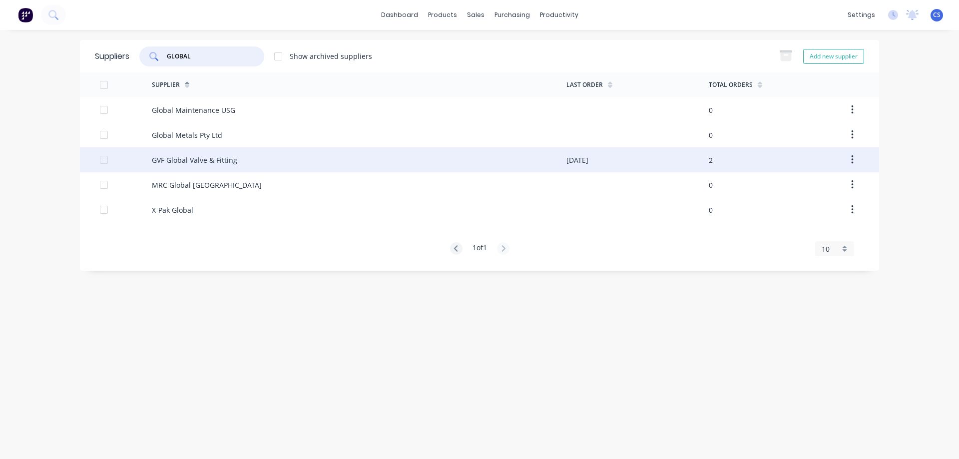
type input "GLOBAL"
click at [272, 152] on div "GVF Global Valve & Fitting" at bounding box center [359, 159] width 414 height 25
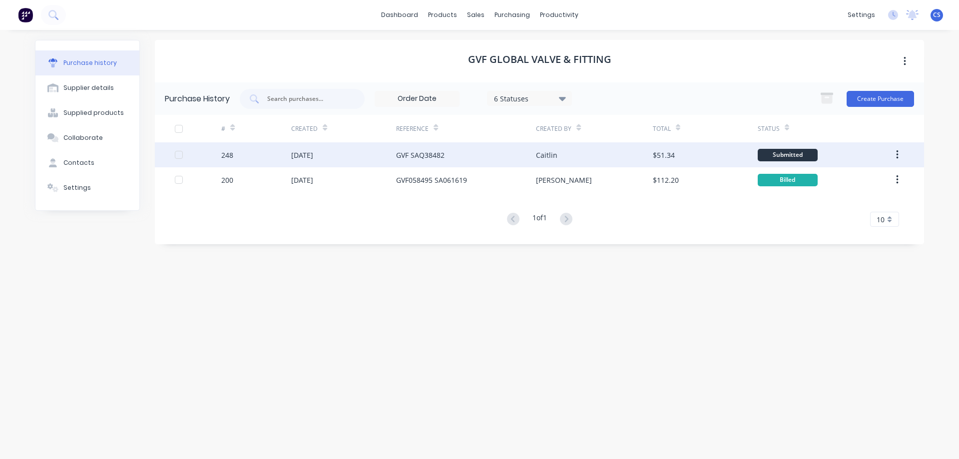
click at [600, 159] on div "Caitlin" at bounding box center [594, 154] width 116 height 25
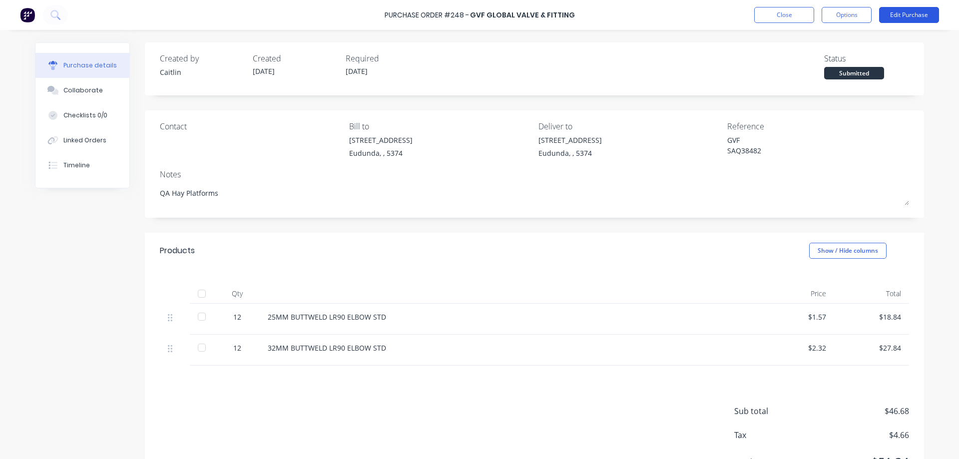
click at [895, 13] on button "Edit Purchase" at bounding box center [909, 15] width 60 height 16
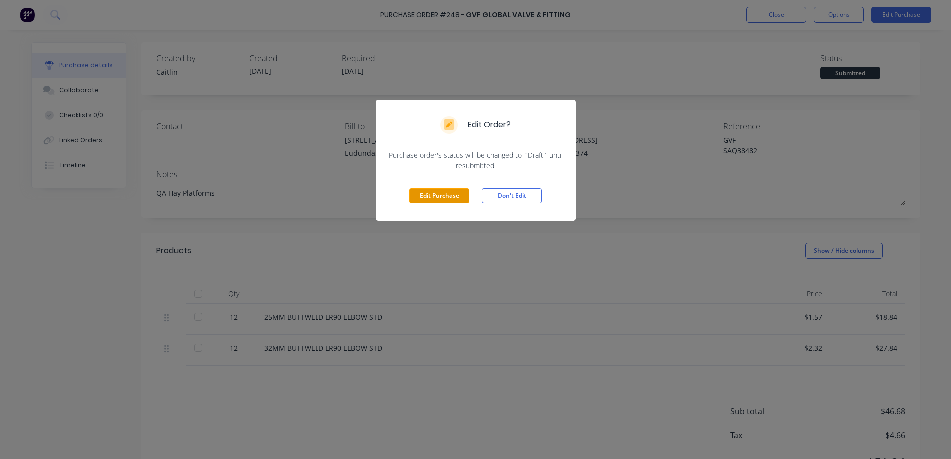
click at [457, 194] on button "Edit Purchase" at bounding box center [439, 195] width 60 height 15
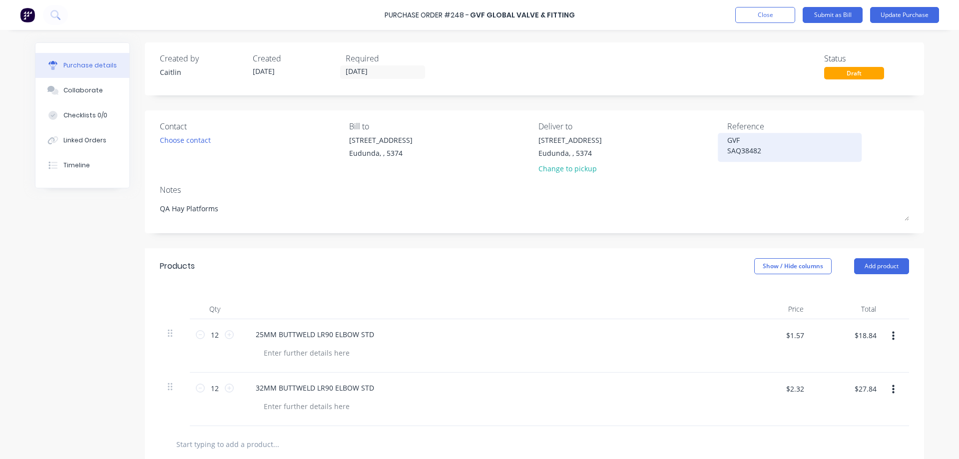
drag, startPoint x: 777, startPoint y: 154, endPoint x: 730, endPoint y: 146, distance: 48.1
click at [727, 139] on div "GVF SAQ38482" at bounding box center [789, 147] width 125 height 25
drag, startPoint x: 768, startPoint y: 152, endPoint x: 723, endPoint y: 137, distance: 47.8
click at [727, 137] on div "GVF SAQ38482" at bounding box center [789, 147] width 125 height 25
drag, startPoint x: 766, startPoint y: 154, endPoint x: 724, endPoint y: 140, distance: 44.7
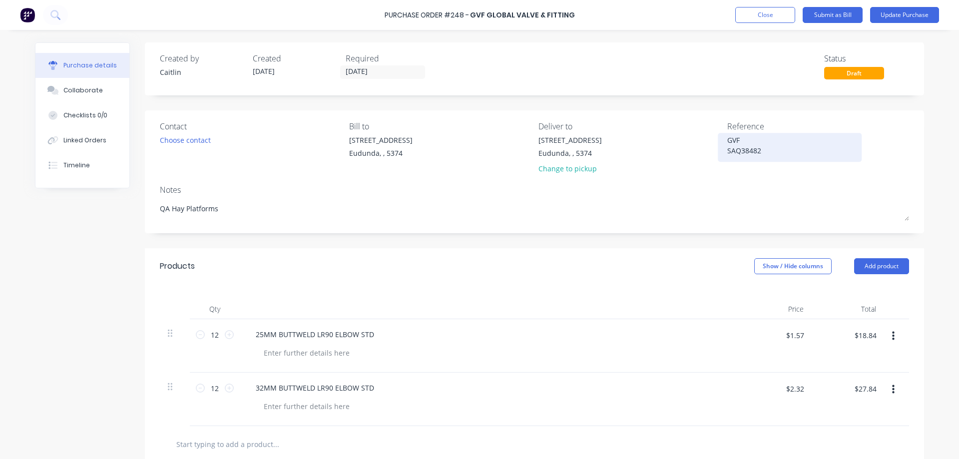
click at [727, 140] on textarea "GVF SAQ38482" at bounding box center [789, 146] width 125 height 22
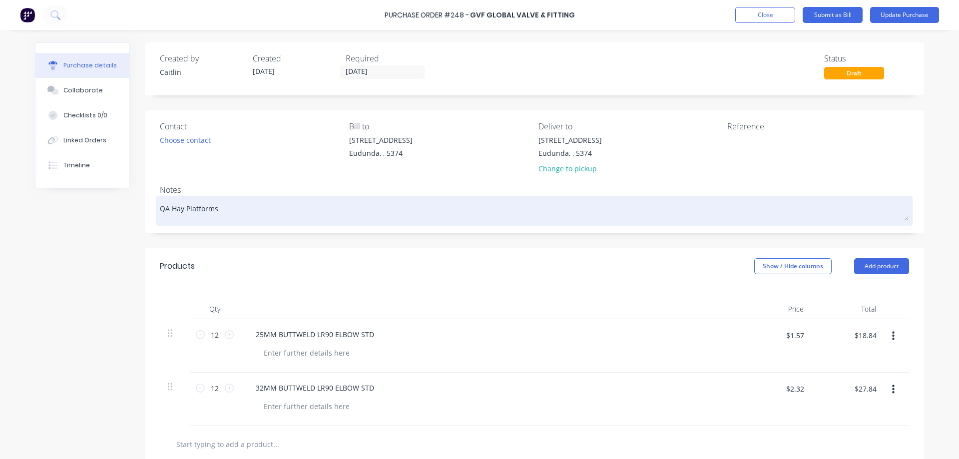
click at [238, 213] on textarea "QA Hay Platforms" at bounding box center [534, 209] width 749 height 22
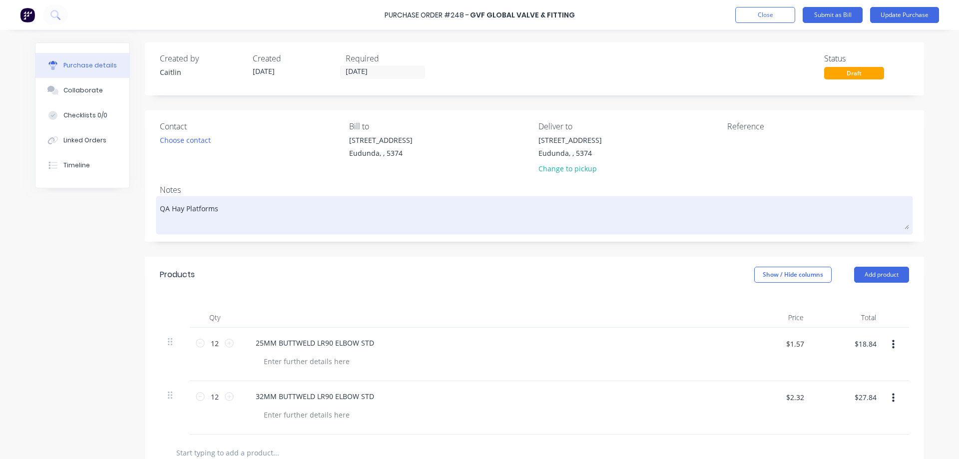
paste textarea "GVF SAQ38482"
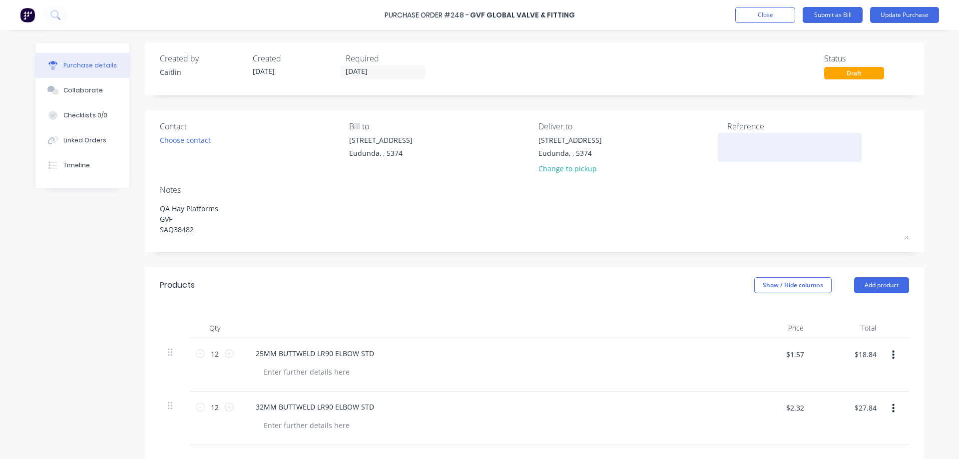
type textarea "QA Hay Platforms GVF SAQ38482"
click at [759, 140] on textarea at bounding box center [789, 146] width 125 height 22
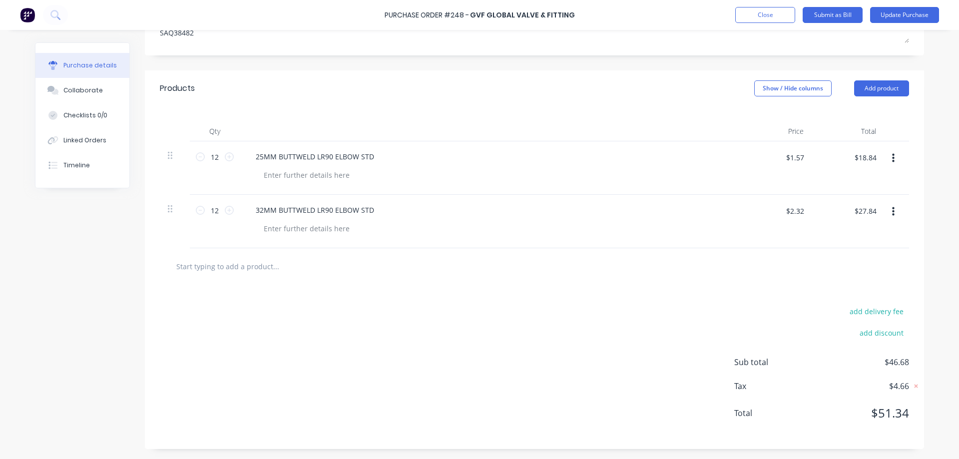
scroll to position [147, 0]
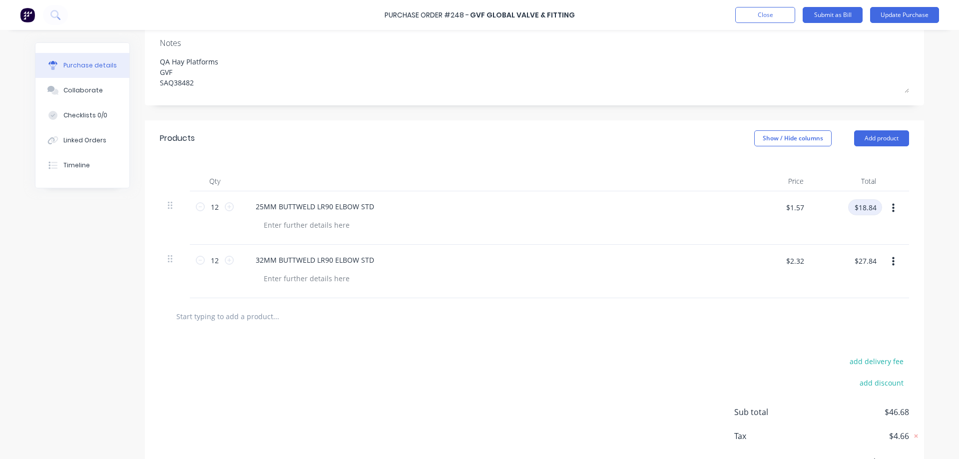
type textarea "SA061965"
click at [874, 209] on input "$18.84" at bounding box center [865, 207] width 34 height 16
type input "$18.82"
type input "$1.5683"
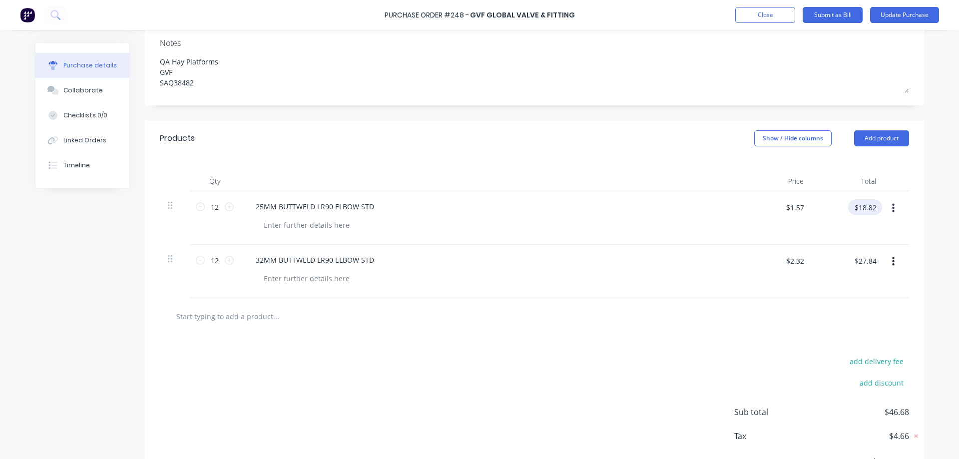
type input "$18.82"
click at [874, 259] on input "$27.84" at bounding box center [865, 261] width 34 height 16
type input "$27.86"
type input "$2.3217"
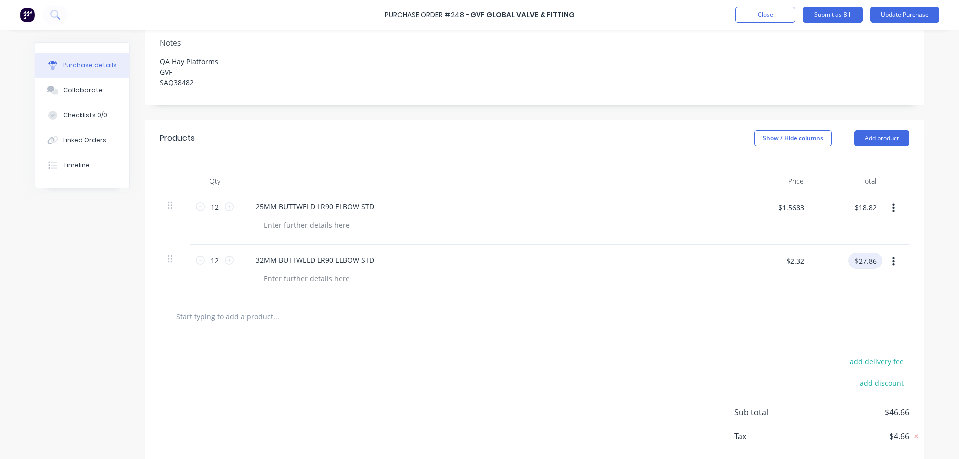
type input "$27.86"
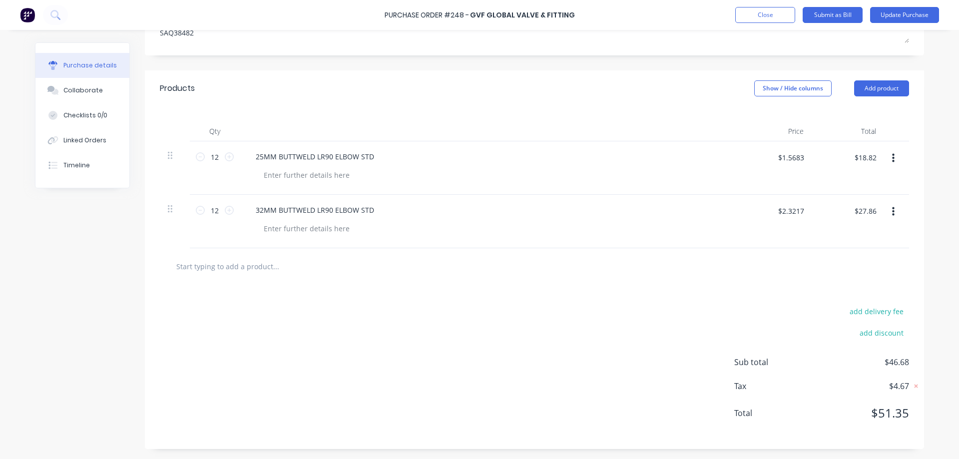
scroll to position [0, 0]
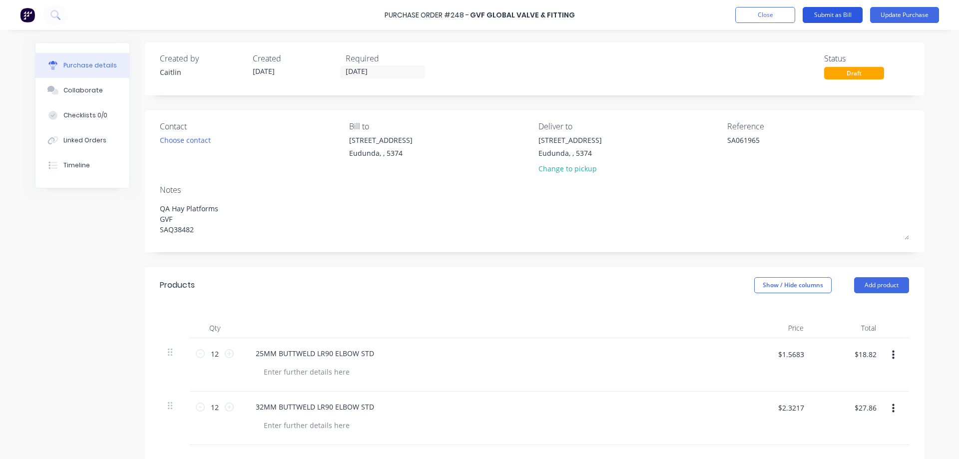
click at [822, 16] on button "Submit as Bill" at bounding box center [832, 15] width 60 height 16
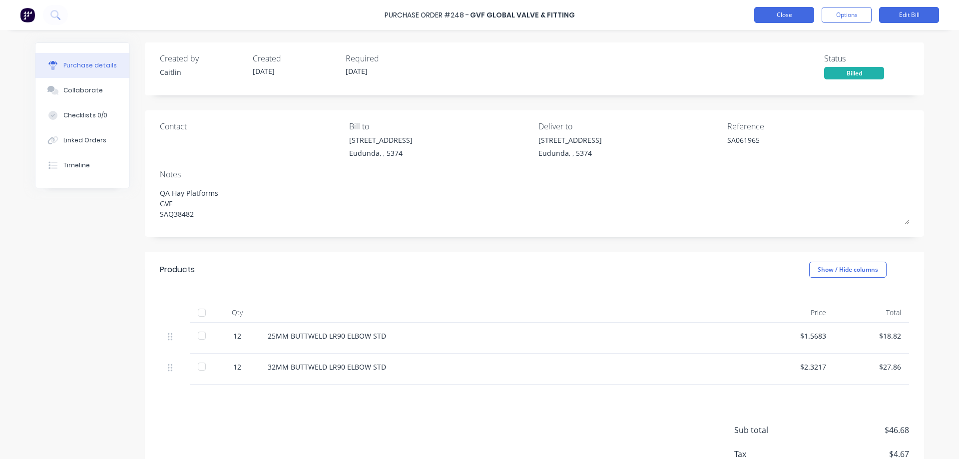
click at [767, 16] on button "Close" at bounding box center [784, 15] width 60 height 16
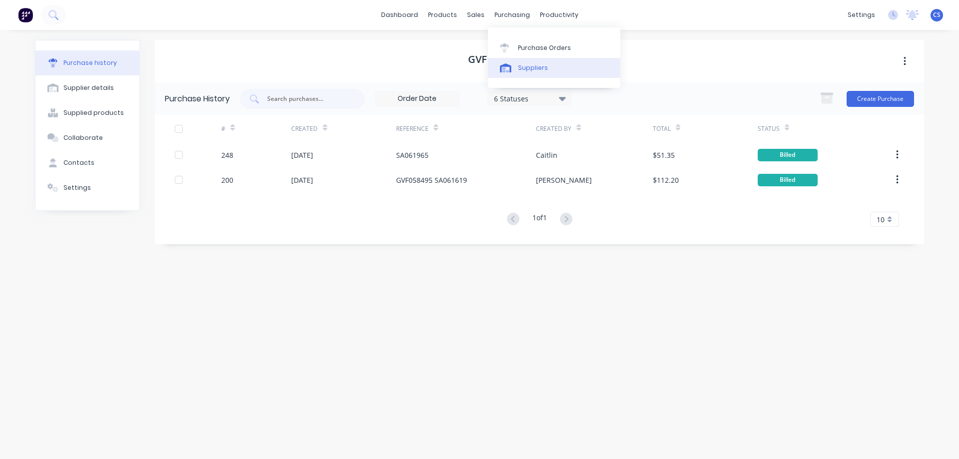
click at [540, 70] on div "Suppliers" at bounding box center [533, 67] width 30 height 9
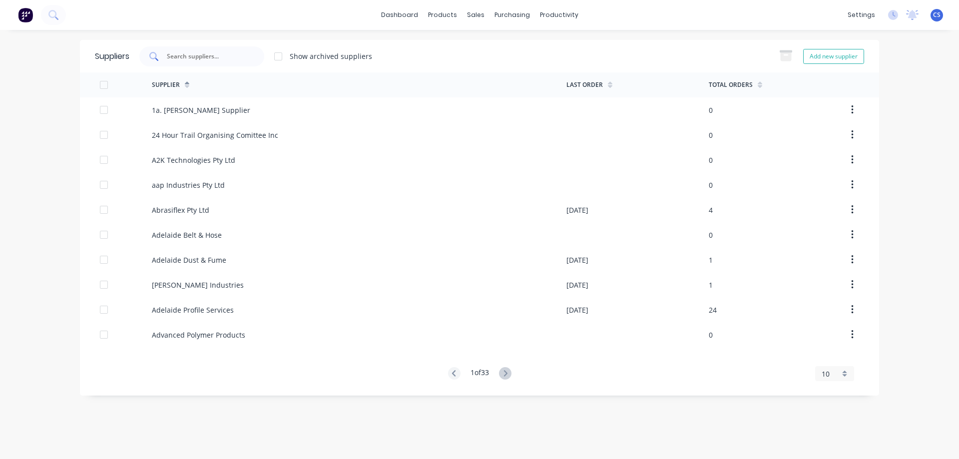
click at [197, 54] on input "text" at bounding box center [207, 56] width 83 height 10
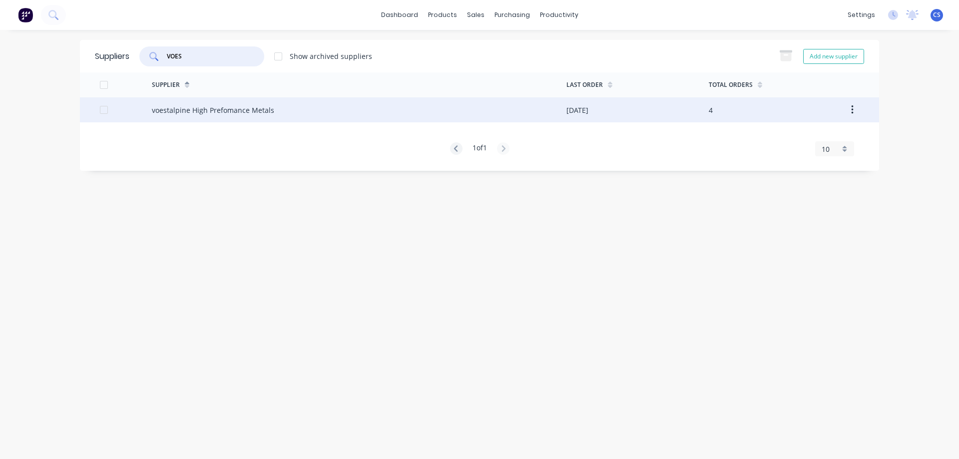
type input "VOES"
click at [263, 109] on div "voestalpine High Prefomance Metals" at bounding box center [213, 110] width 122 height 10
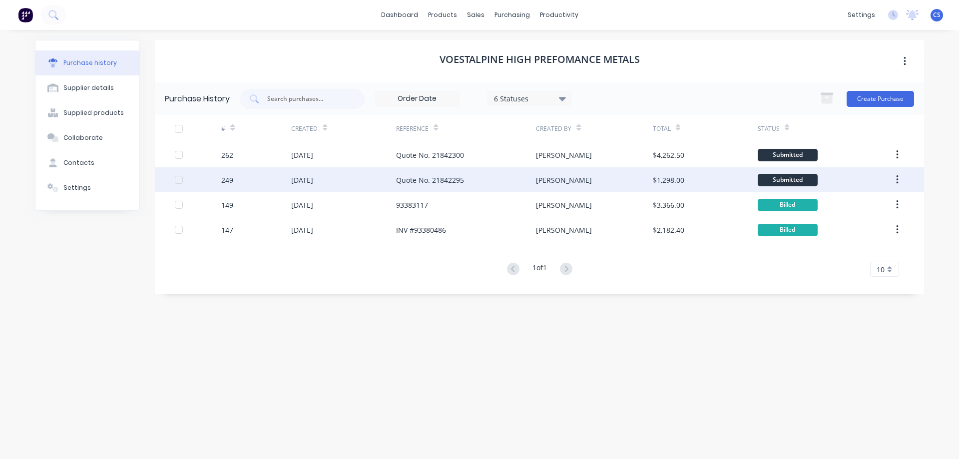
click at [495, 182] on div "Quote No. 21842295" at bounding box center [466, 179] width 140 height 25
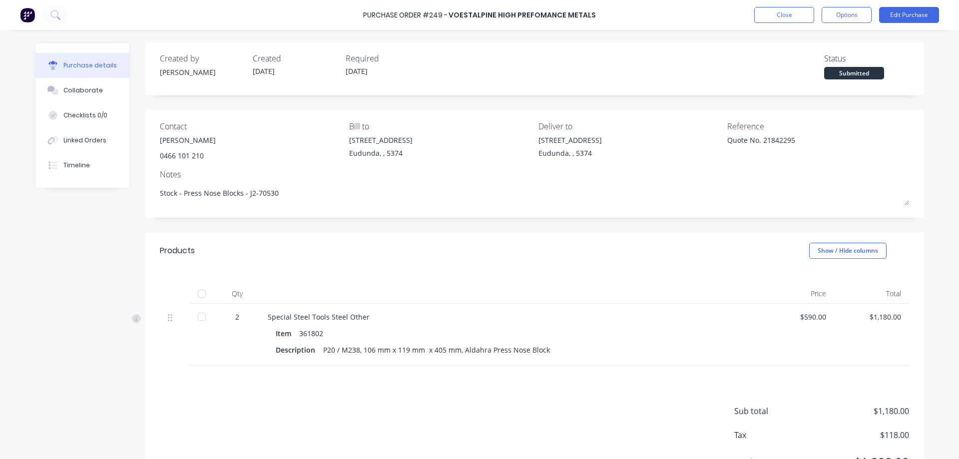
click at [197, 295] on div at bounding box center [202, 294] width 20 height 20
click at [916, 10] on button "Edit Purchase" at bounding box center [909, 15] width 60 height 16
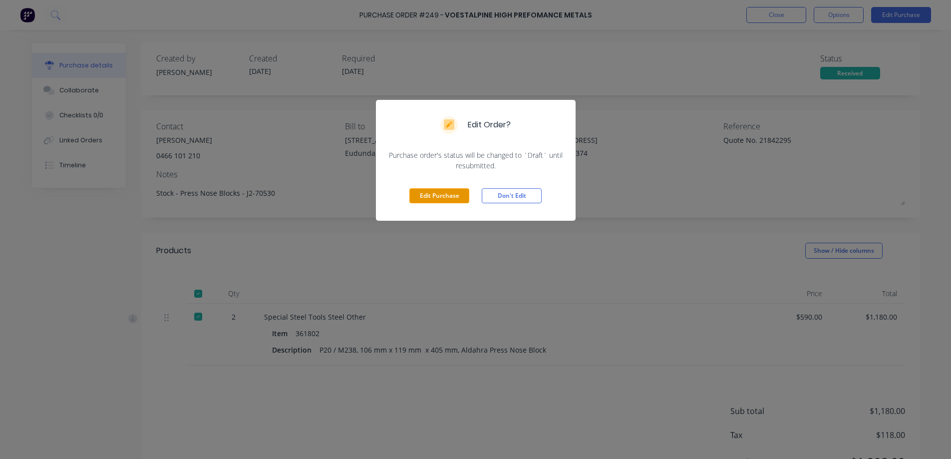
click at [427, 199] on button "Edit Purchase" at bounding box center [439, 195] width 60 height 15
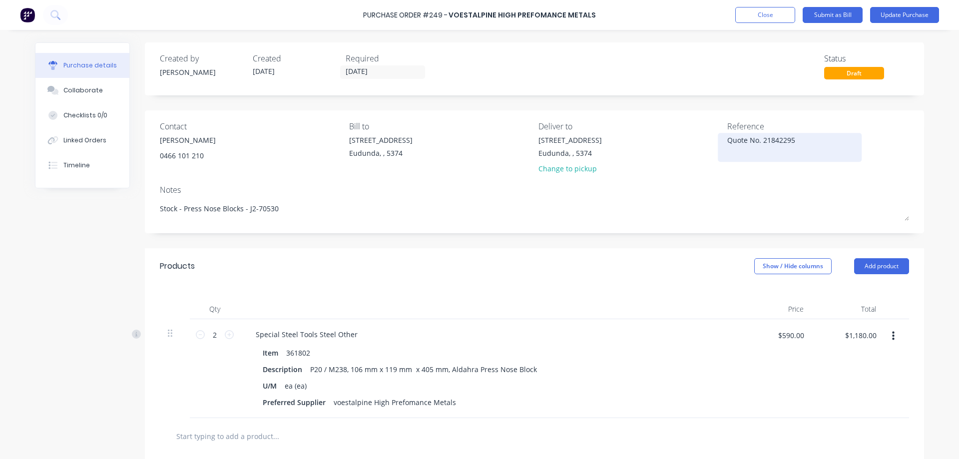
drag, startPoint x: 801, startPoint y: 142, endPoint x: 723, endPoint y: 145, distance: 78.4
click at [727, 145] on textarea "Quote No. 21842295" at bounding box center [789, 146] width 125 height 22
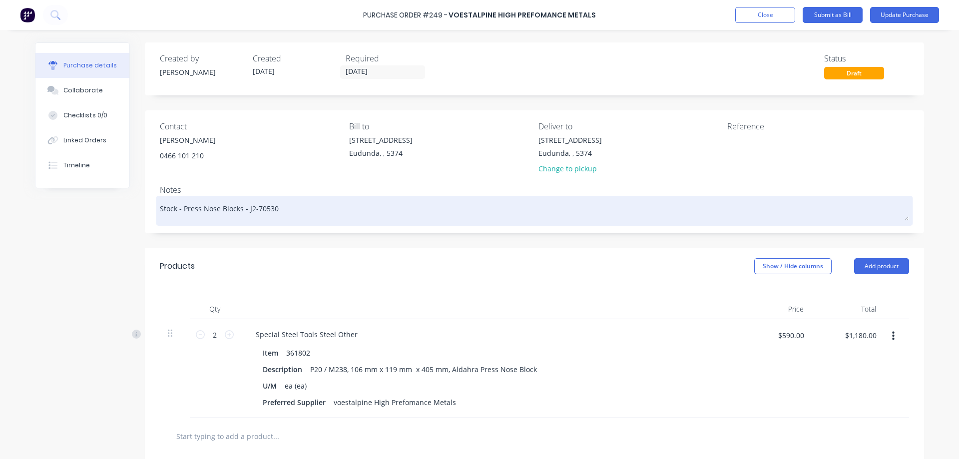
click at [285, 212] on textarea "Stock - Press Nose Blocks - J2-70530" at bounding box center [534, 209] width 749 height 22
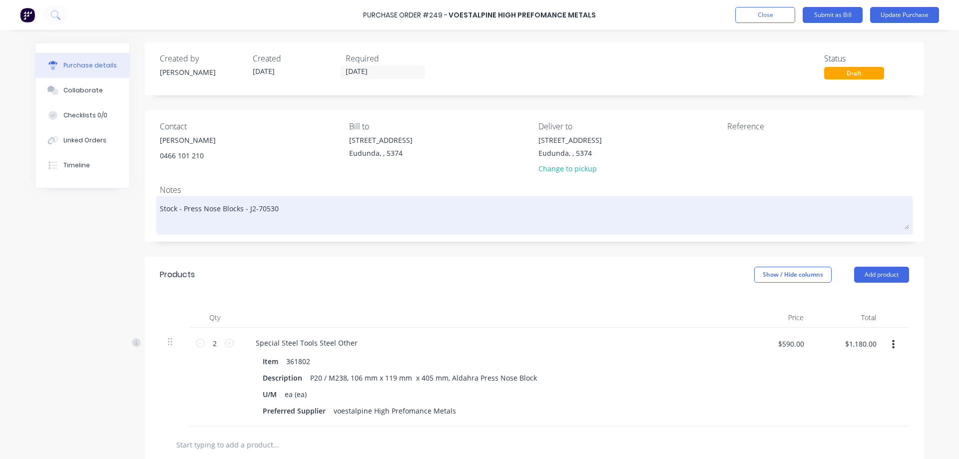
paste textarea "Quote No. 21842295"
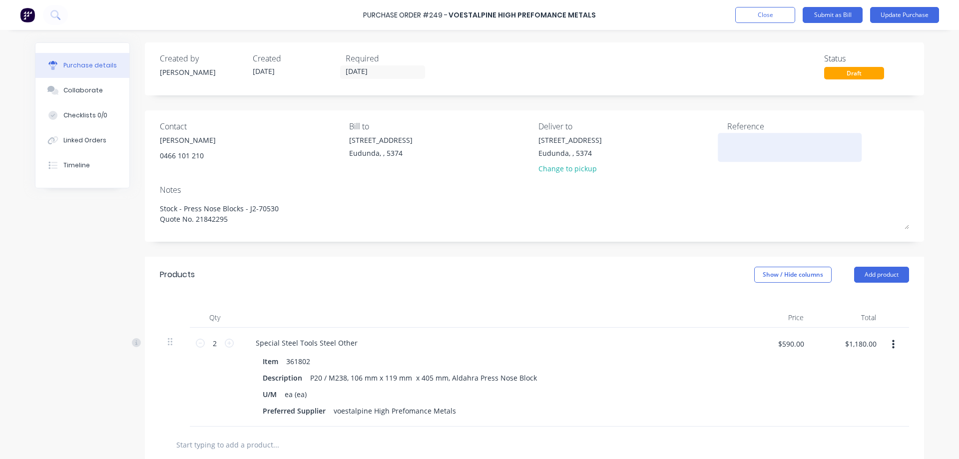
type textarea "Stock - Press Nose Blocks - J2-70530 Quote No. 21842295"
click at [744, 141] on textarea at bounding box center [789, 146] width 125 height 22
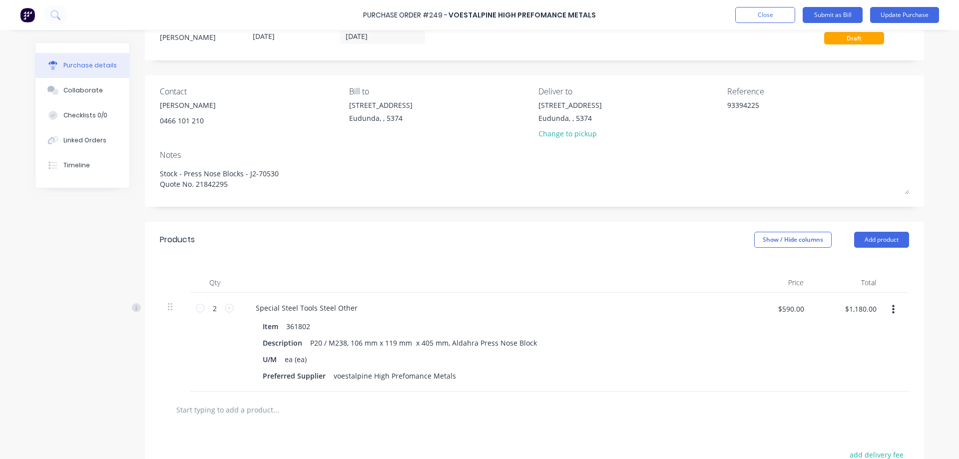
scroll to position [178, 0]
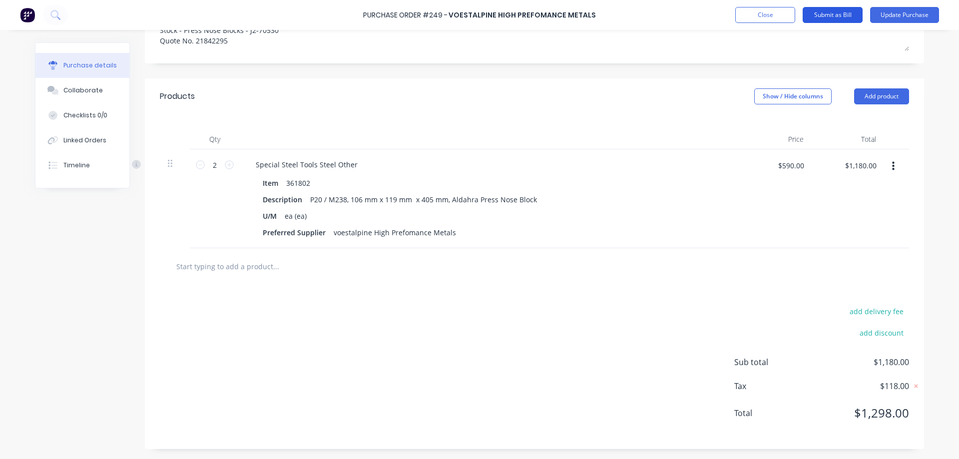
type textarea "93394225"
click at [821, 18] on button "Submit as Bill" at bounding box center [832, 15] width 60 height 16
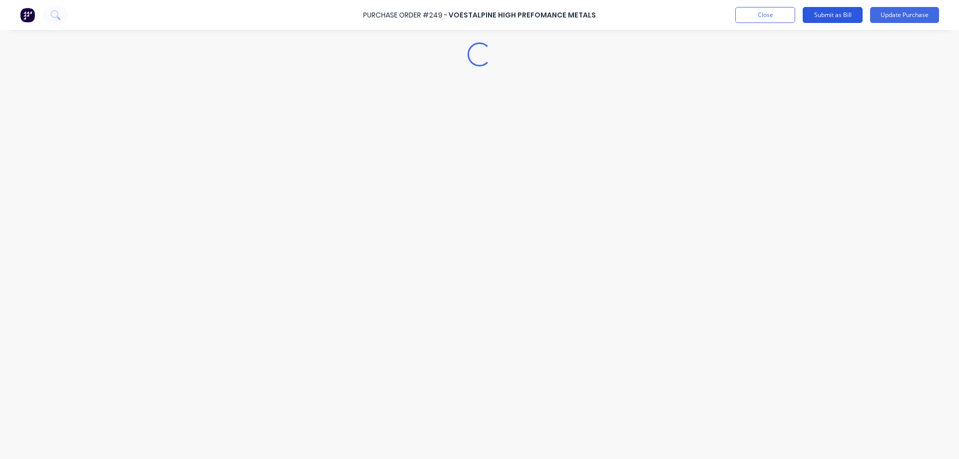
scroll to position [0, 0]
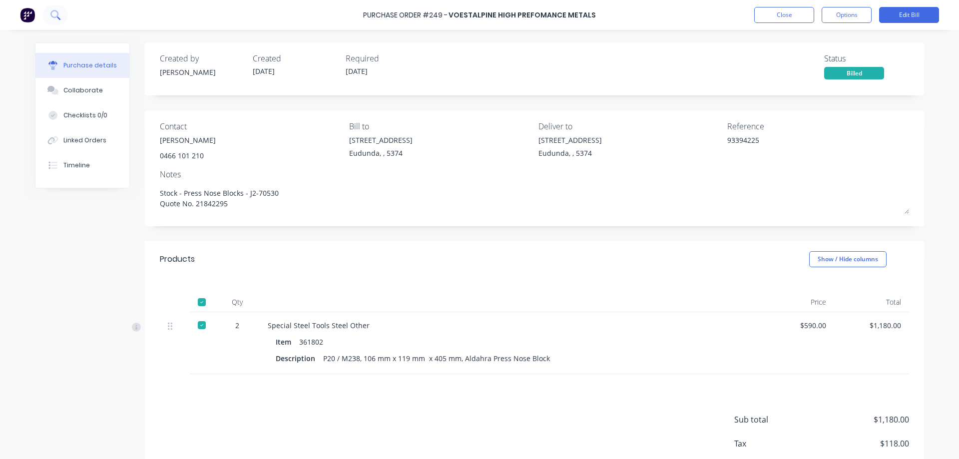
click at [52, 16] on icon at bounding box center [54, 14] width 8 height 8
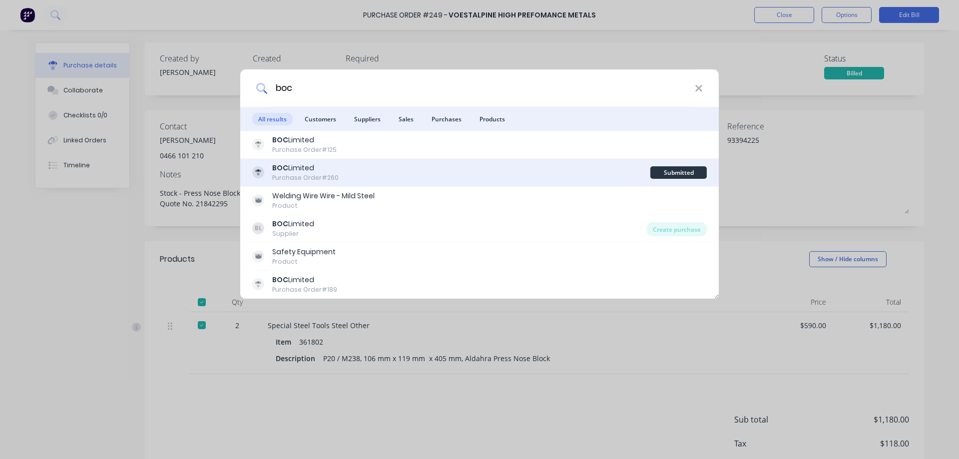
type input "boc"
click at [418, 173] on div "BOC Limited Purchase Order #260" at bounding box center [451, 172] width 398 height 19
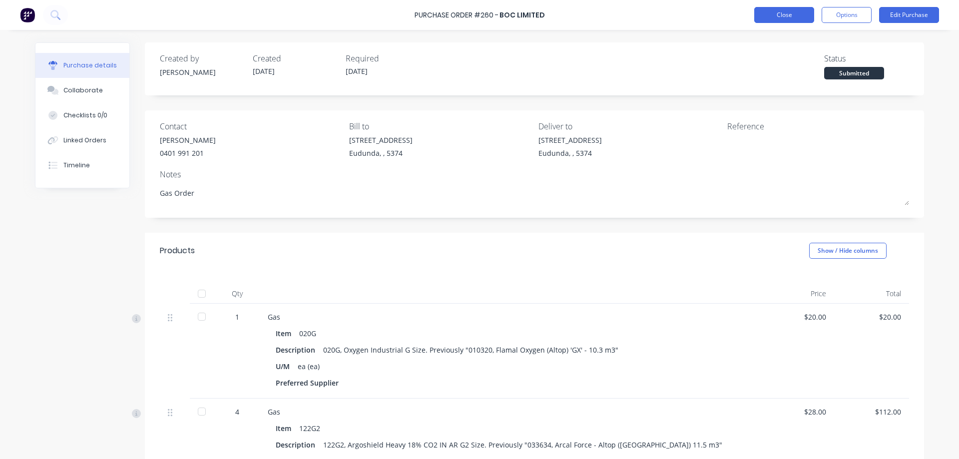
click at [776, 17] on button "Close" at bounding box center [784, 15] width 60 height 16
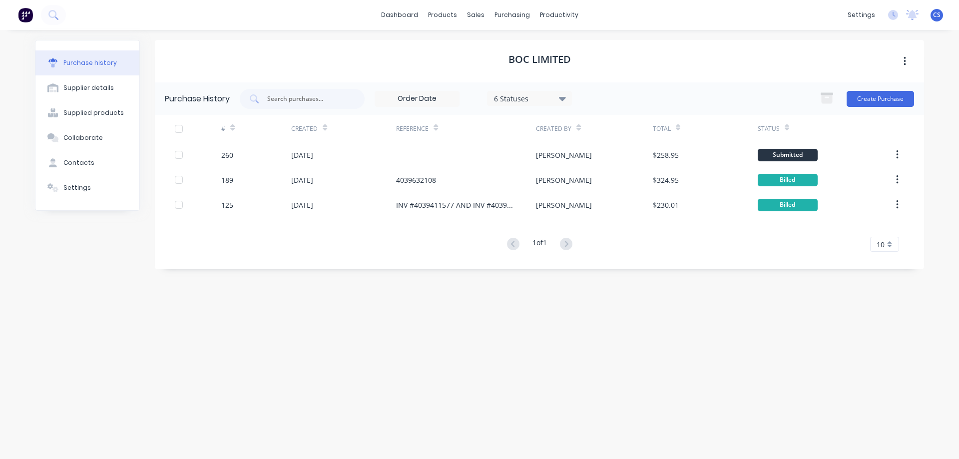
click at [935, 10] on span "CS" at bounding box center [936, 14] width 7 height 9
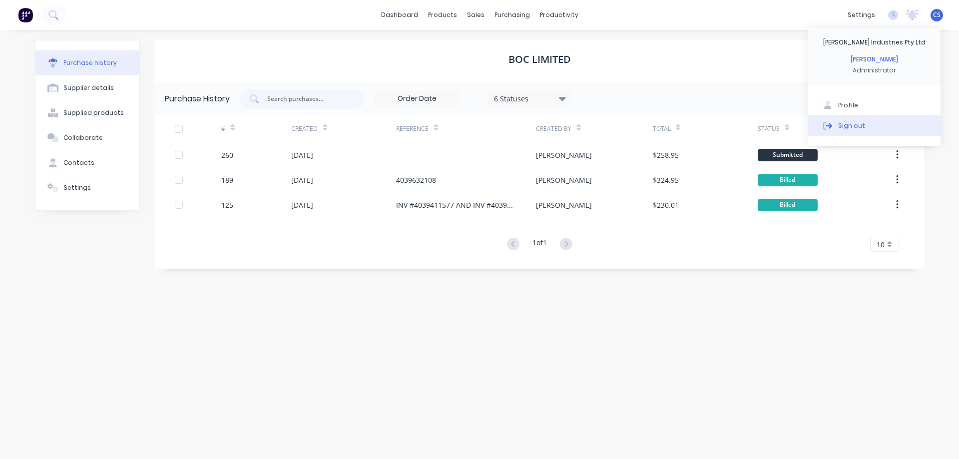
click at [855, 127] on div "Sign out" at bounding box center [851, 125] width 27 height 9
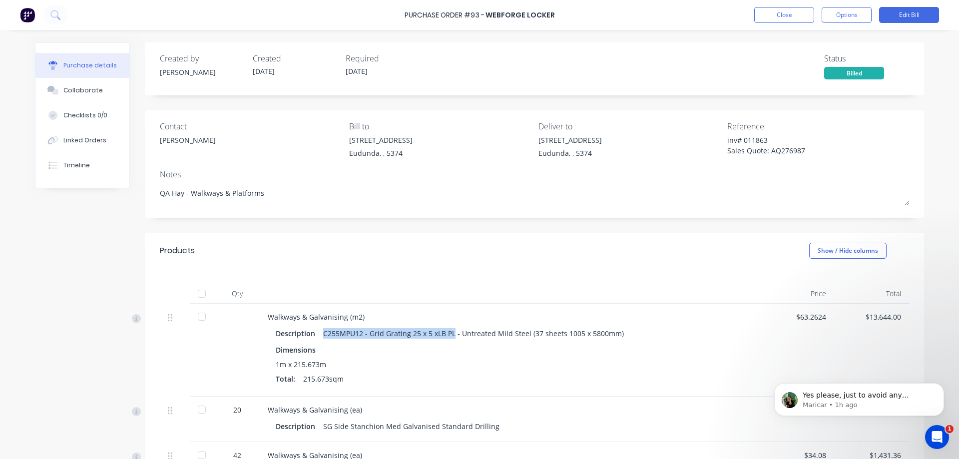
scroll to position [50, 0]
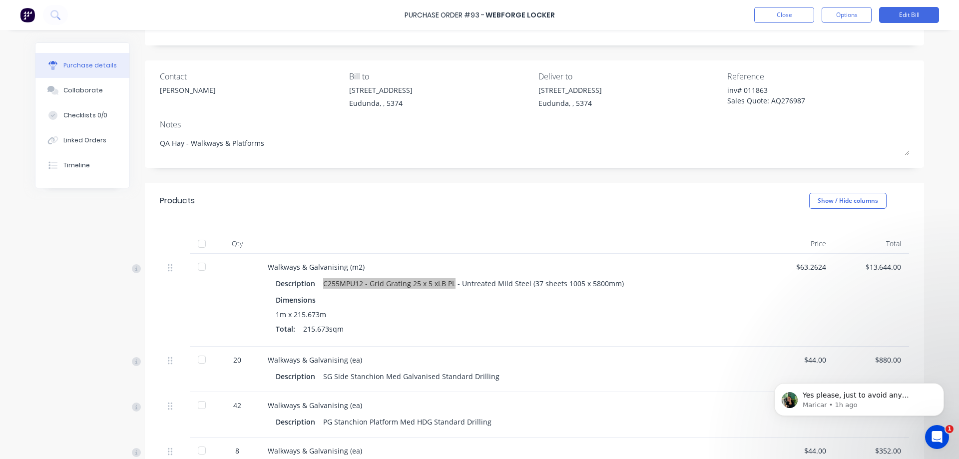
click at [937, 435] on icon "Open Intercom Messenger" at bounding box center [937, 437] width 16 height 16
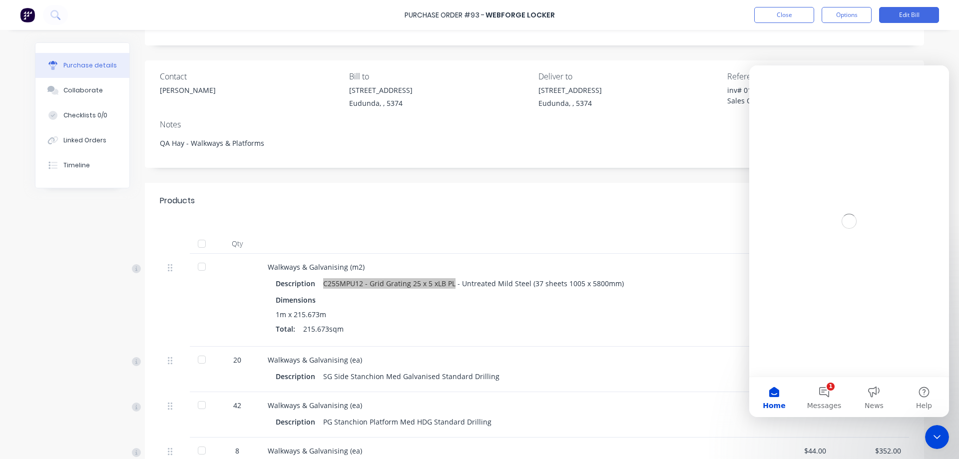
scroll to position [0, 0]
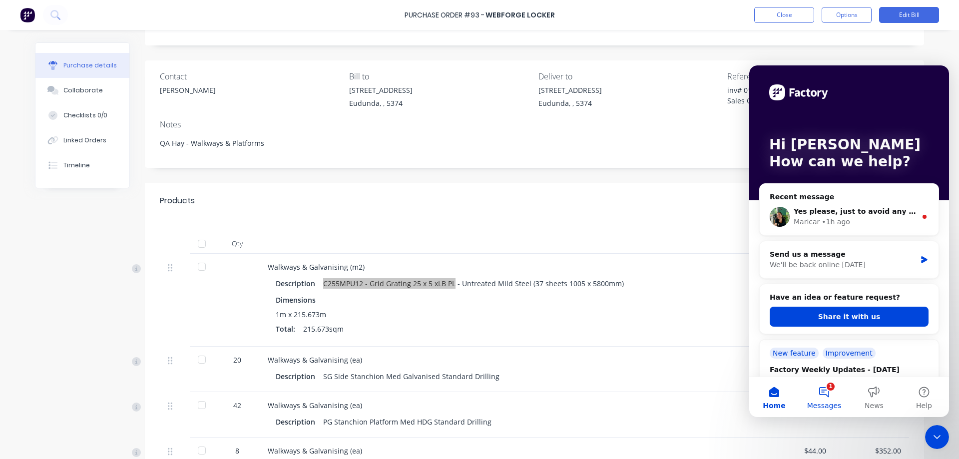
click at [824, 390] on button "1 Messages" at bounding box center [824, 397] width 50 height 40
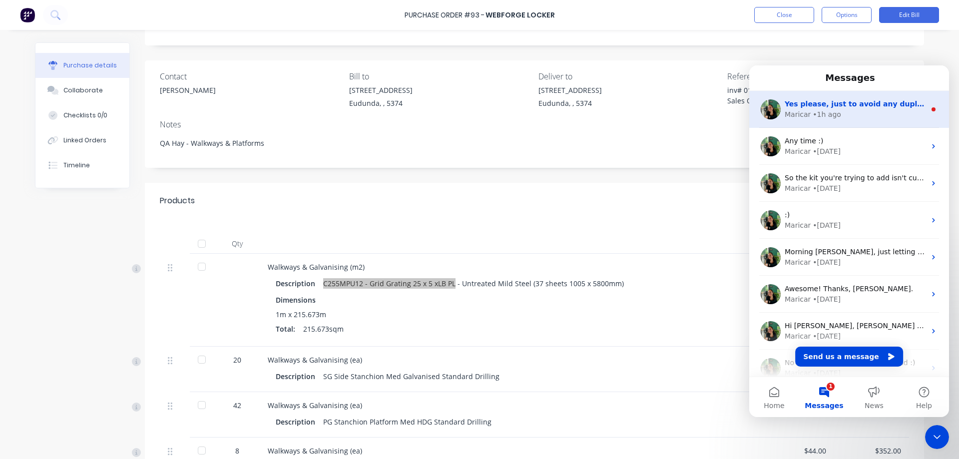
click at [864, 112] on div "Maricar • 1h ago" at bounding box center [854, 114] width 141 height 10
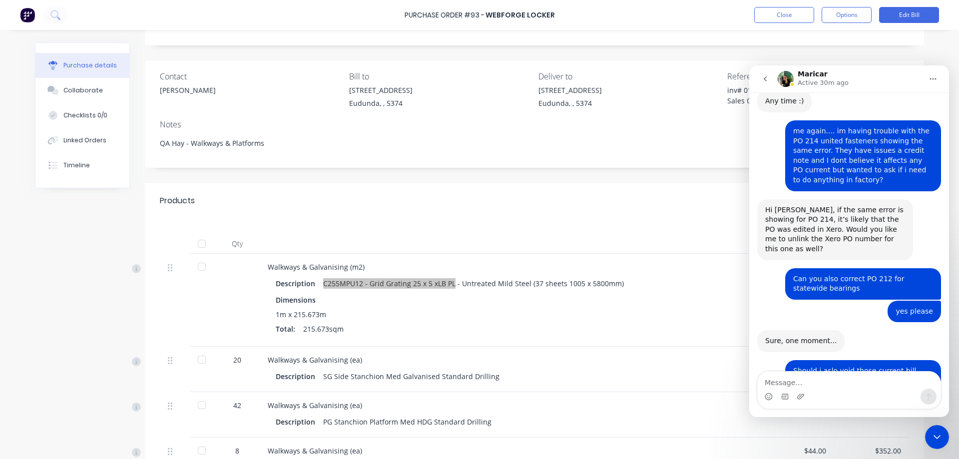
scroll to position [1366, 0]
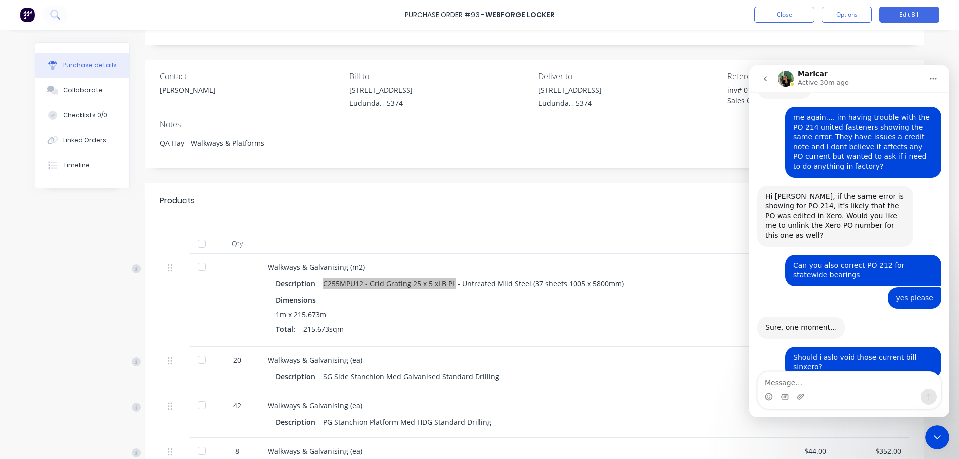
click at [935, 435] on icon "Close Intercom Messenger" at bounding box center [937, 437] width 12 height 12
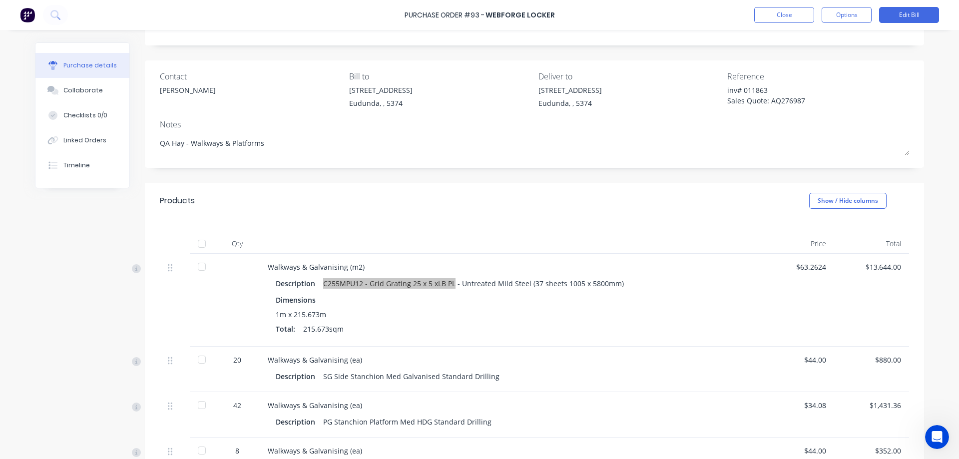
scroll to position [1350, 0]
